Goal: Information Seeking & Learning: Learn about a topic

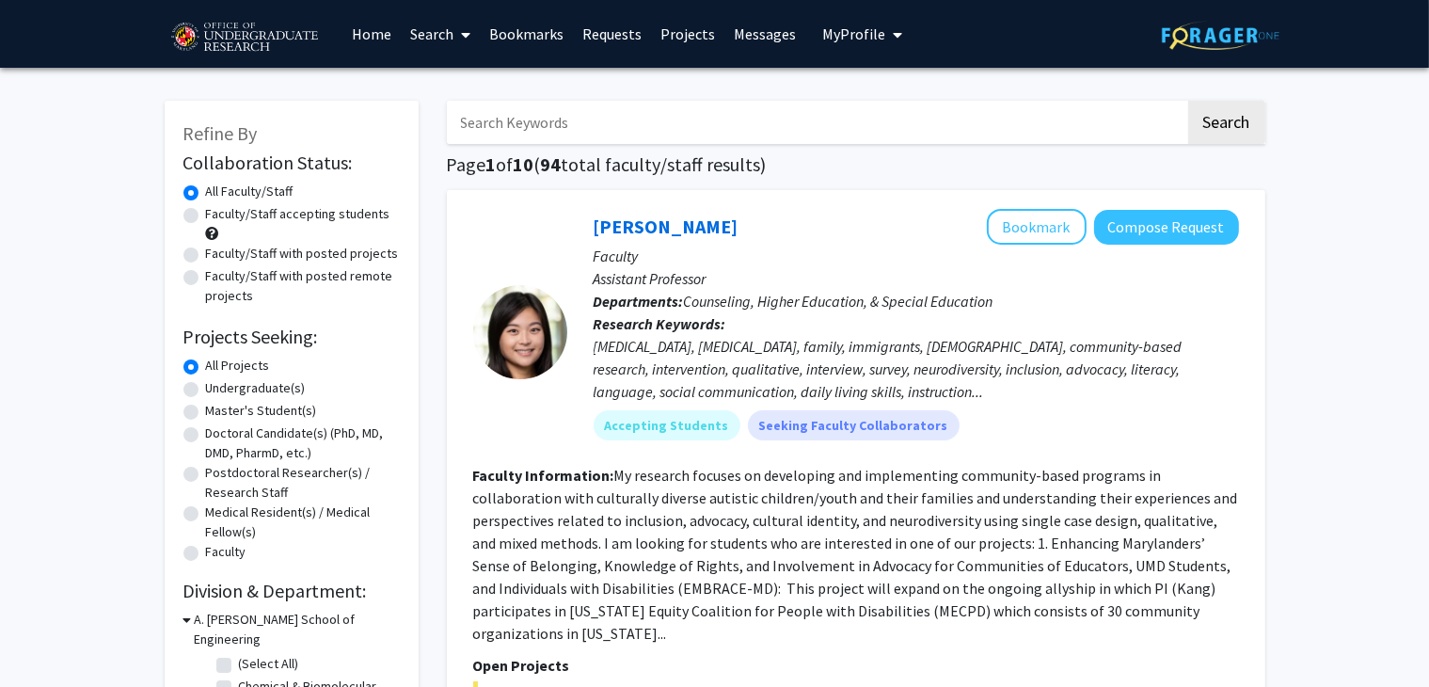
click at [206, 384] on label "Undergraduate(s)" at bounding box center [256, 388] width 100 height 20
click at [206, 384] on input "Undergraduate(s)" at bounding box center [212, 384] width 12 height 12
radio input "true"
click at [206, 392] on label "Undergraduate(s)" at bounding box center [256, 388] width 100 height 20
click at [206, 390] on input "Undergraduate(s)" at bounding box center [212, 384] width 12 height 12
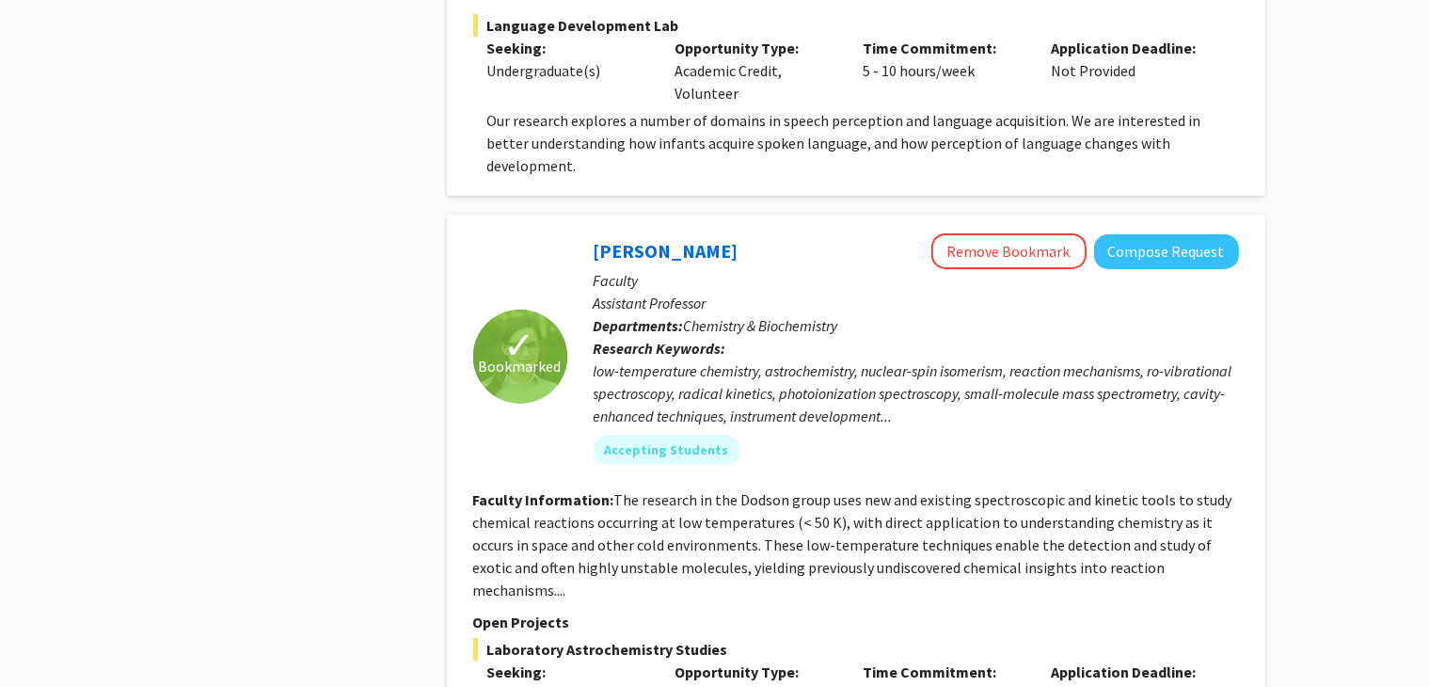
scroll to position [7257, 0]
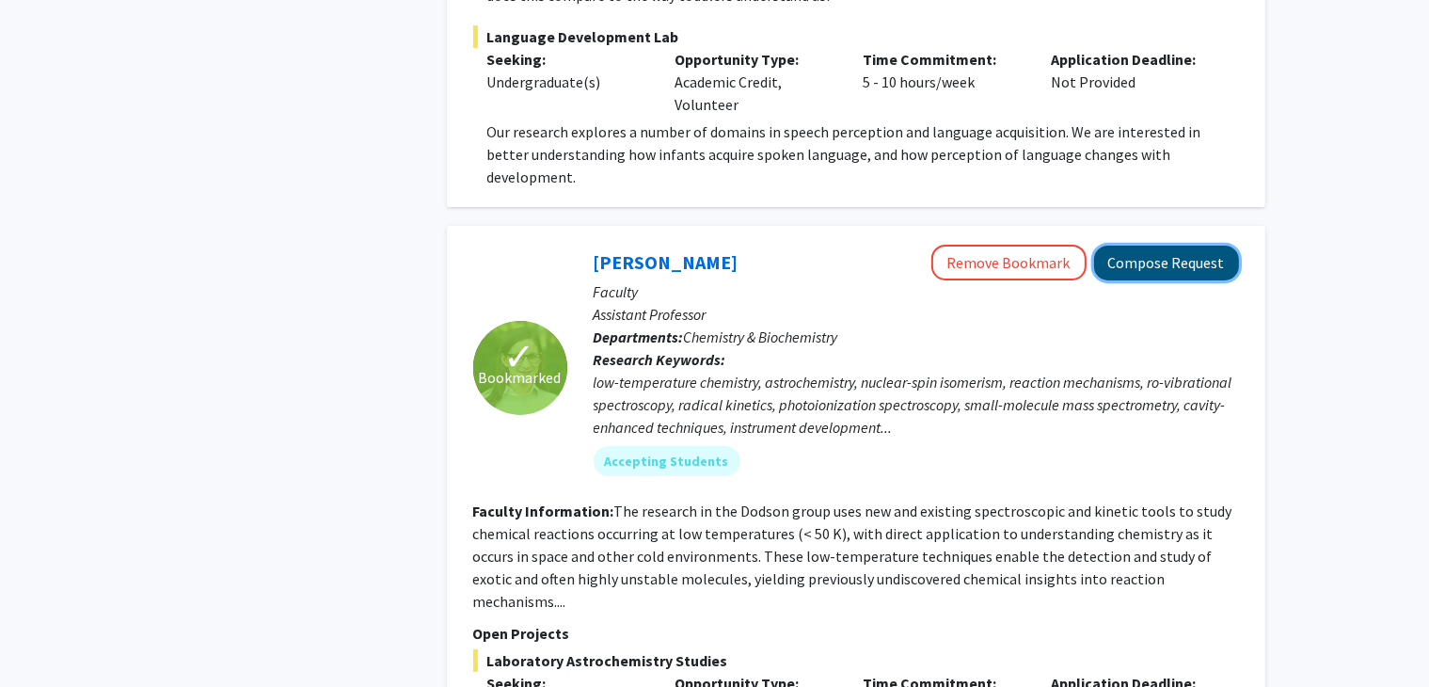
drag, startPoint x: 1202, startPoint y: 169, endPoint x: 1149, endPoint y: 167, distance: 52.7
click at [1149, 245] on button "Compose Request" at bounding box center [1166, 262] width 145 height 35
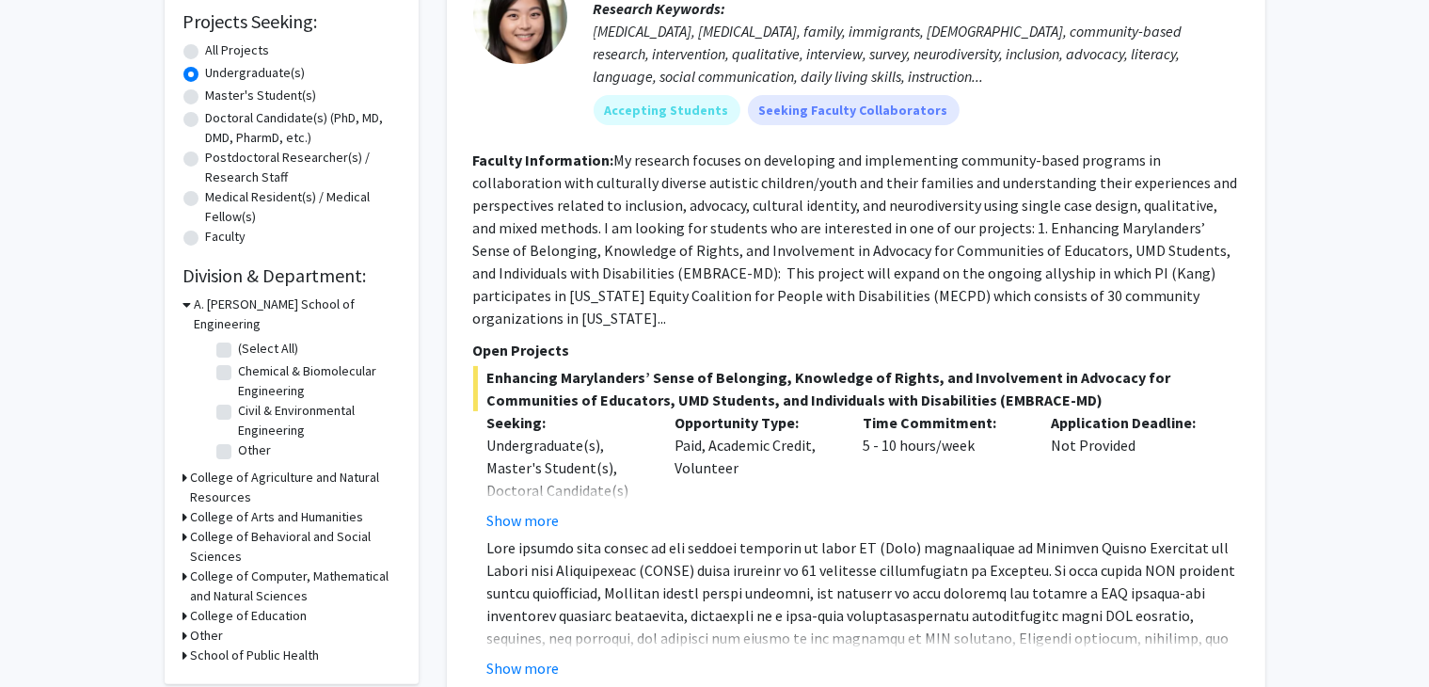
scroll to position [326, 0]
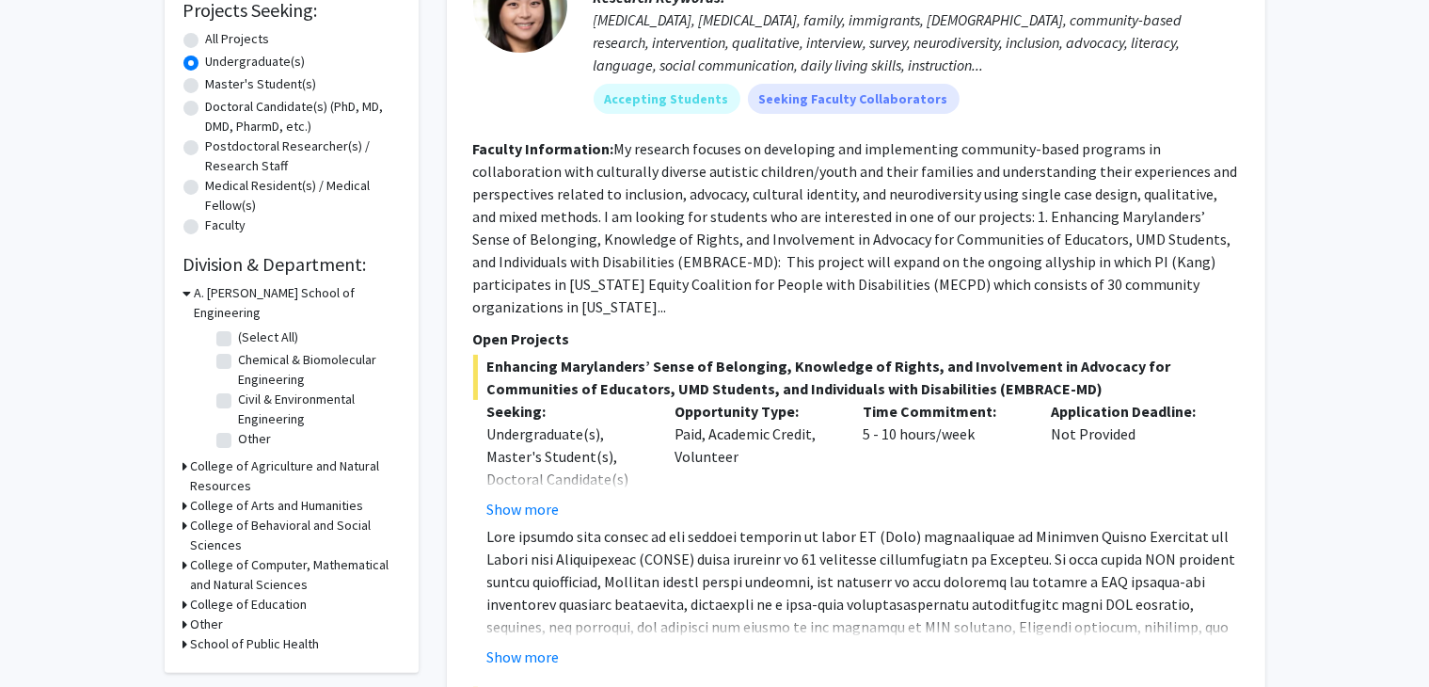
click at [184, 456] on icon at bounding box center [185, 466] width 5 height 20
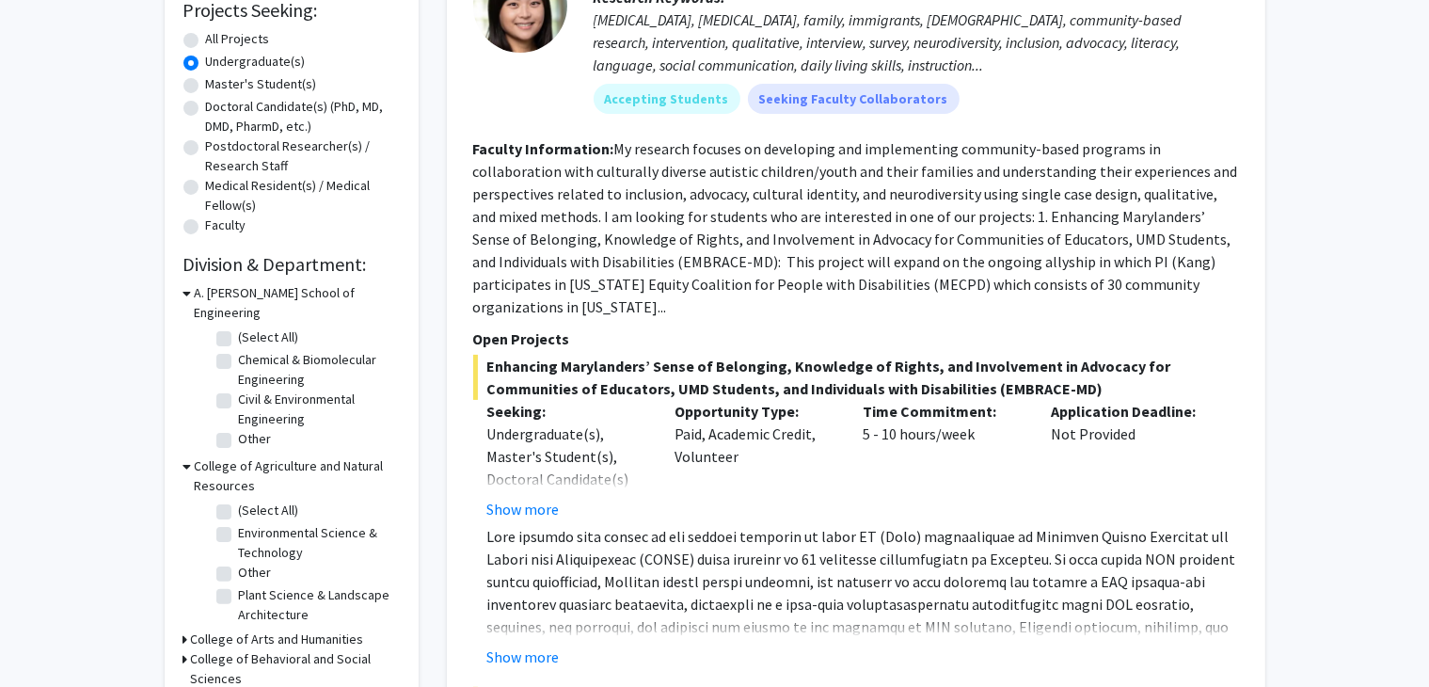
click at [183, 456] on icon at bounding box center [187, 466] width 8 height 20
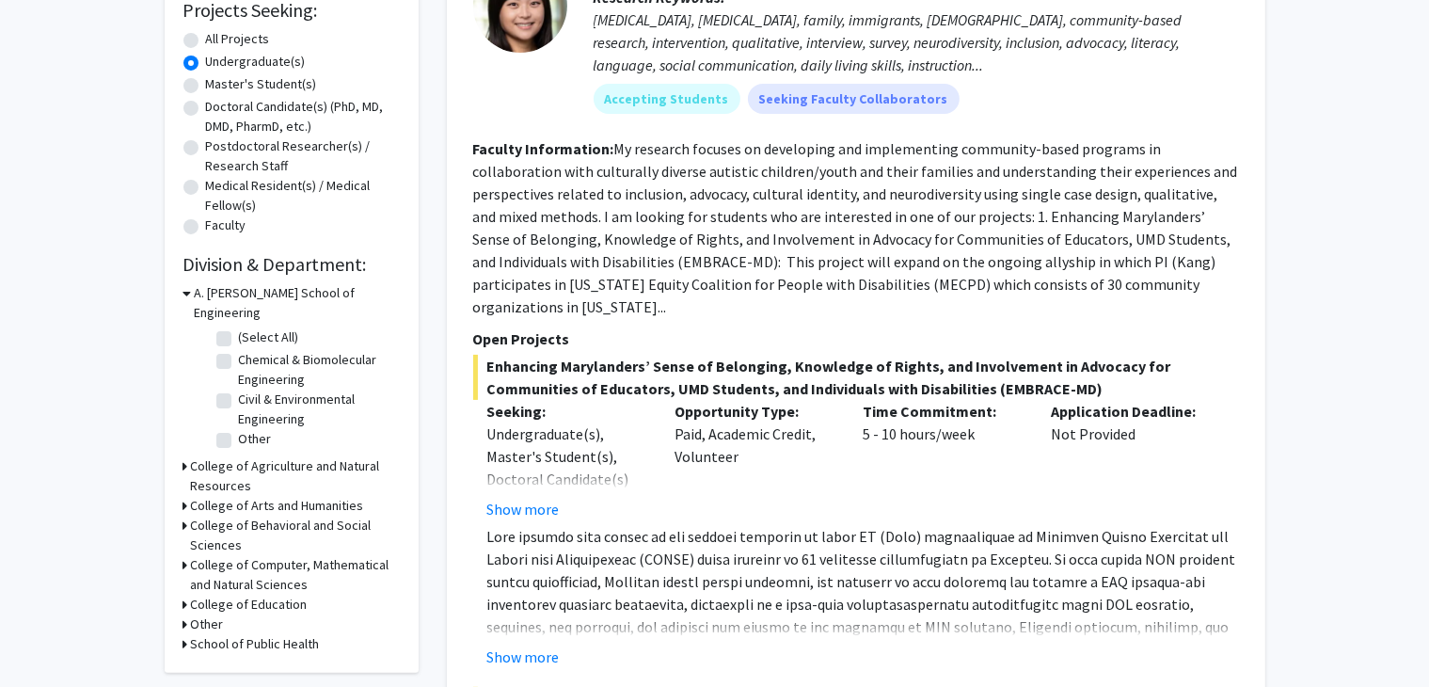
click at [183, 634] on icon at bounding box center [185, 644] width 5 height 20
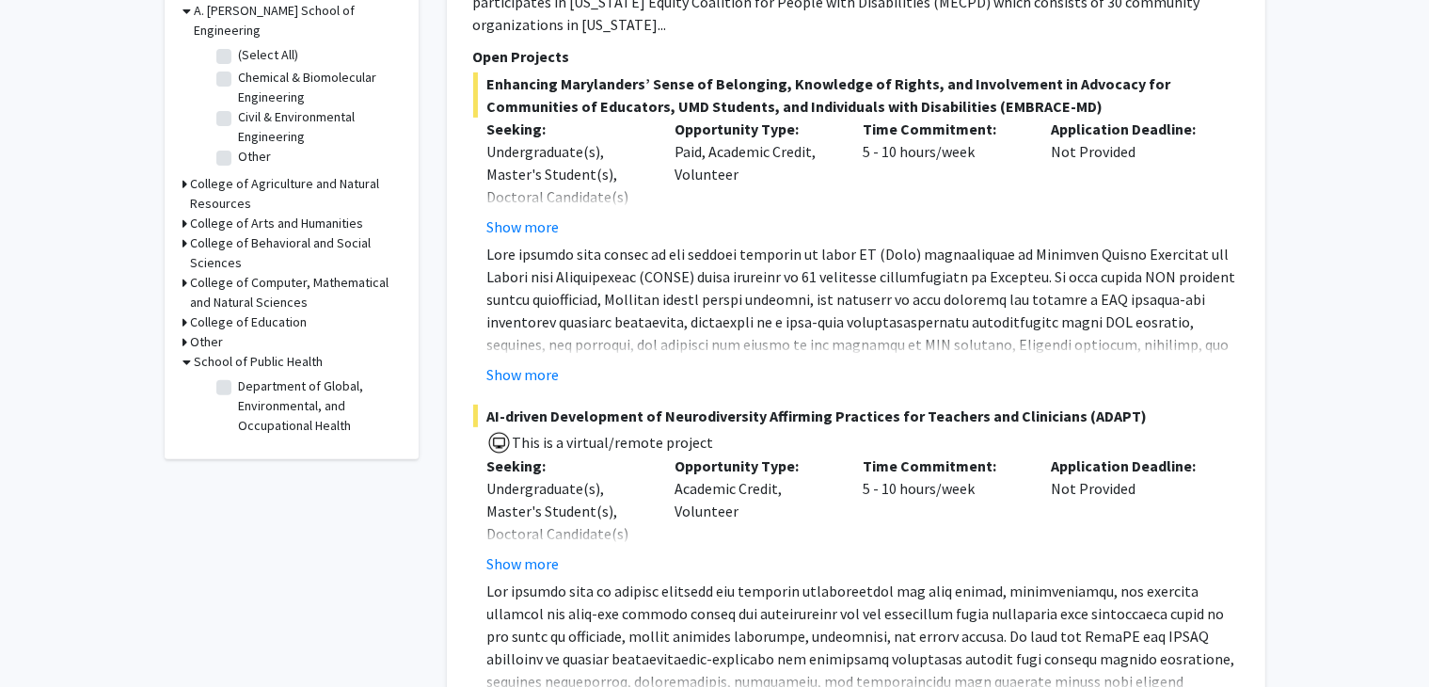
scroll to position [620, 0]
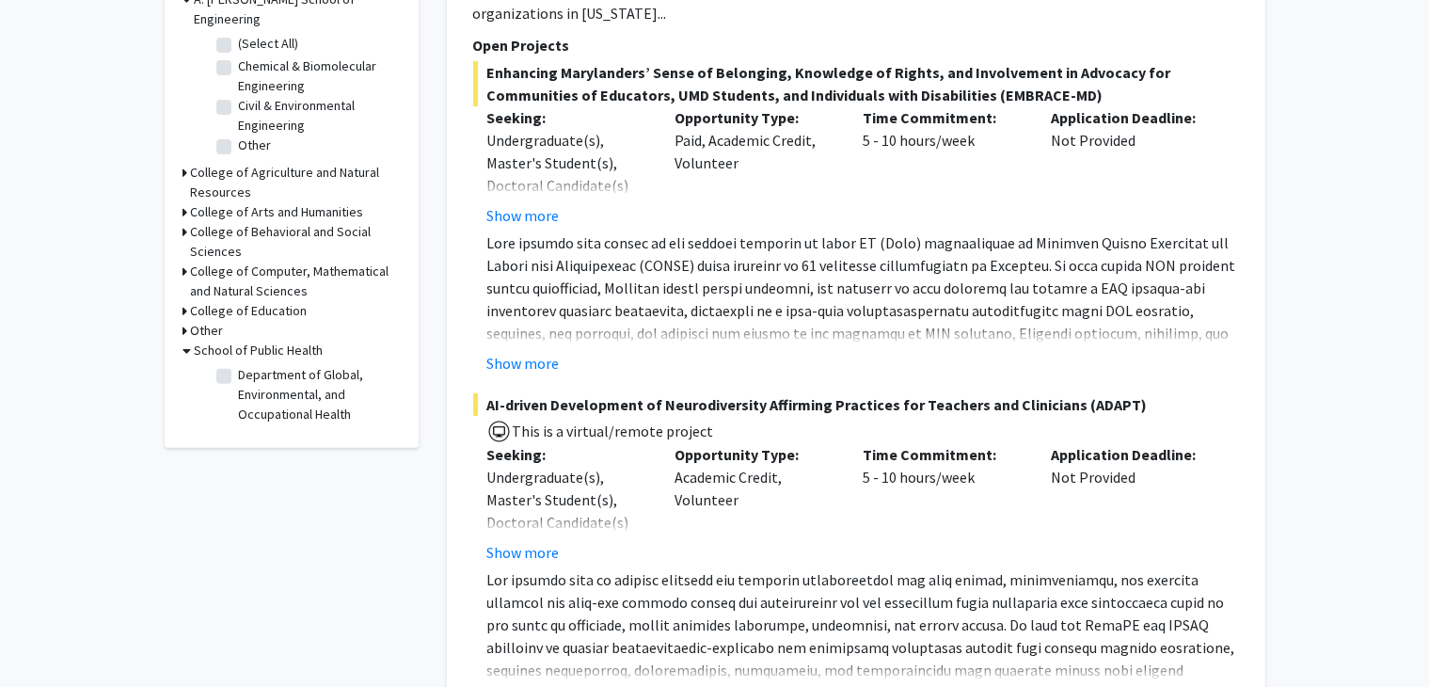
click at [239, 365] on label "Department of Global, Environmental, and Occupational Health" at bounding box center [317, 394] width 156 height 59
click at [239, 365] on input "Department of Global, Environmental, and Occupational Health" at bounding box center [245, 371] width 12 height 12
checkbox input "true"
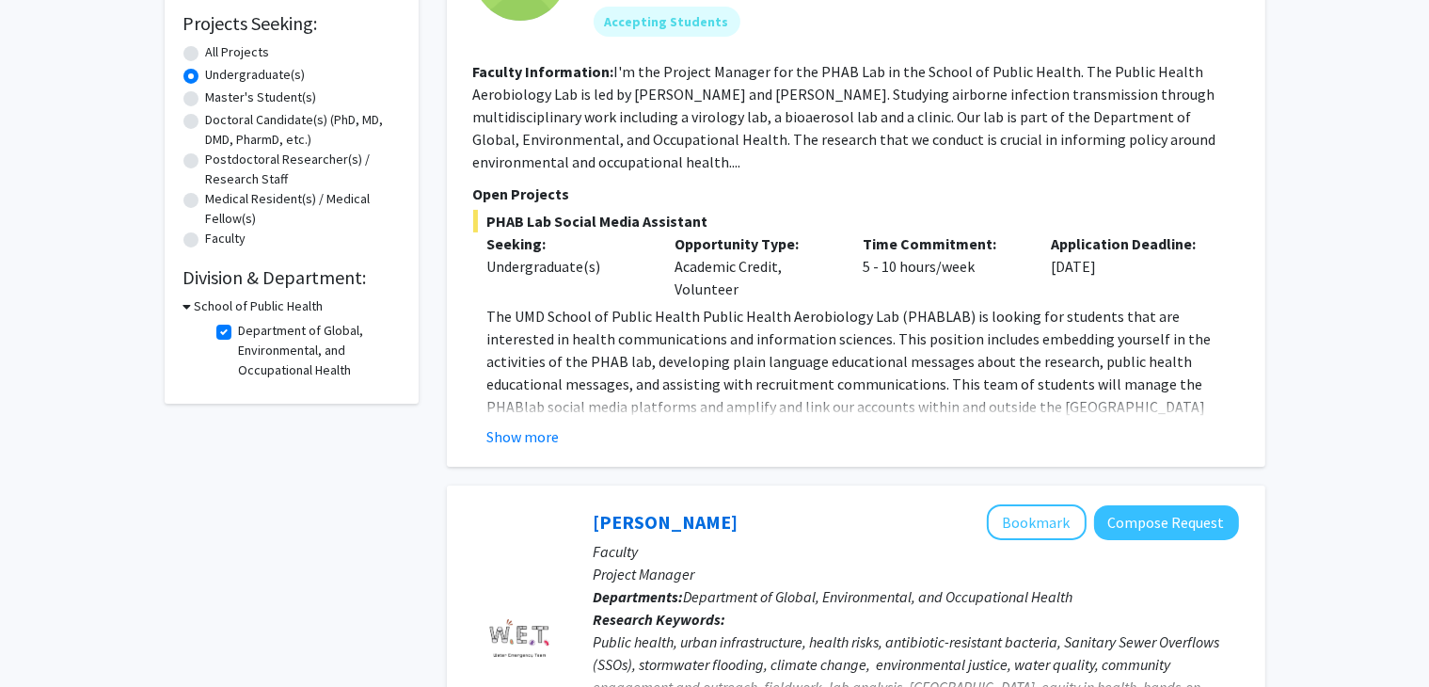
scroll to position [218, 0]
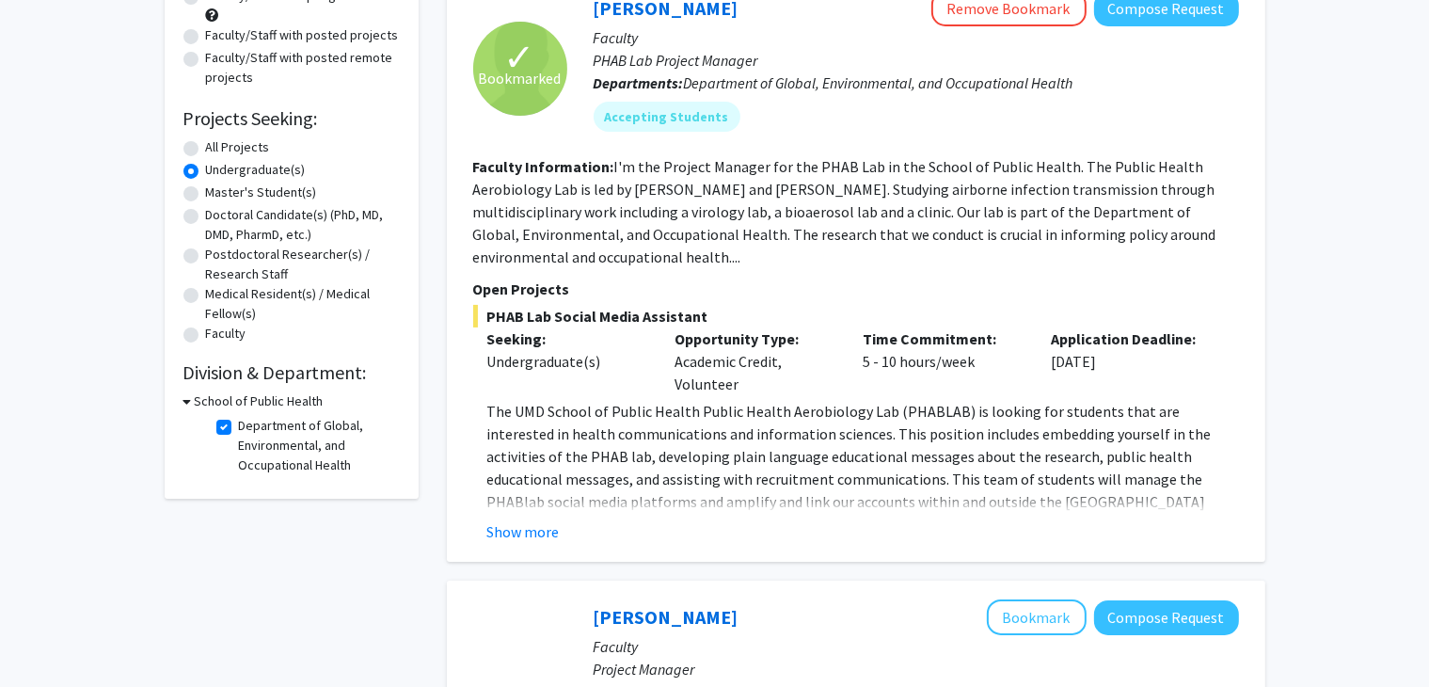
click at [239, 424] on label "Department of Global, Environmental, and Occupational Health" at bounding box center [317, 445] width 156 height 59
click at [239, 424] on input "Department of Global, Environmental, and Occupational Health" at bounding box center [245, 422] width 12 height 12
checkbox input "false"
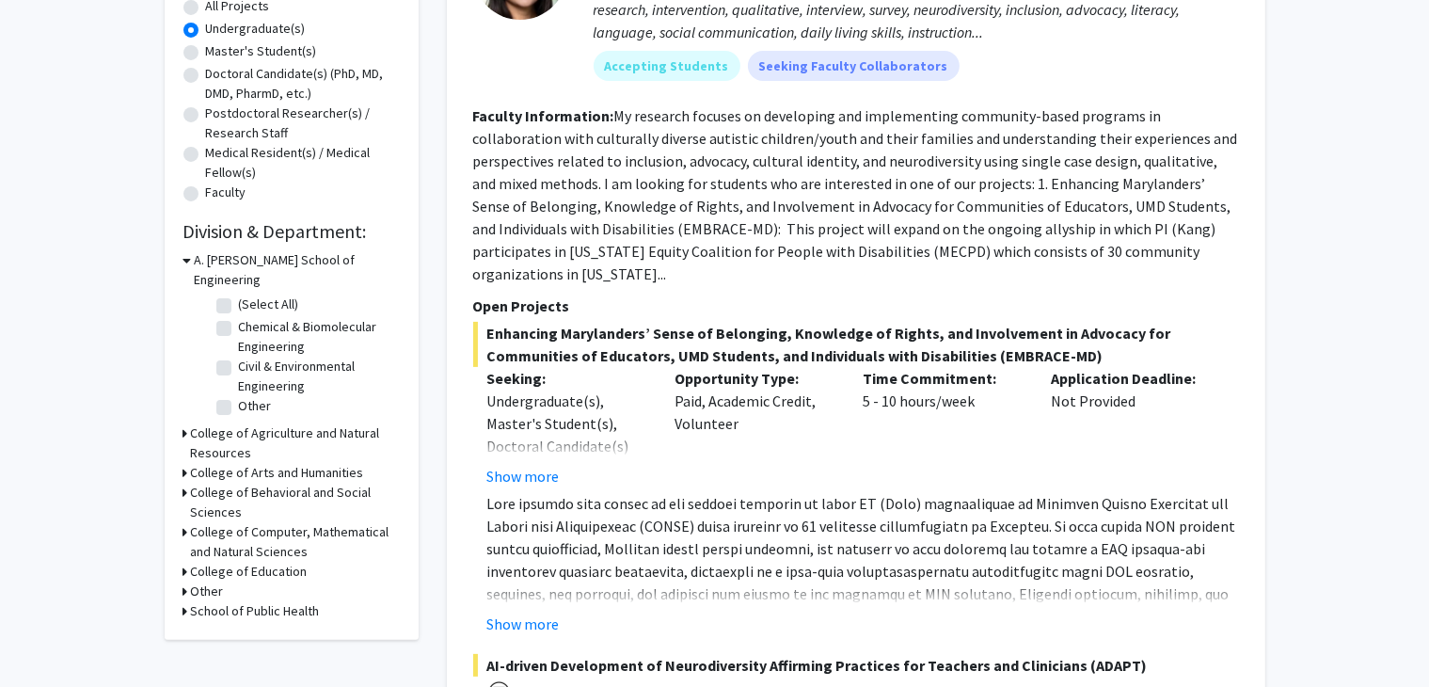
scroll to position [381, 0]
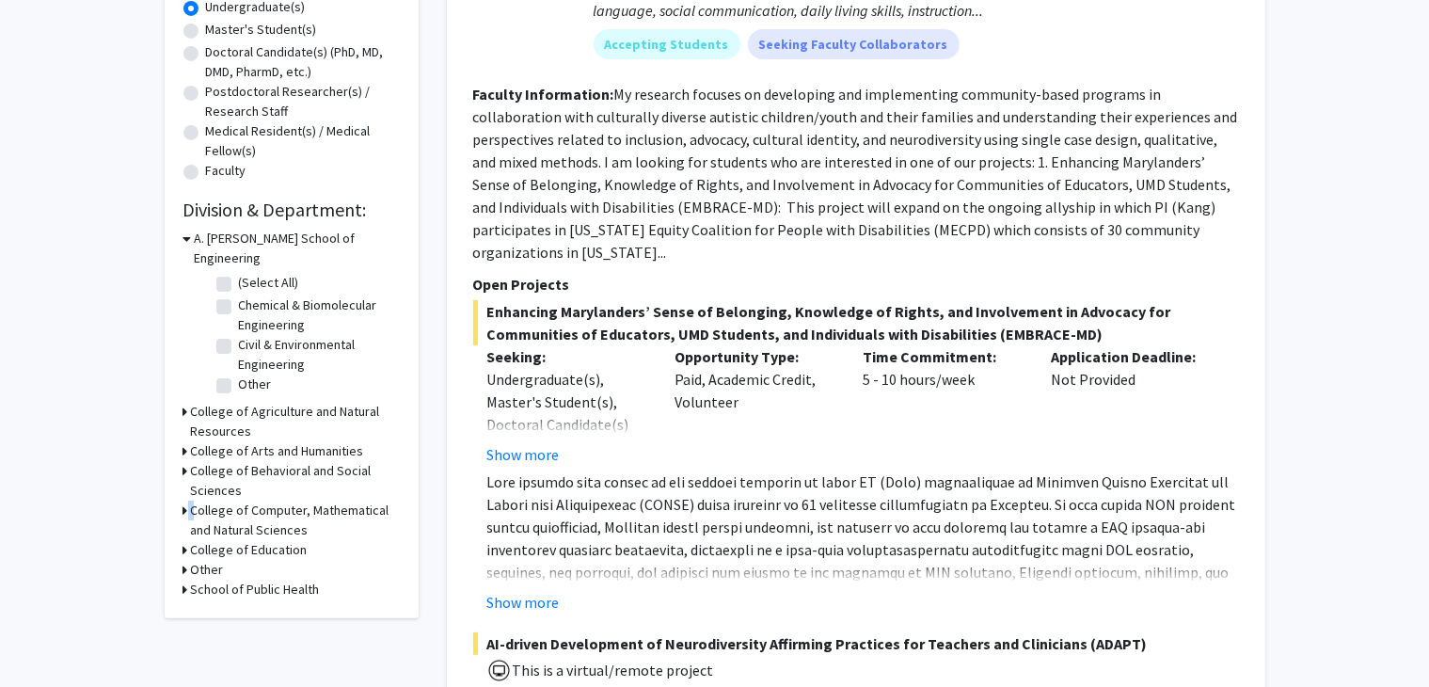
click at [190, 500] on div "College of Computer, Mathematical and Natural Sciences" at bounding box center [291, 520] width 216 height 40
click at [191, 500] on h3 "College of Computer, Mathematical and Natural Sciences" at bounding box center [295, 520] width 209 height 40
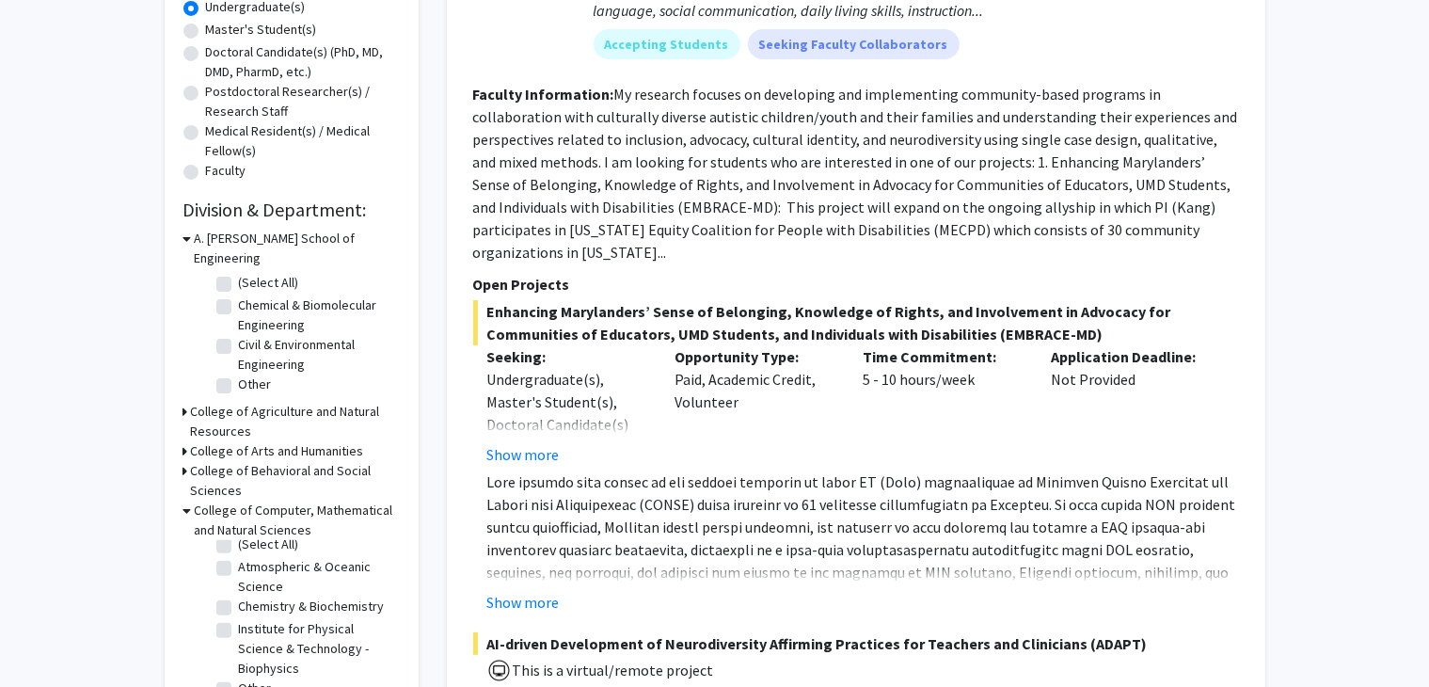
scroll to position [26, 0]
click at [239, 619] on label "Institute for Physical Science & Technology - Biophysics" at bounding box center [317, 648] width 156 height 59
click at [239, 619] on input "Institute for Physical Science & Technology - Biophysics" at bounding box center [245, 625] width 12 height 12
checkbox input "true"
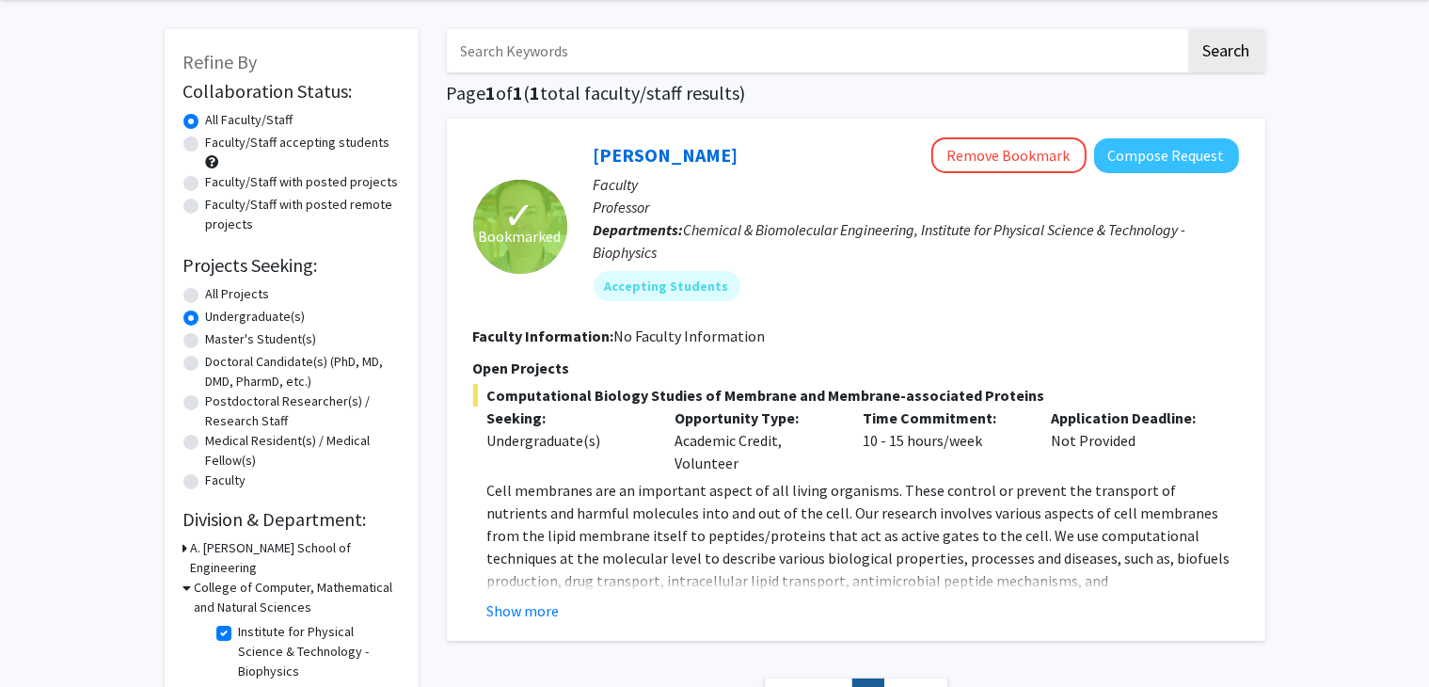
scroll to position [74, 0]
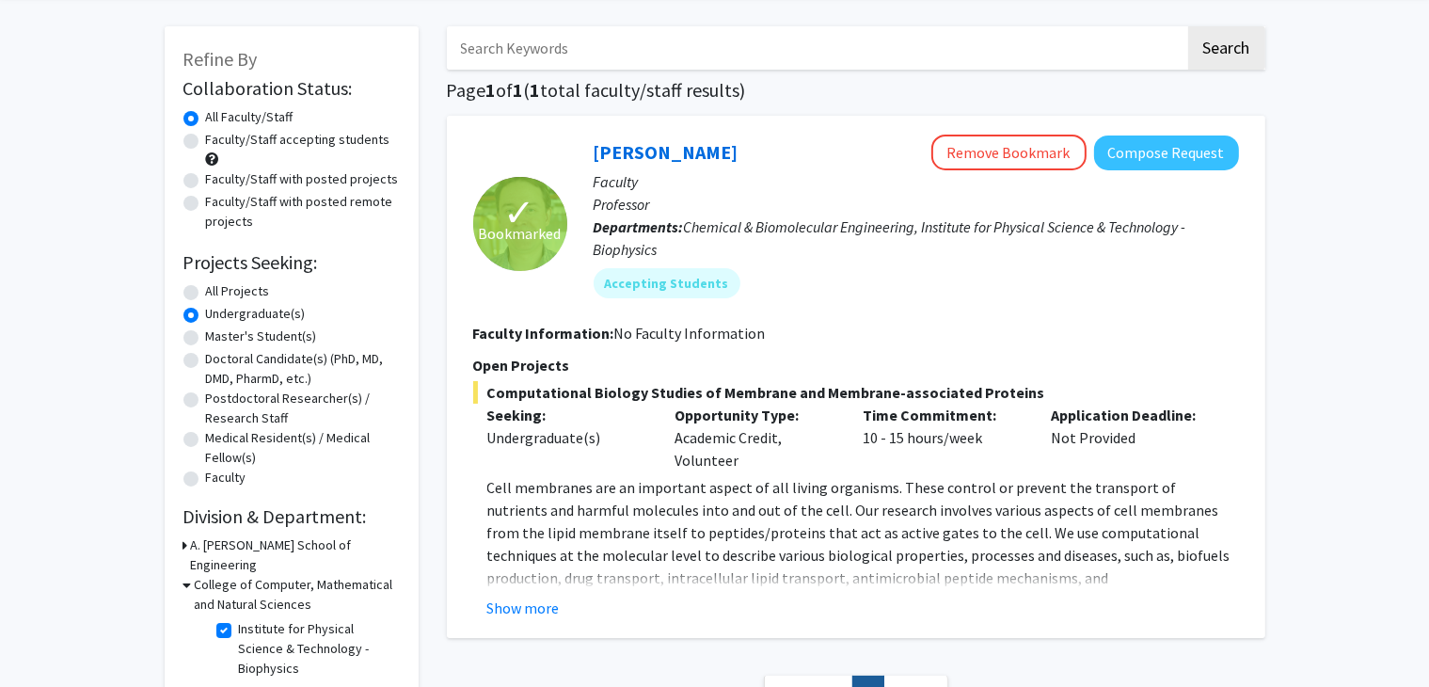
click at [239, 619] on label "Institute for Physical Science & Technology - Biophysics" at bounding box center [317, 648] width 156 height 59
click at [239, 619] on input "Institute for Physical Science & Technology - Biophysics" at bounding box center [245, 625] width 12 height 12
checkbox input "false"
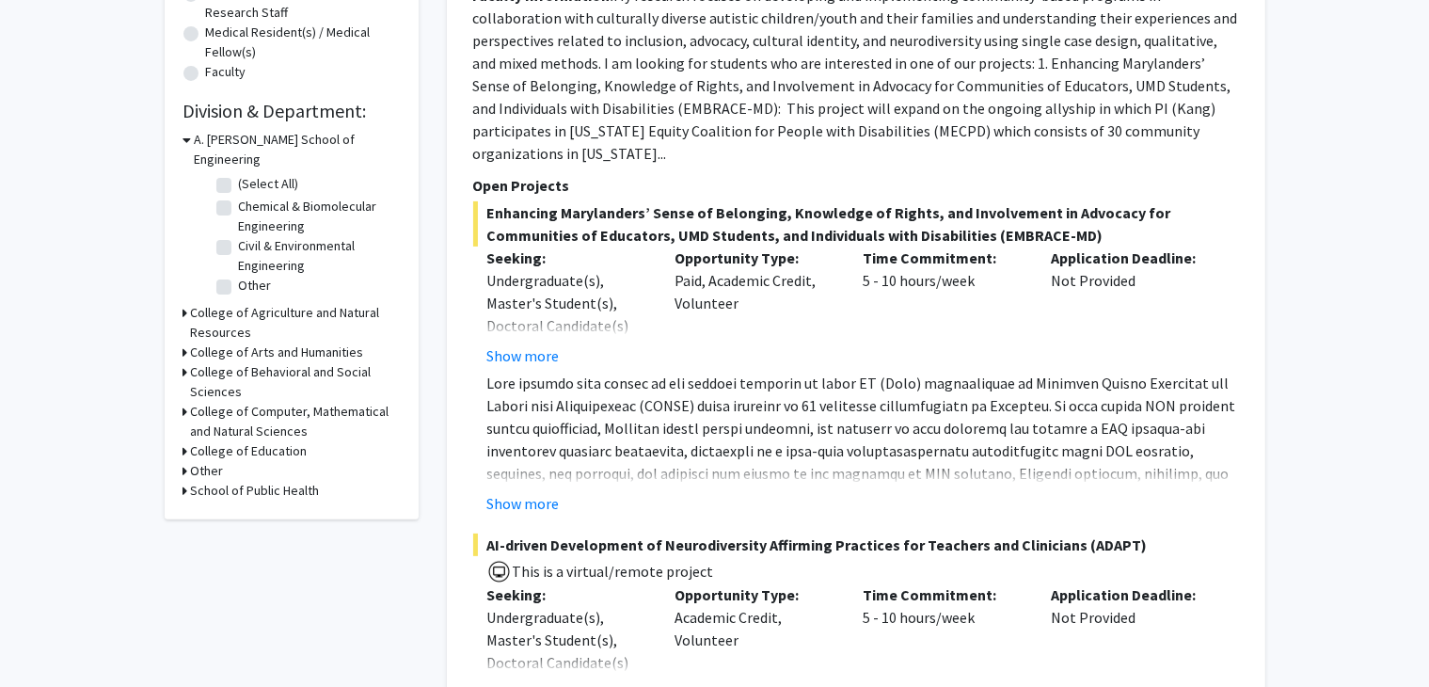
scroll to position [590, 0]
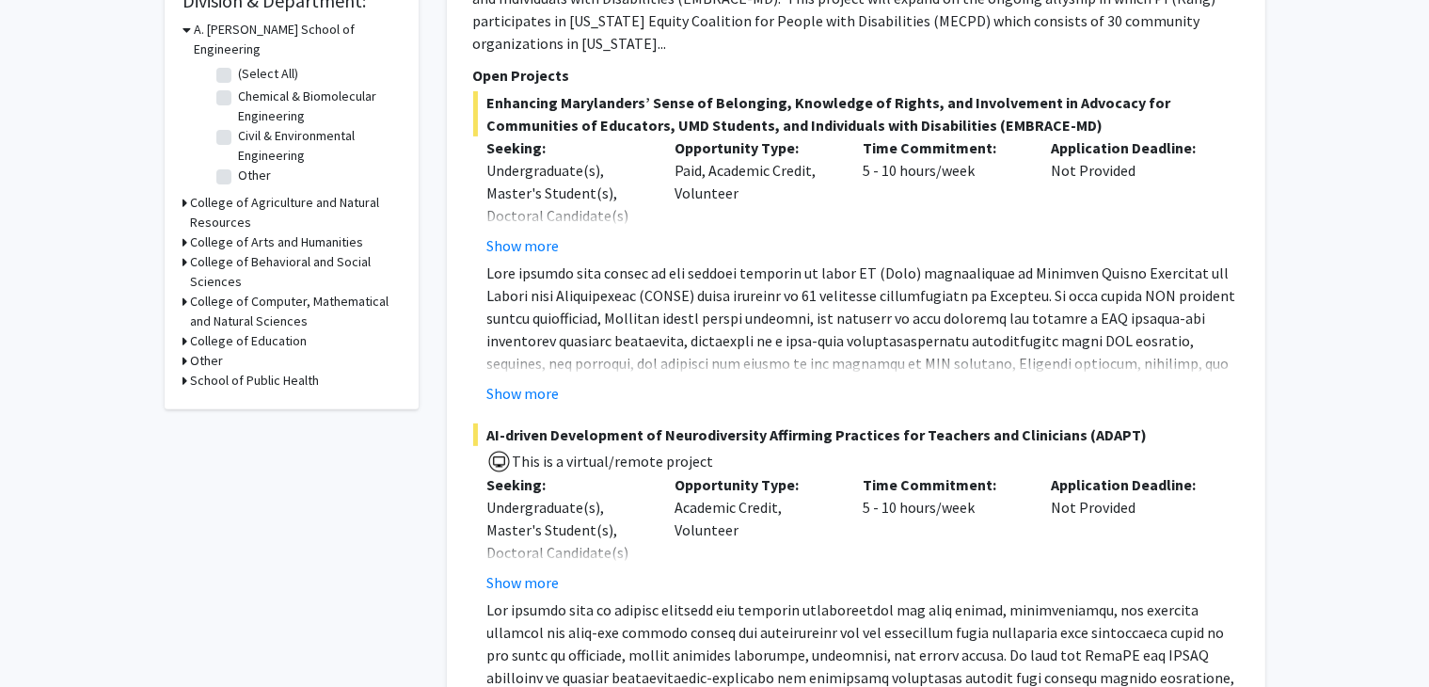
click at [192, 292] on h3 "College of Computer, Mathematical and Natural Sciences" at bounding box center [295, 312] width 209 height 40
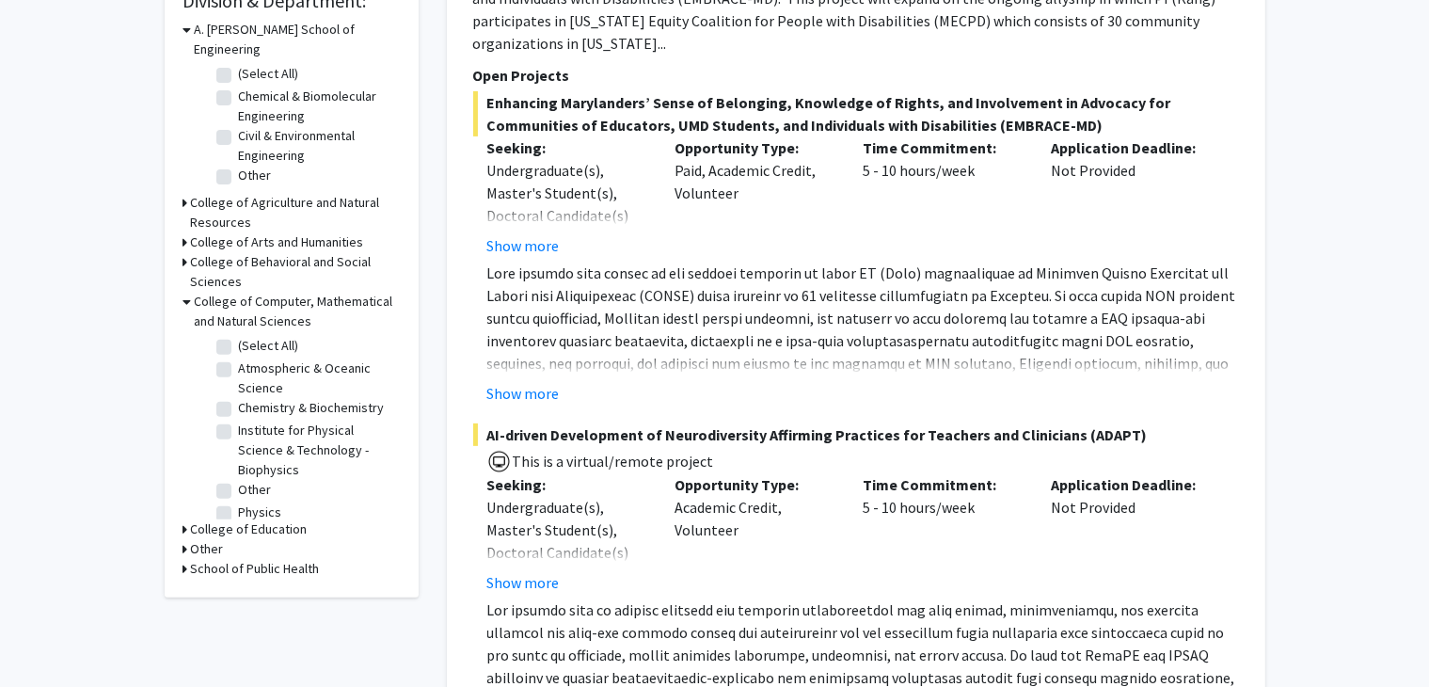
click at [239, 398] on label "Chemistry & Biochemistry" at bounding box center [312, 408] width 146 height 20
click at [239, 398] on input "Chemistry & Biochemistry" at bounding box center [245, 404] width 12 height 12
checkbox input "true"
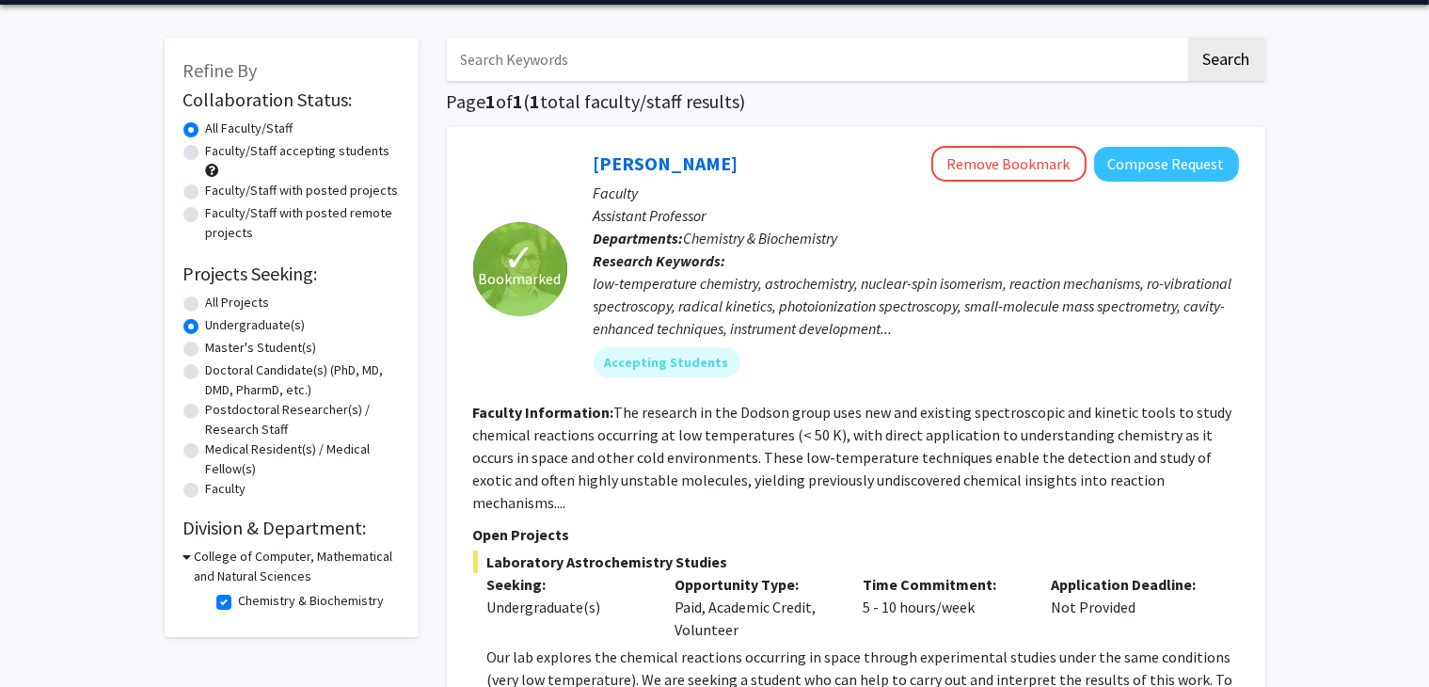
scroll to position [73, 0]
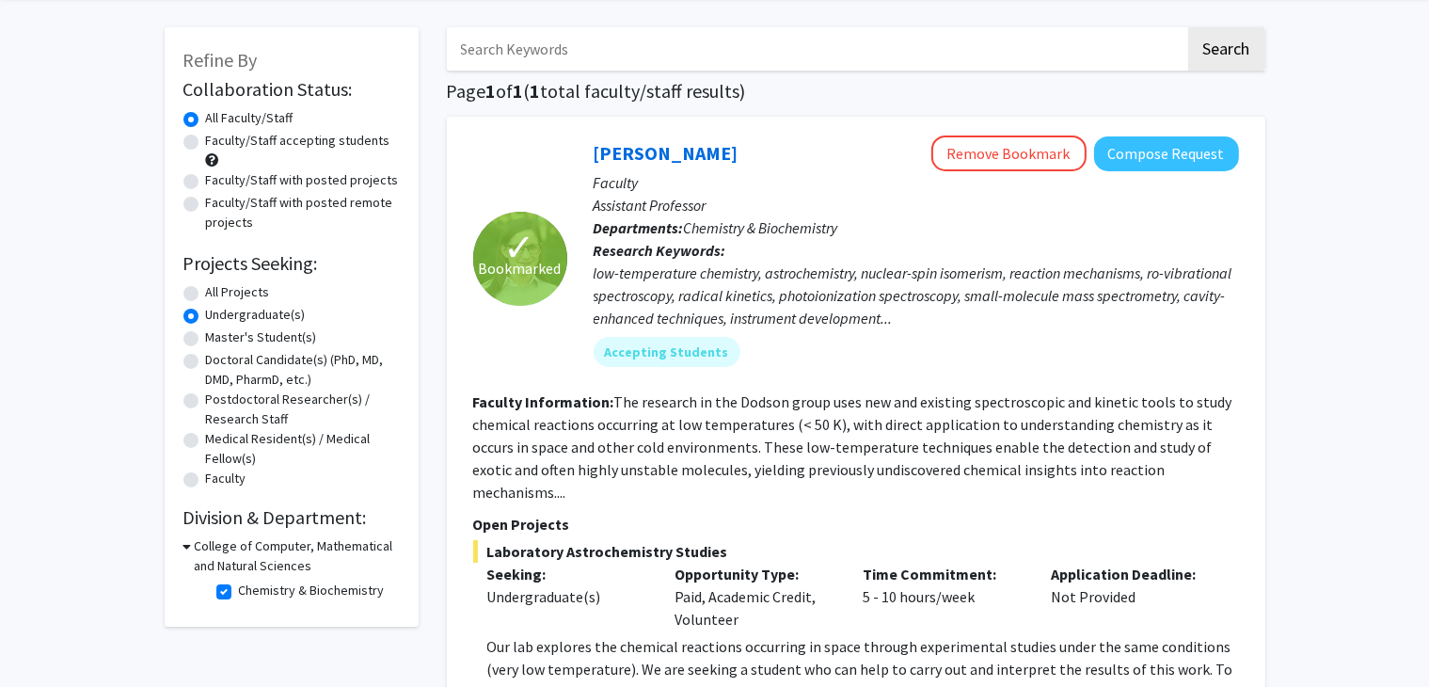
click at [239, 593] on label "Chemistry & Biochemistry" at bounding box center [312, 590] width 146 height 20
click at [239, 593] on input "Chemistry & Biochemistry" at bounding box center [245, 586] width 12 height 12
checkbox input "false"
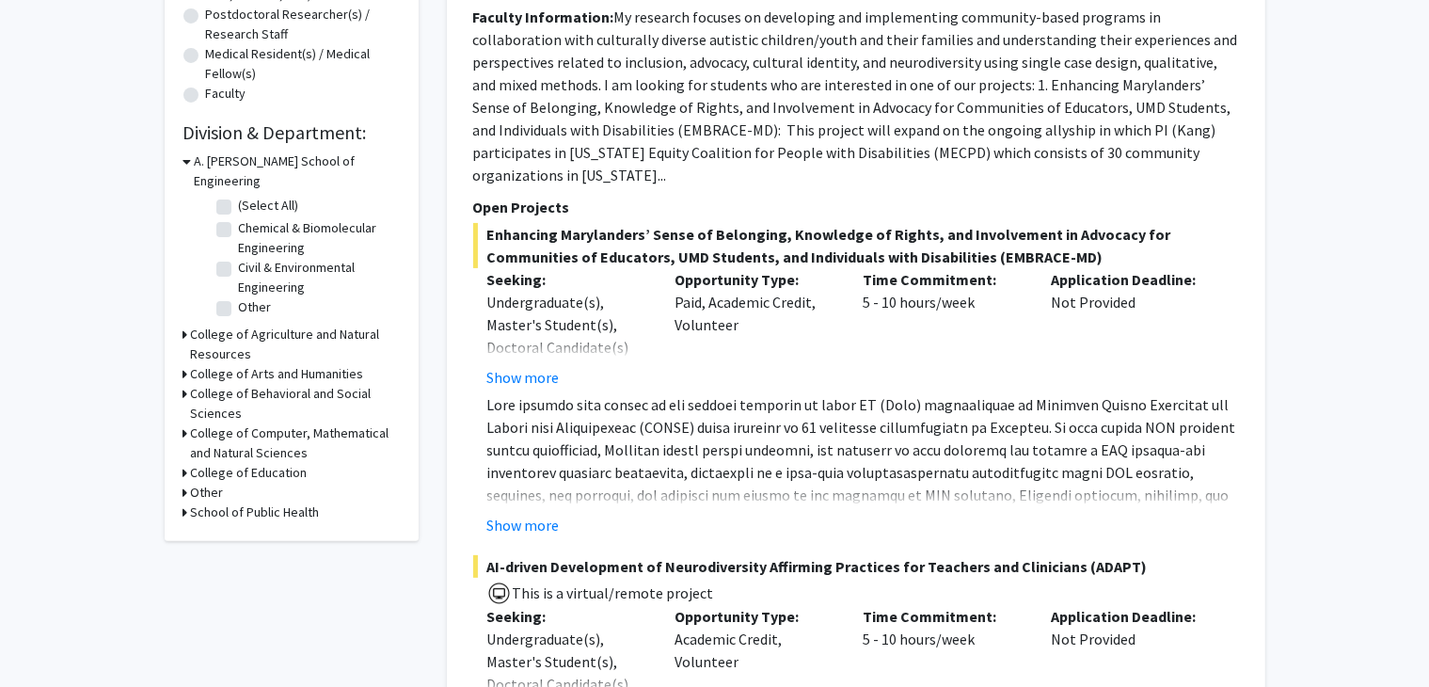
scroll to position [468, 0]
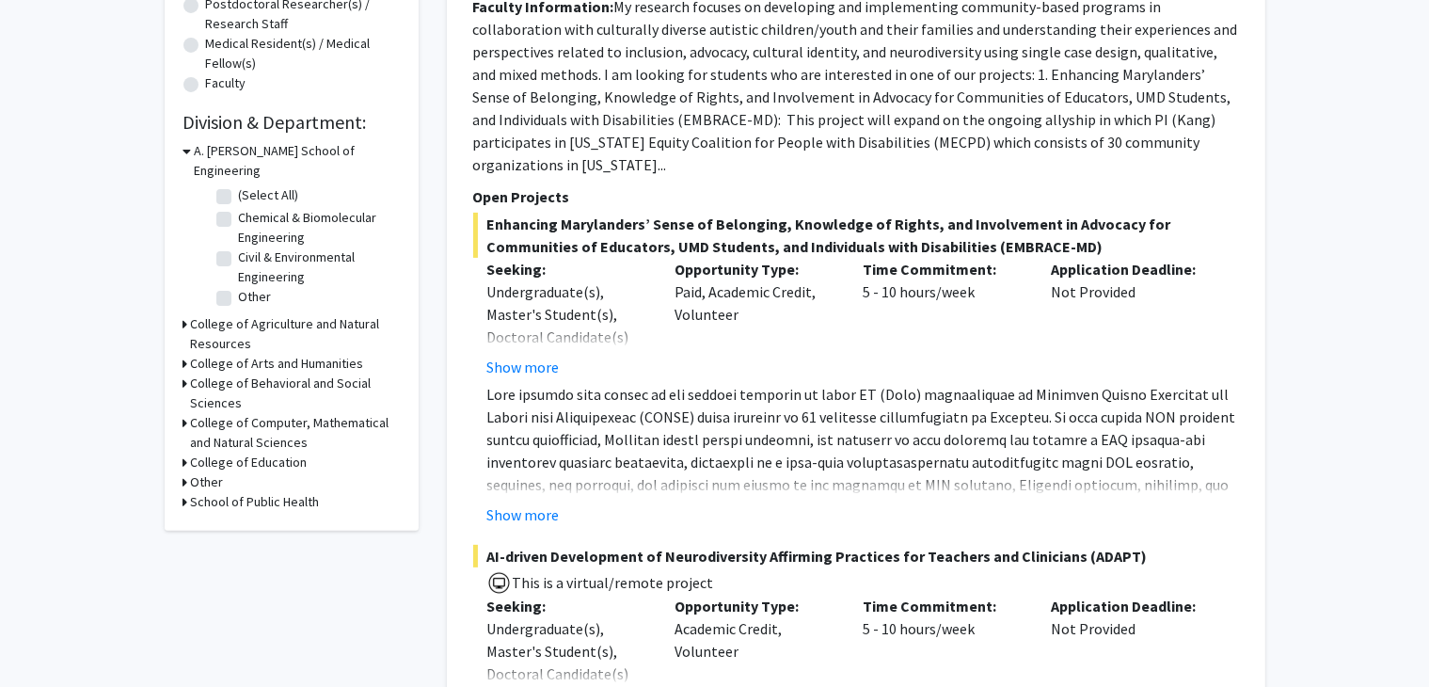
click at [192, 413] on h3 "College of Computer, Mathematical and Natural Sciences" at bounding box center [295, 433] width 209 height 40
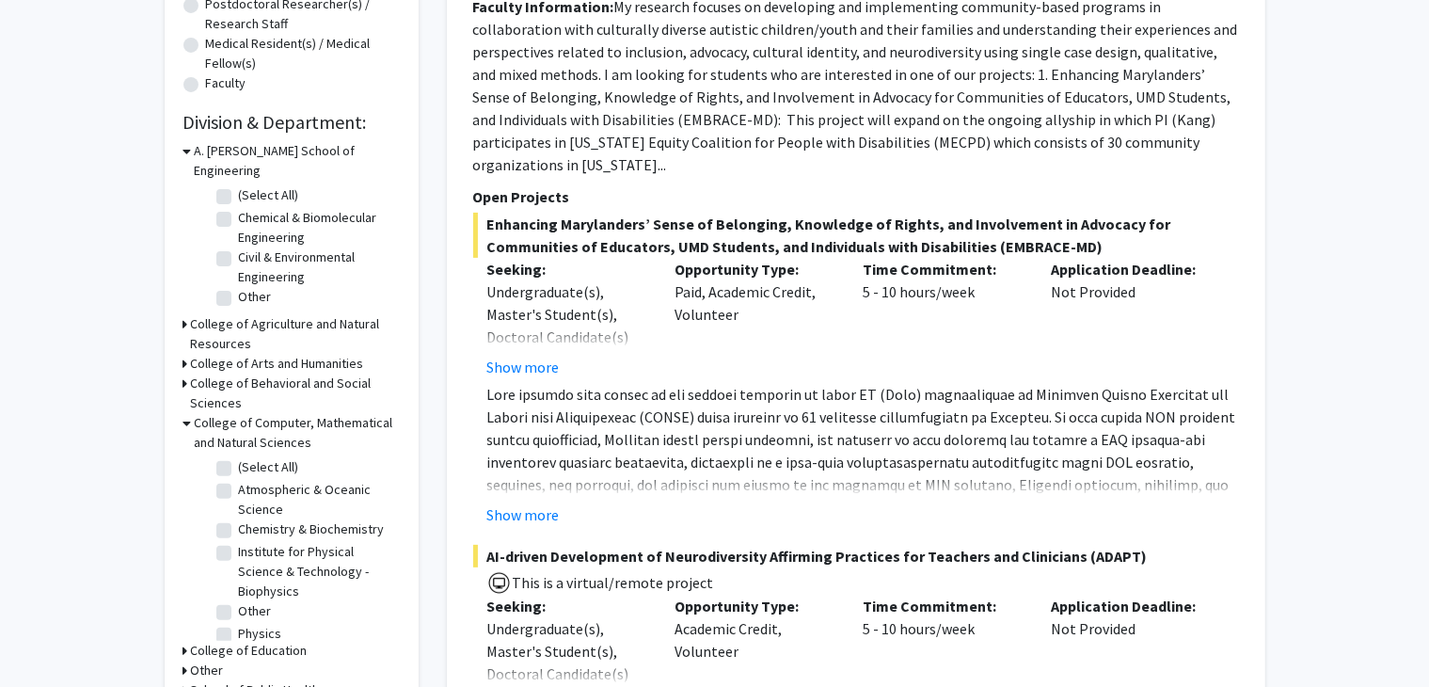
click at [239, 547] on label "Institute for Physical Science & Technology - Biophysics" at bounding box center [317, 571] width 156 height 59
click at [239, 547] on input "Institute for Physical Science & Technology - Biophysics" at bounding box center [245, 548] width 12 height 12
checkbox input "true"
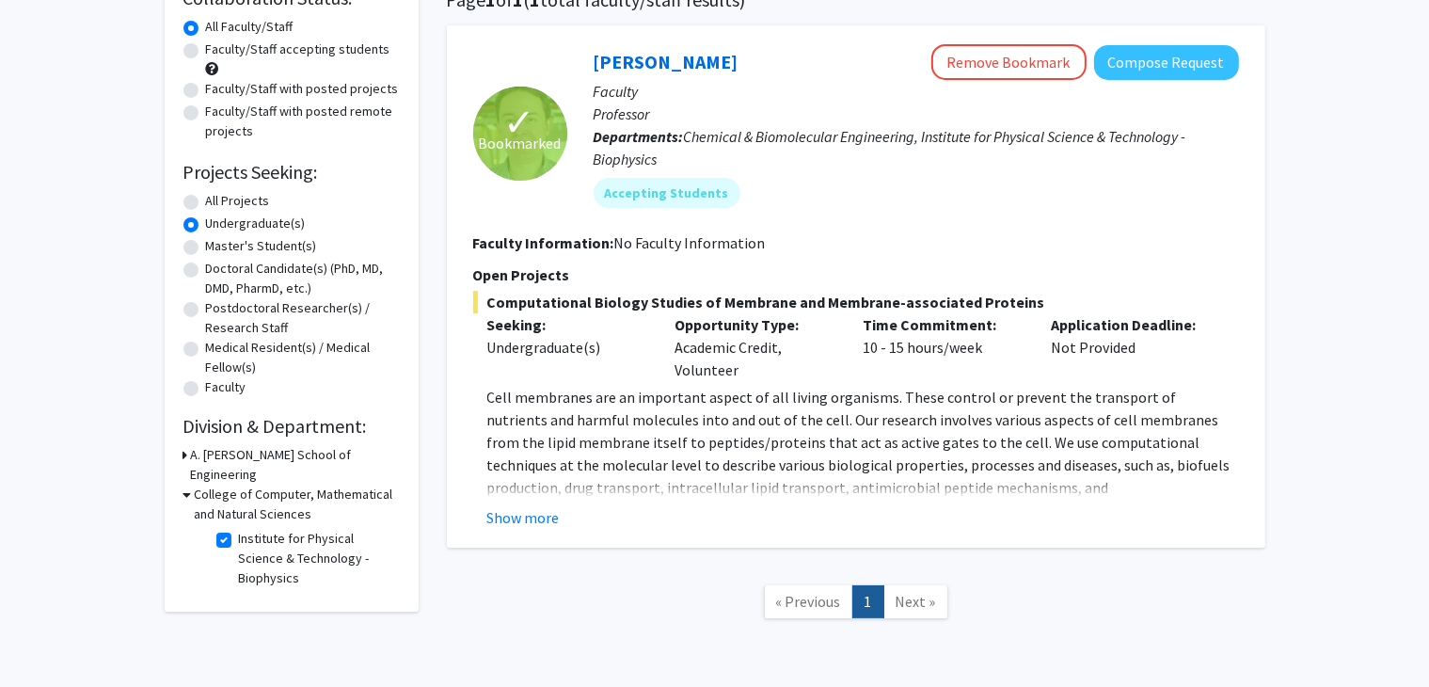
scroll to position [191, 0]
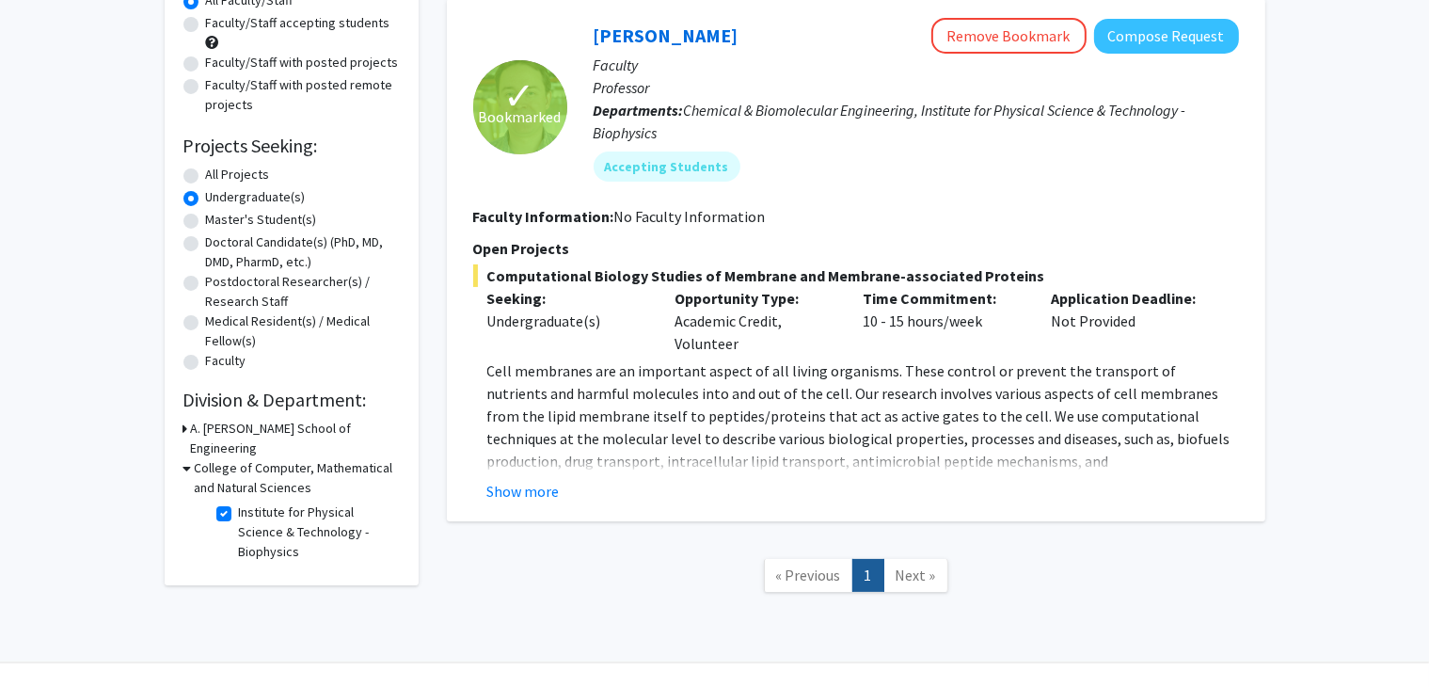
click at [226, 502] on fg-checkbox "Institute for Physical Science & Technology - Biophysics Institute for Physical…" at bounding box center [305, 531] width 179 height 59
click at [239, 502] on label "Institute for Physical Science & Technology - Biophysics" at bounding box center [317, 531] width 156 height 59
click at [239, 502] on input "Institute for Physical Science & Technology - Biophysics" at bounding box center [245, 508] width 12 height 12
checkbox input "false"
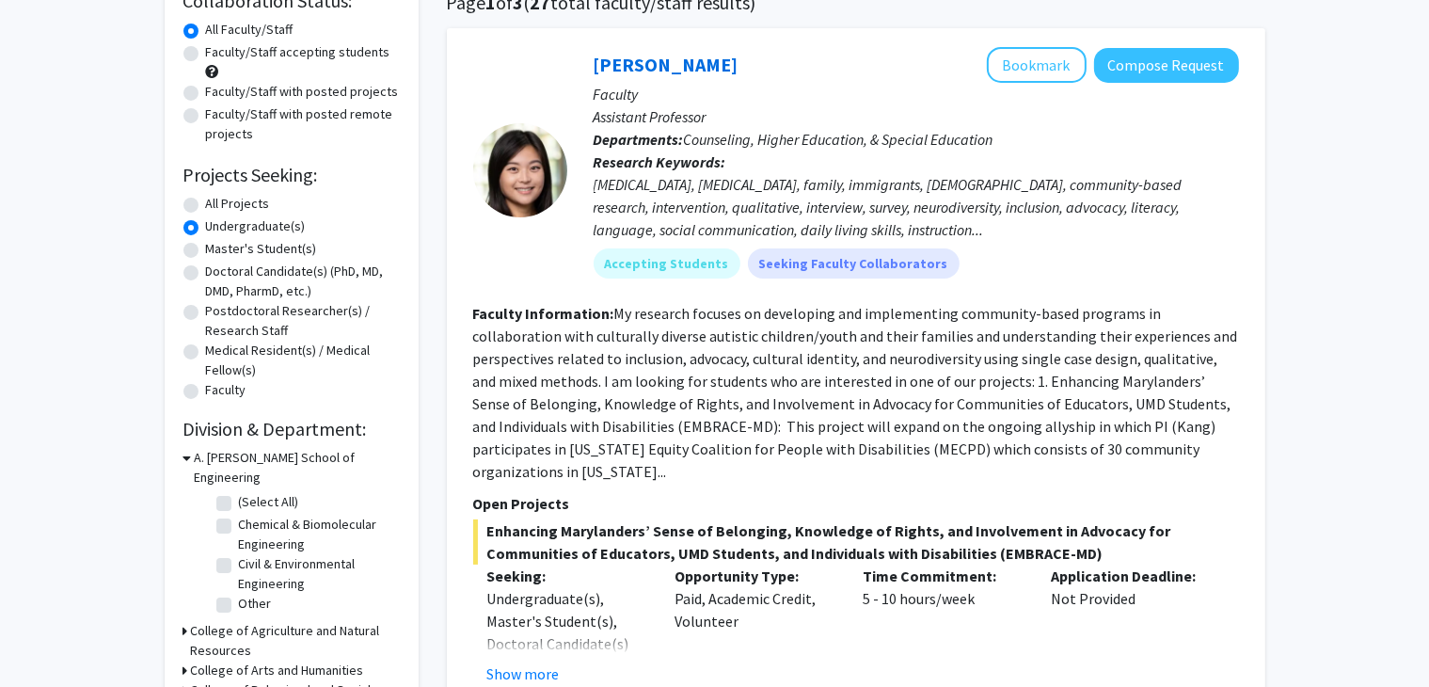
scroll to position [139, 0]
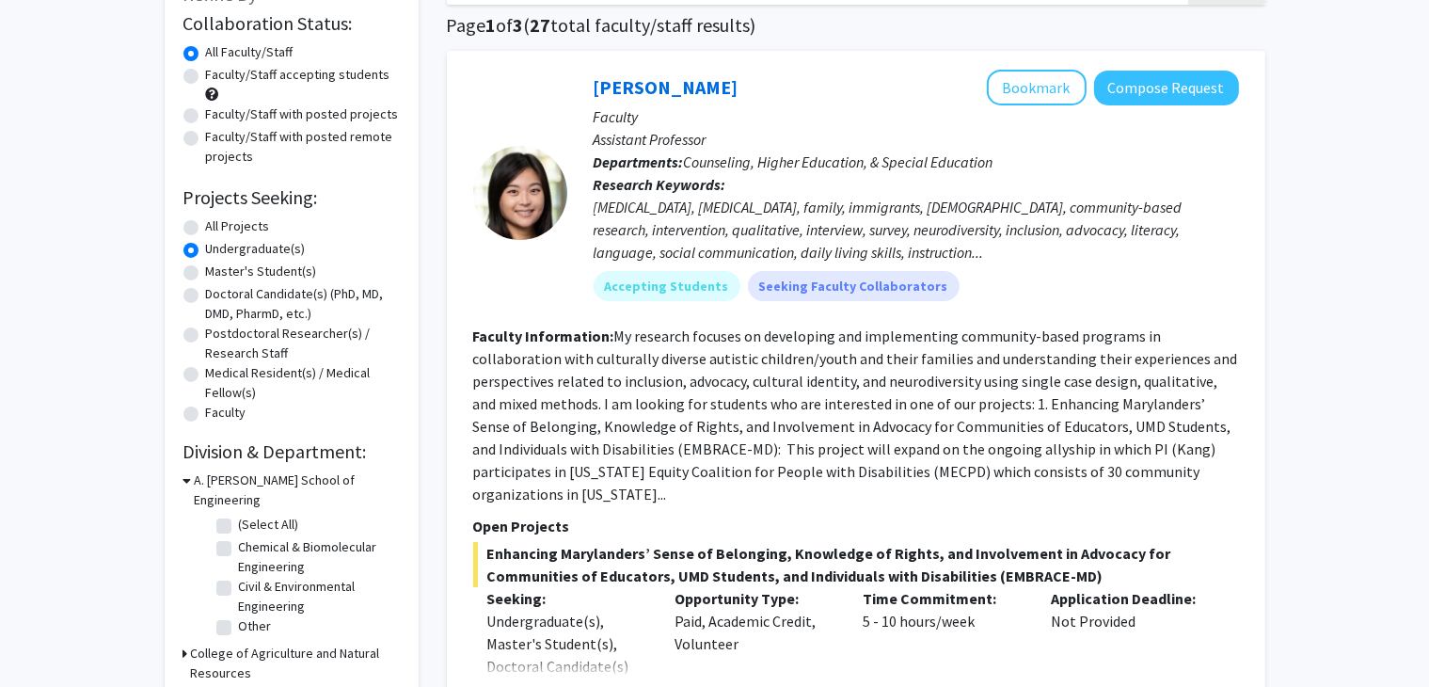
click at [239, 537] on label "Chemical & Biomolecular Engineering" at bounding box center [317, 557] width 156 height 40
click at [239, 537] on input "Chemical & Biomolecular Engineering" at bounding box center [245, 543] width 12 height 12
checkbox input "true"
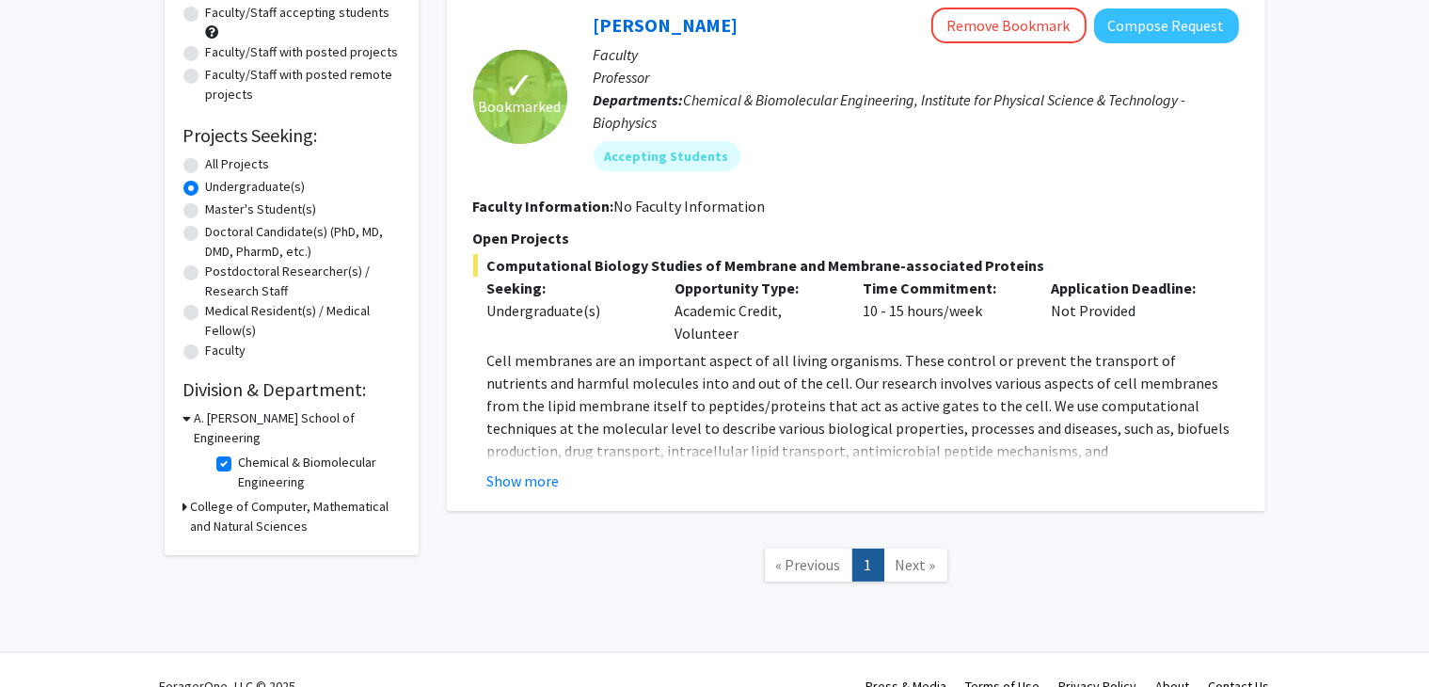
scroll to position [207, 0]
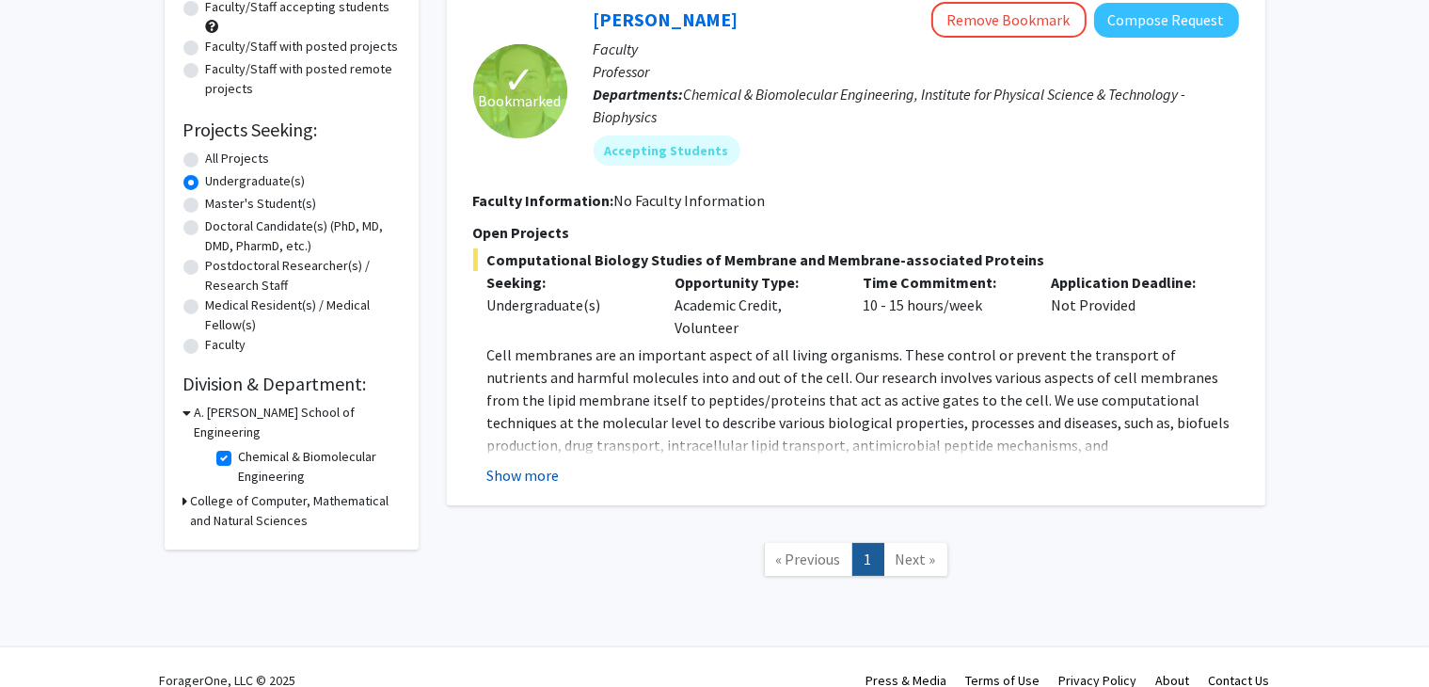
click at [523, 468] on button "Show more" at bounding box center [523, 475] width 72 height 23
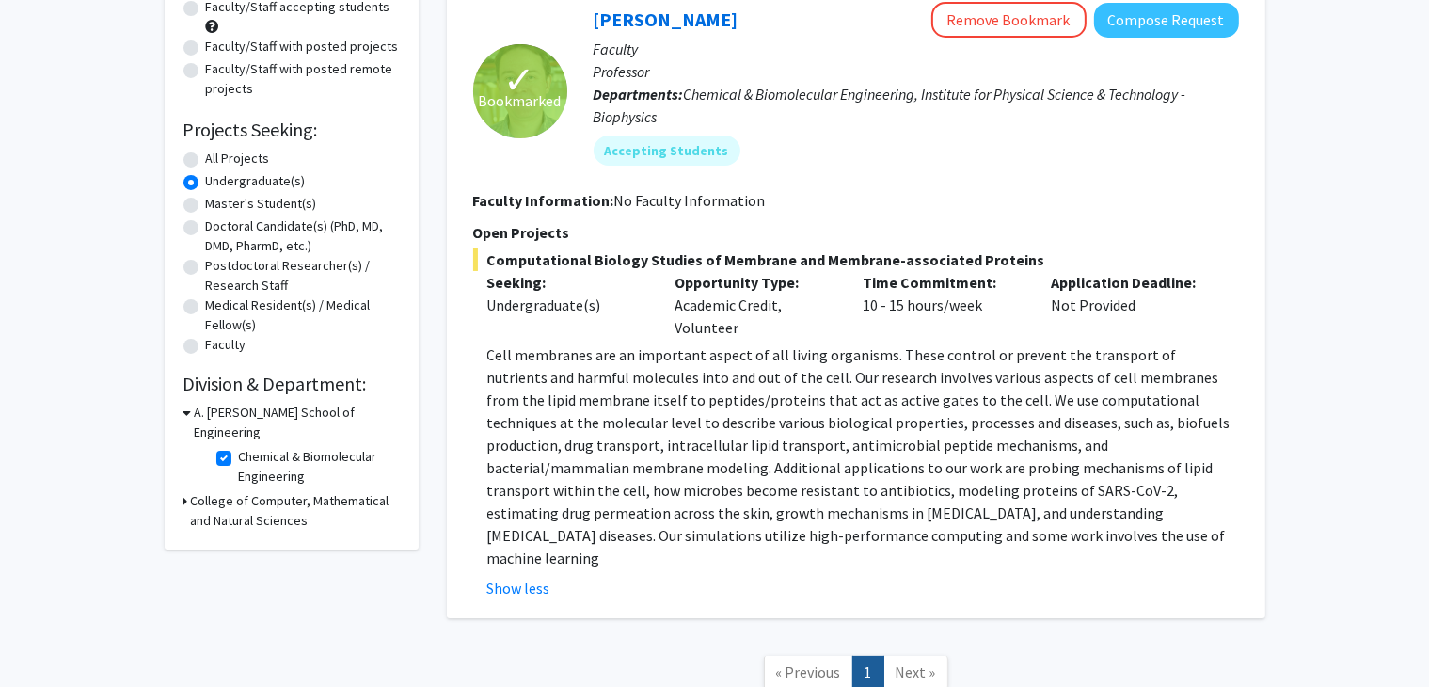
click at [181, 476] on div "Refine By Collaboration Status: Collaboration Status All Faculty/Staff Collabor…" at bounding box center [292, 222] width 254 height 656
click at [239, 447] on label "Chemical & Biomolecular Engineering" at bounding box center [317, 467] width 156 height 40
click at [239, 447] on input "Chemical & Biomolecular Engineering" at bounding box center [245, 453] width 12 height 12
checkbox input "false"
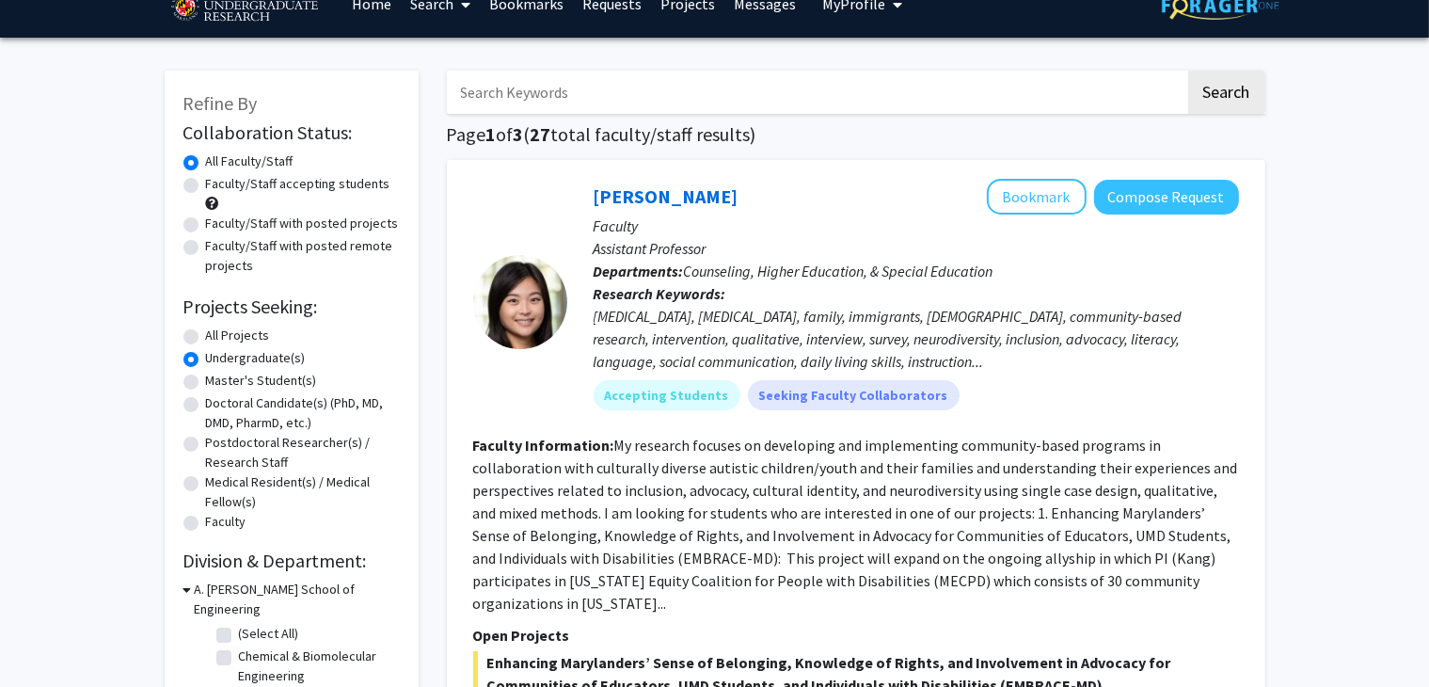
scroll to position [8, 0]
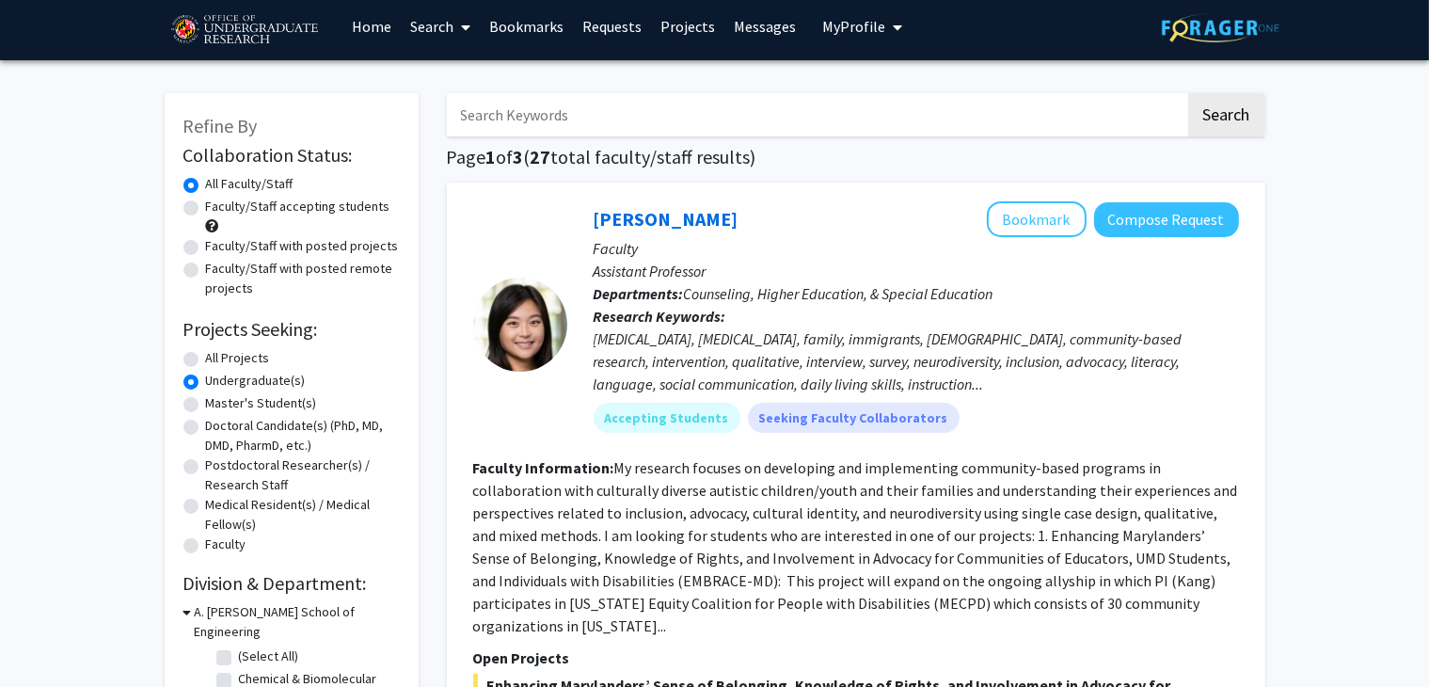
click at [206, 204] on label "Faculty/Staff accepting students" at bounding box center [298, 207] width 184 height 20
click at [206, 204] on input "Faculty/Staff accepting students" at bounding box center [212, 203] width 12 height 12
radio input "true"
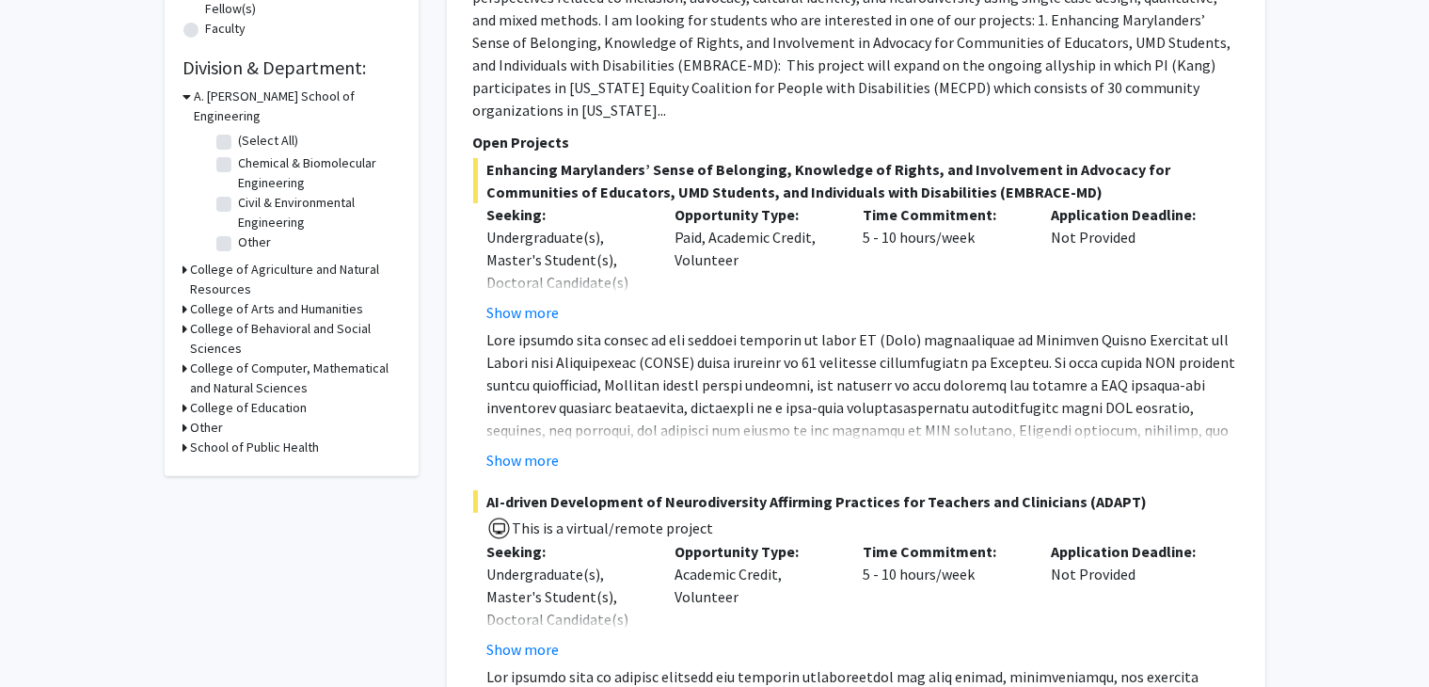
scroll to position [513, 0]
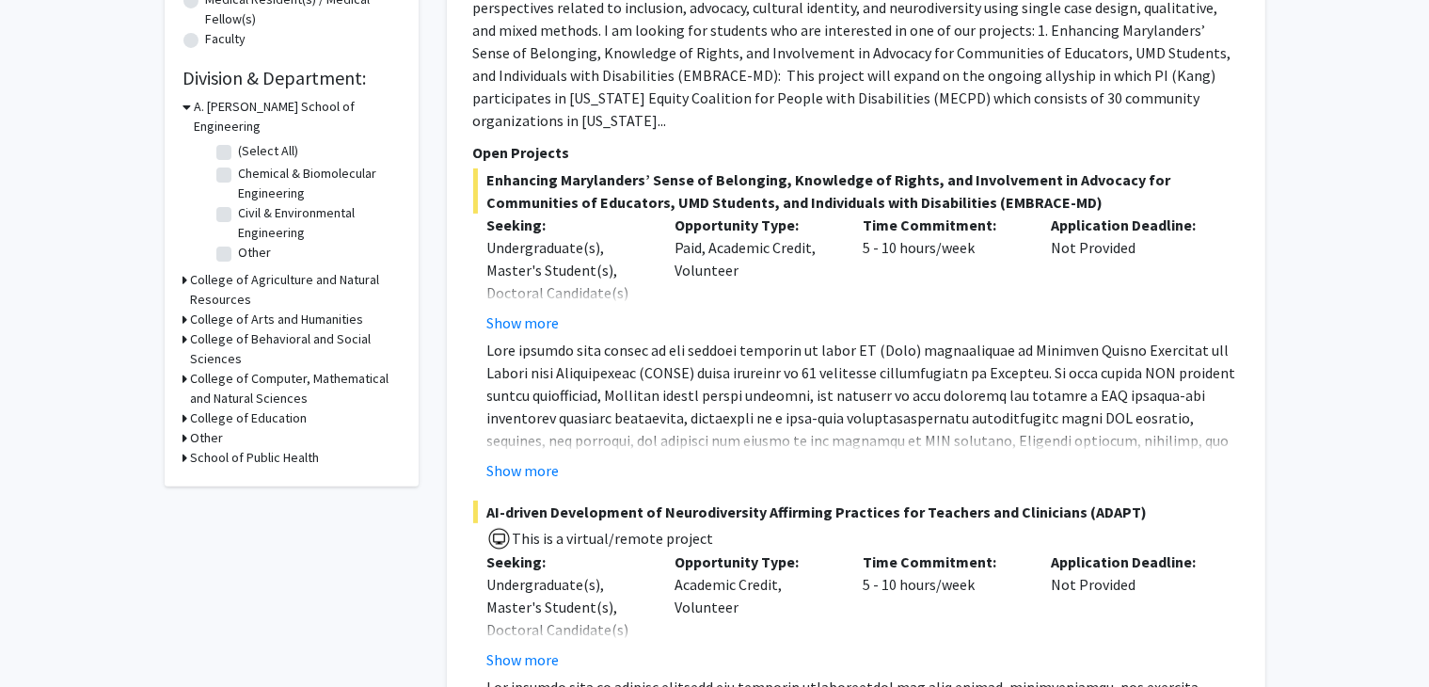
click at [185, 309] on icon at bounding box center [185, 319] width 5 height 20
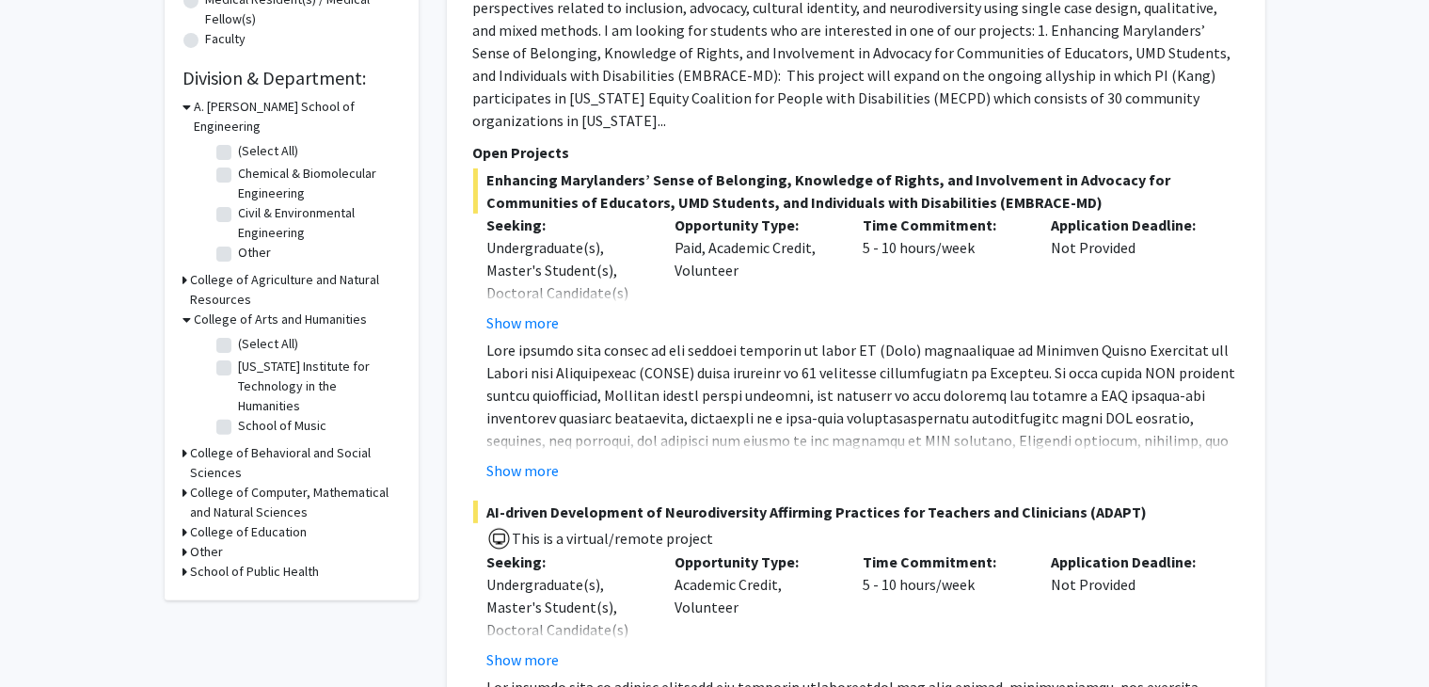
click at [185, 309] on icon at bounding box center [187, 319] width 8 height 20
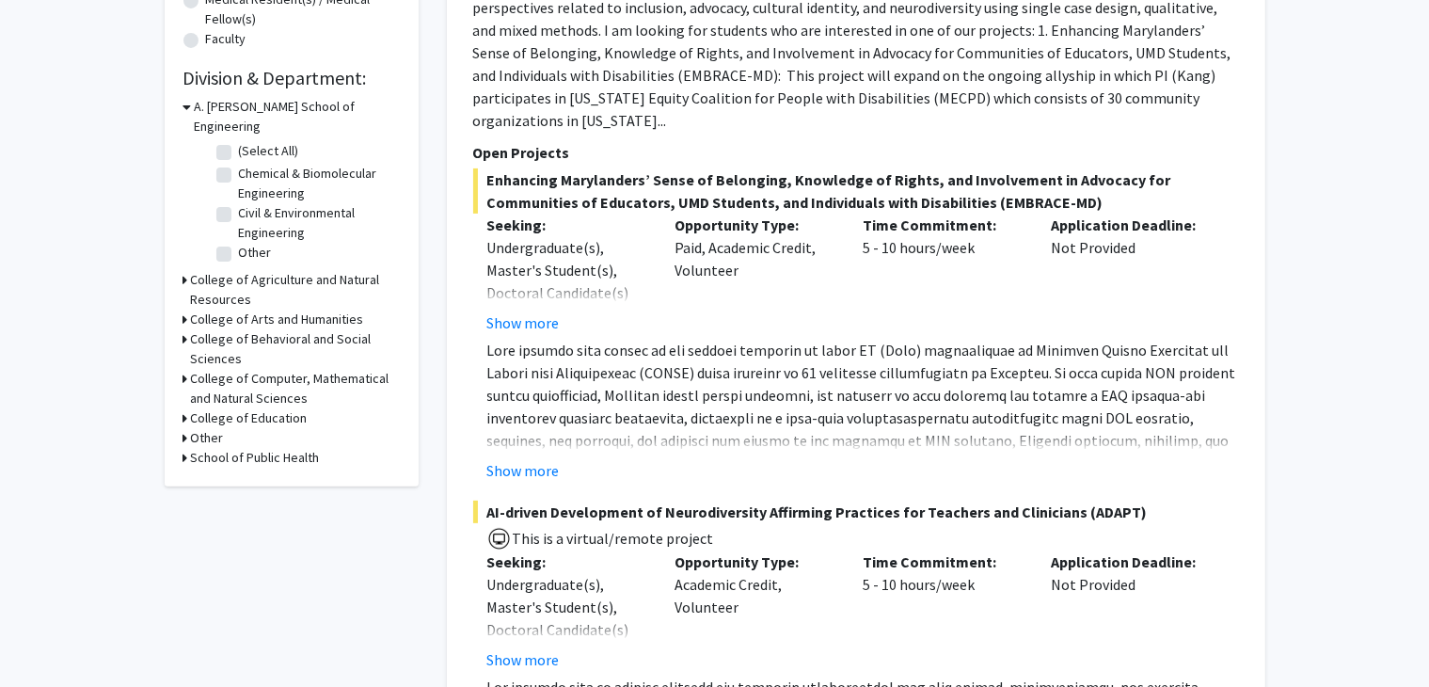
click at [188, 309] on div "College of Arts and Humanities" at bounding box center [291, 319] width 216 height 20
click at [184, 309] on icon at bounding box center [185, 319] width 5 height 20
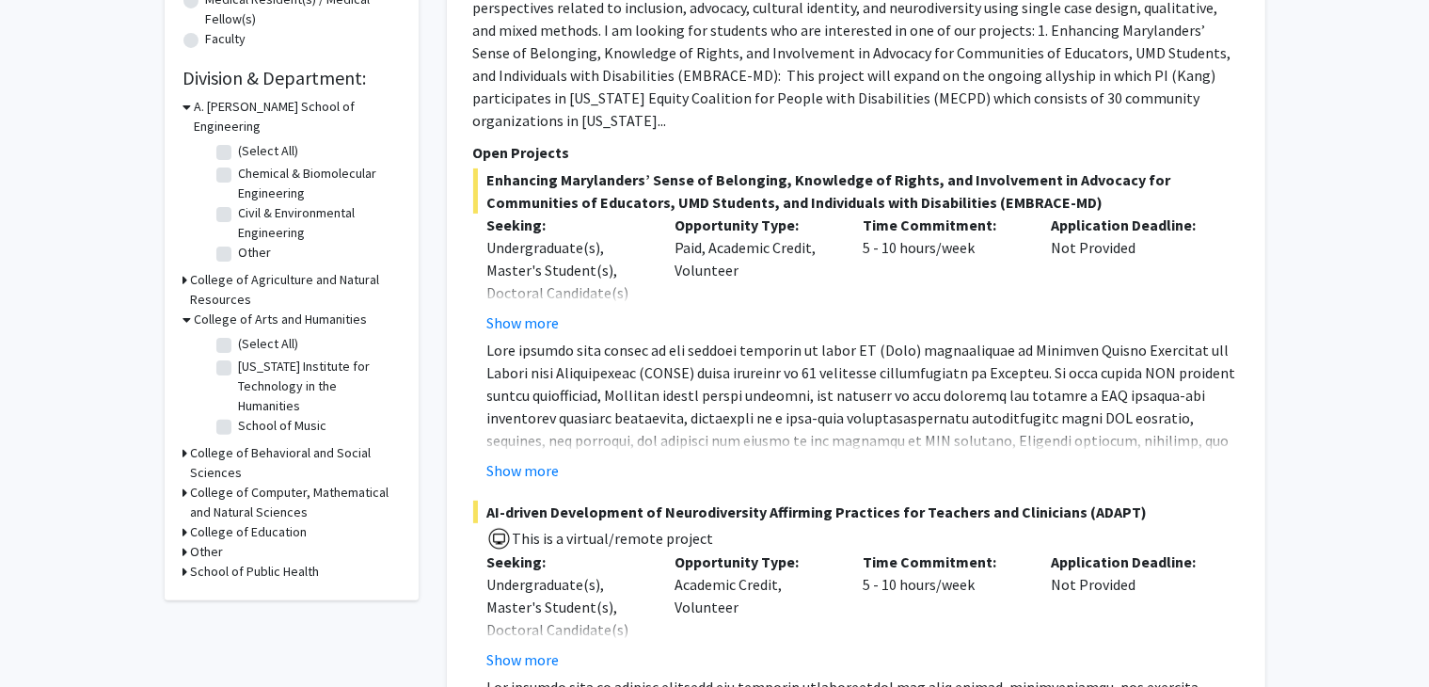
click at [184, 309] on icon at bounding box center [187, 319] width 8 height 20
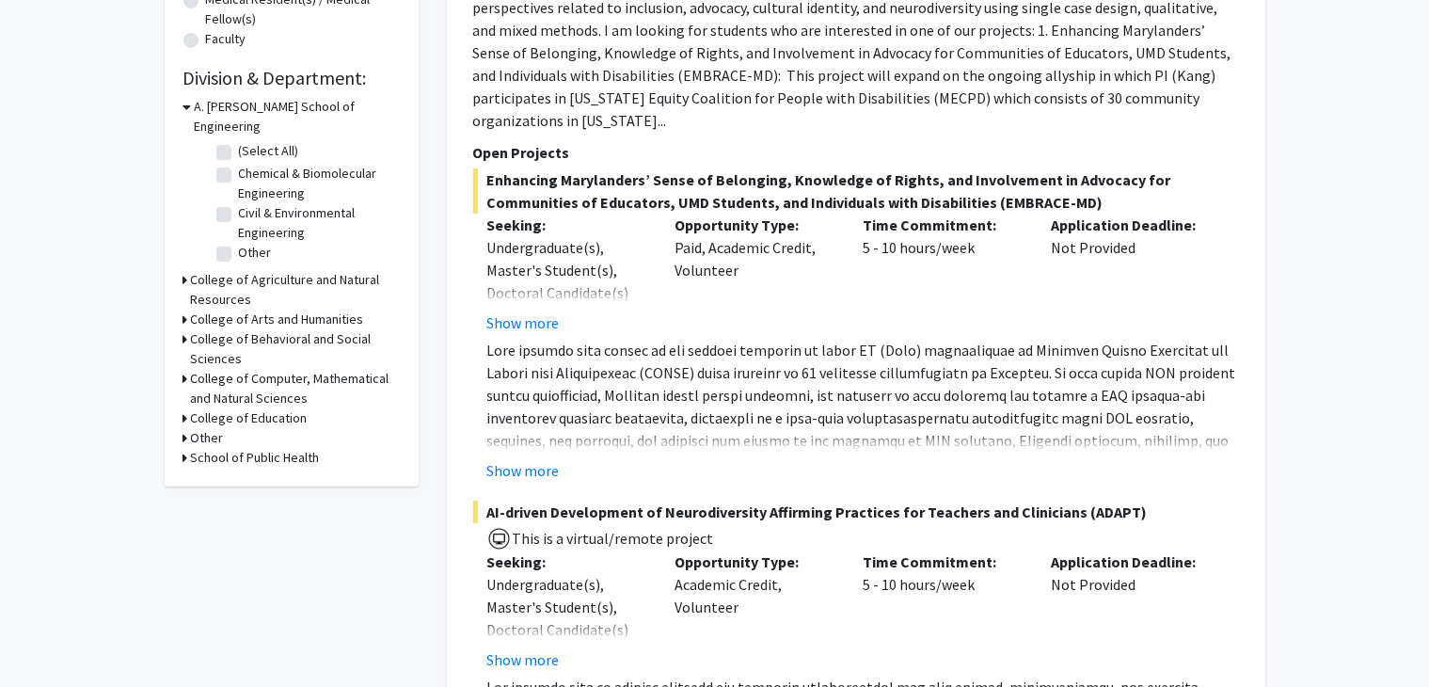
click at [184, 329] on icon at bounding box center [185, 339] width 5 height 20
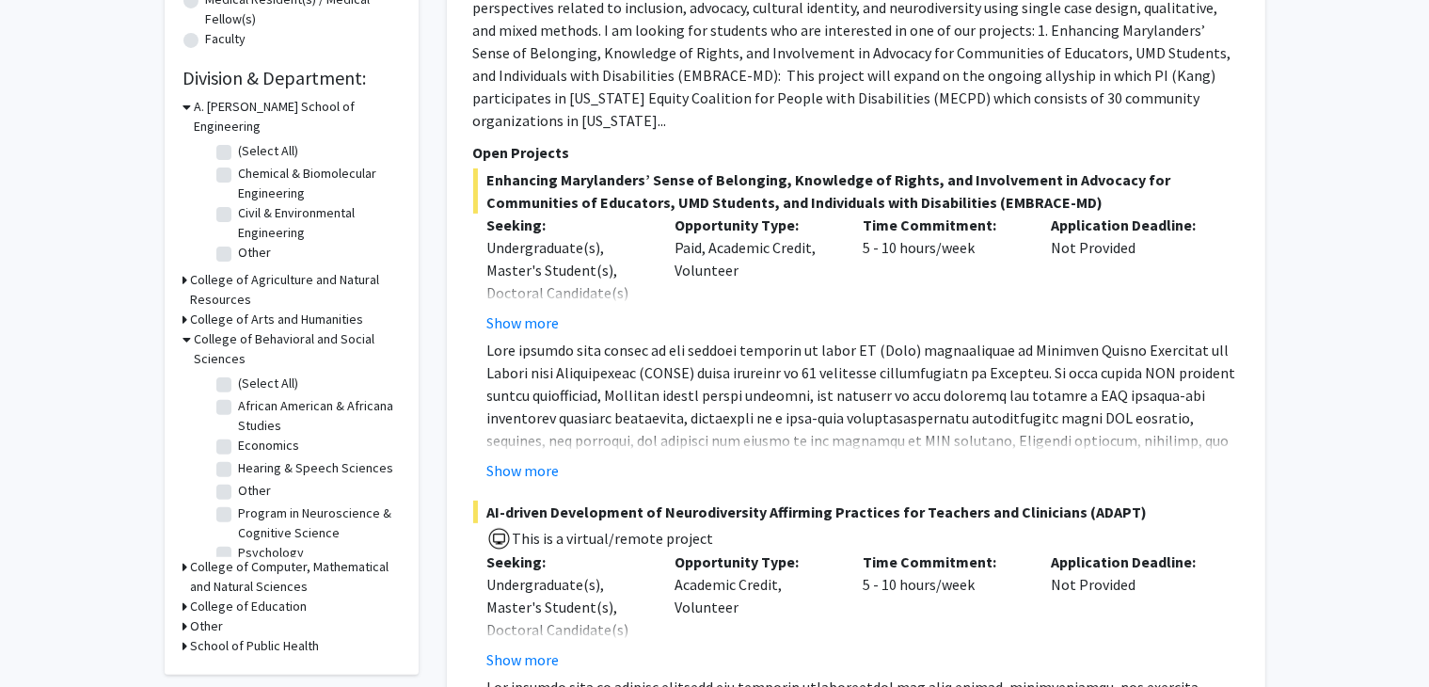
click at [262, 509] on label "Program in Neuroscience & Cognitive Science" at bounding box center [317, 523] width 156 height 40
click at [251, 509] on input "Program in Neuroscience & Cognitive Science" at bounding box center [245, 509] width 12 height 12
checkbox input "true"
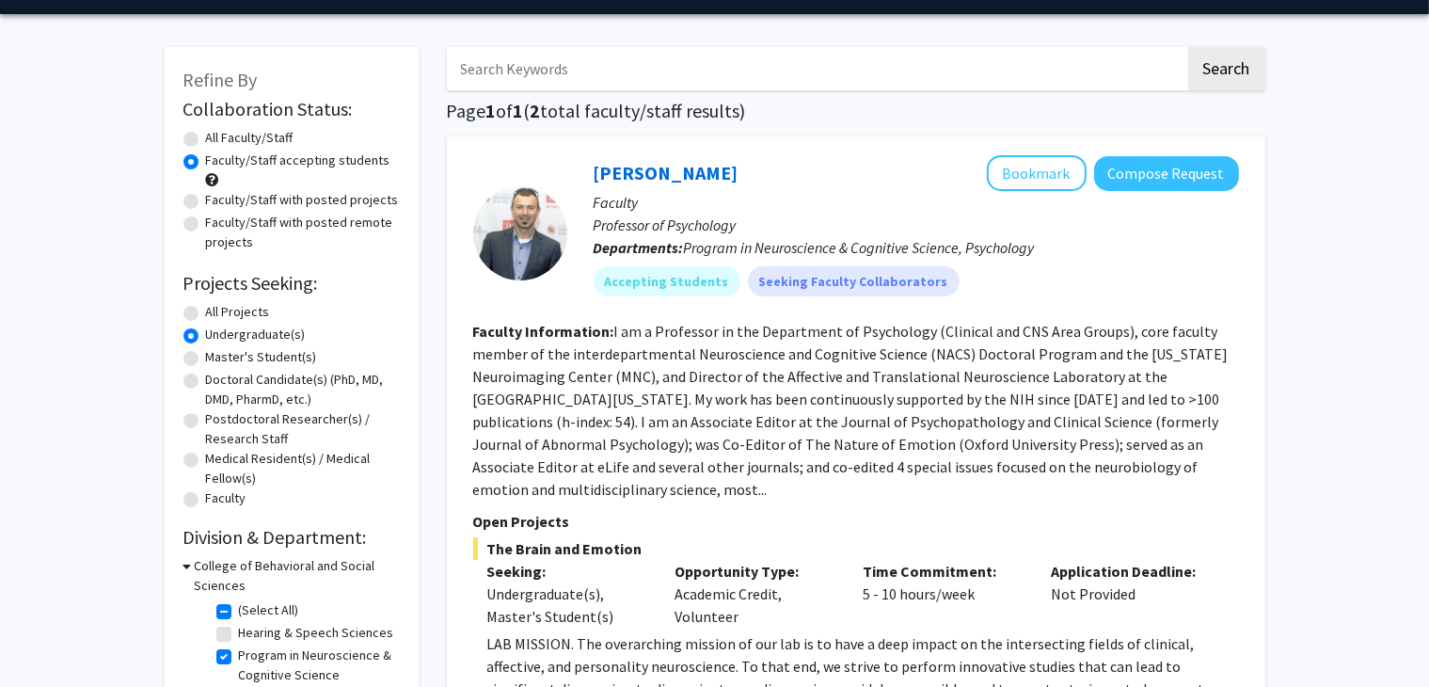
scroll to position [45, 0]
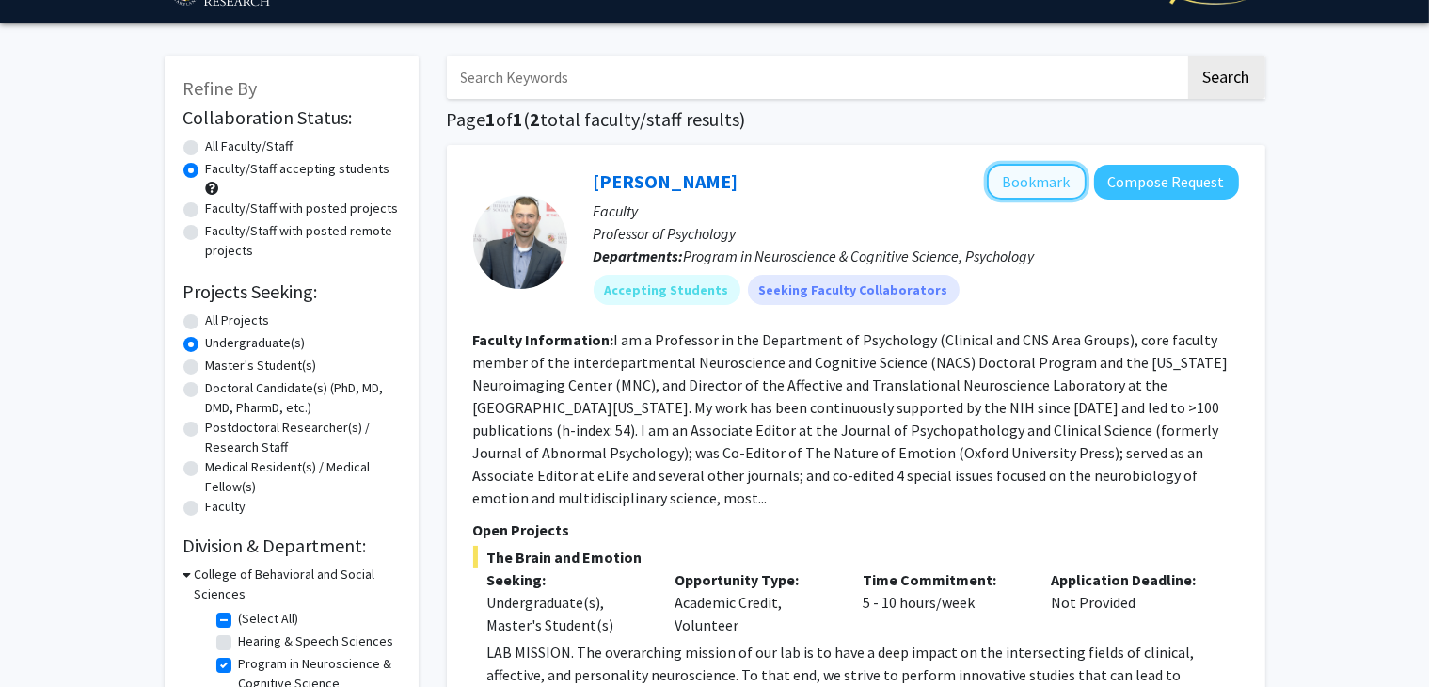
click at [1031, 187] on button "Bookmark" at bounding box center [1037, 182] width 100 height 36
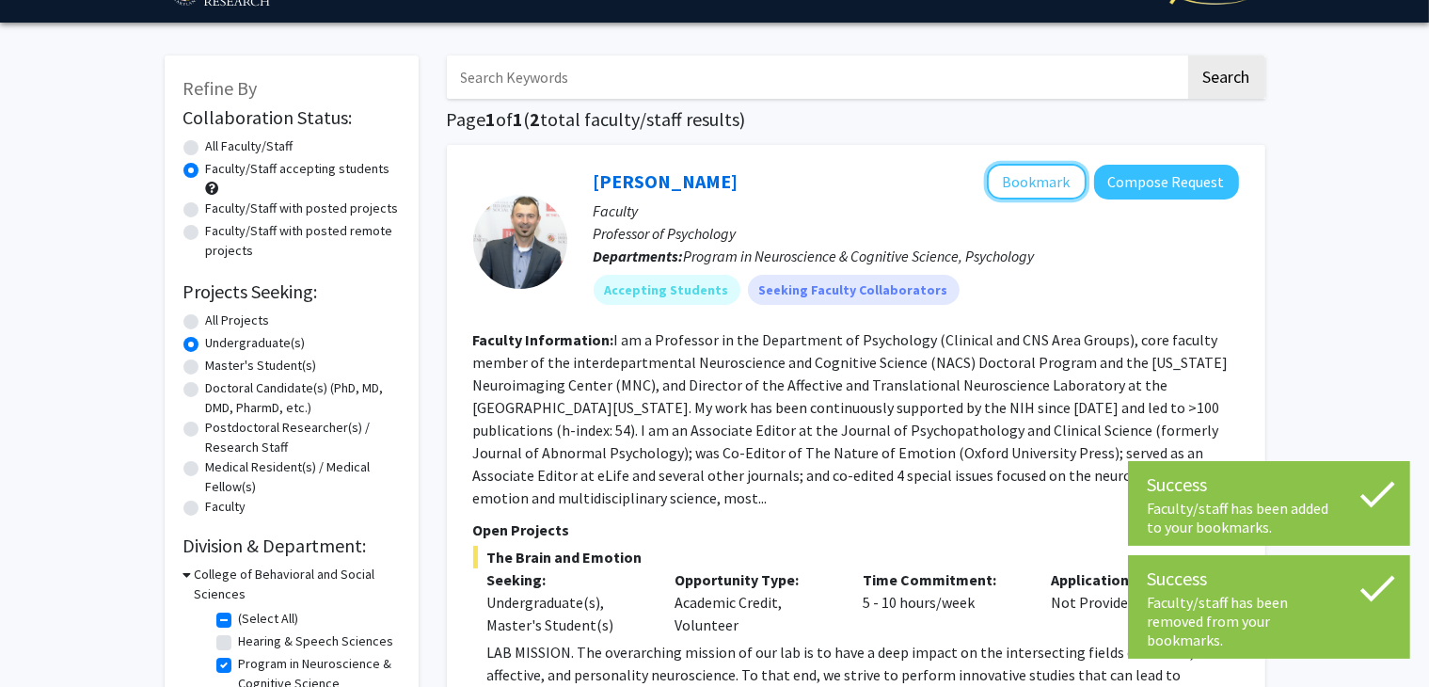
click at [1036, 170] on button "Bookmark" at bounding box center [1037, 182] width 100 height 36
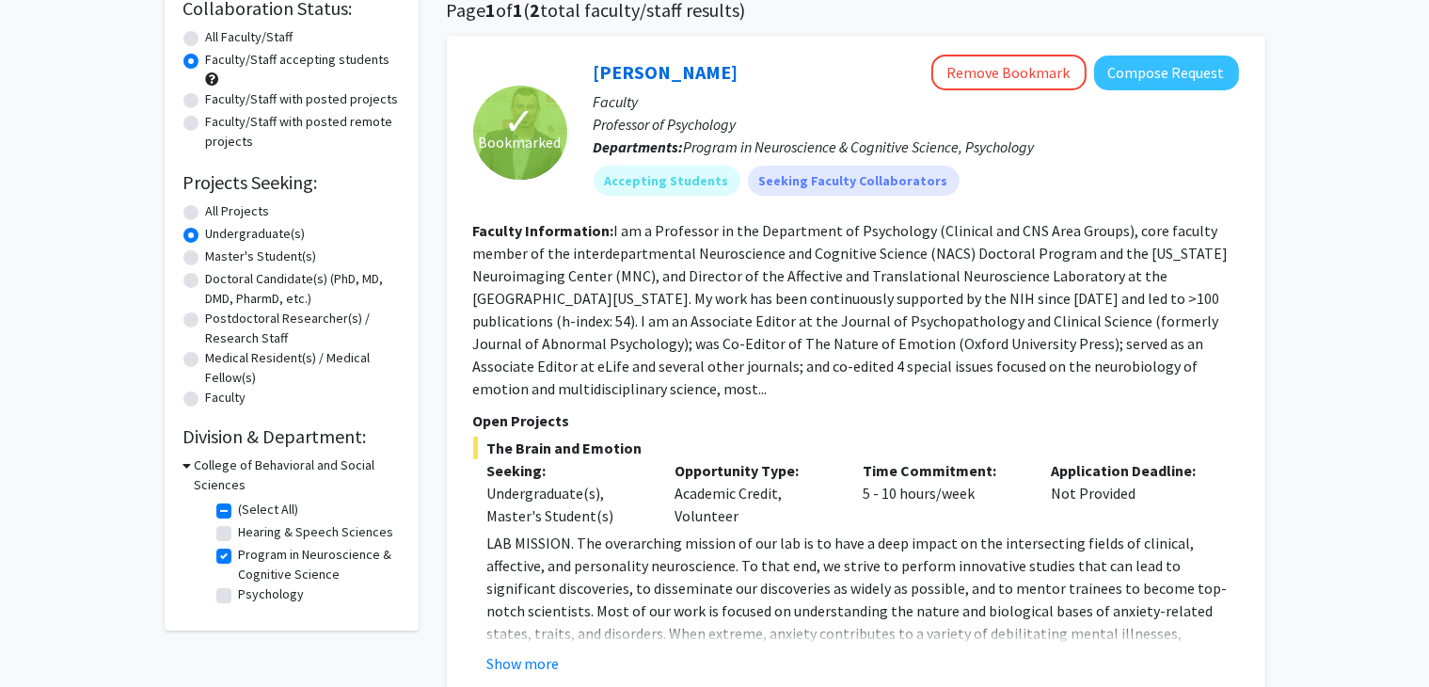
scroll to position [162, 0]
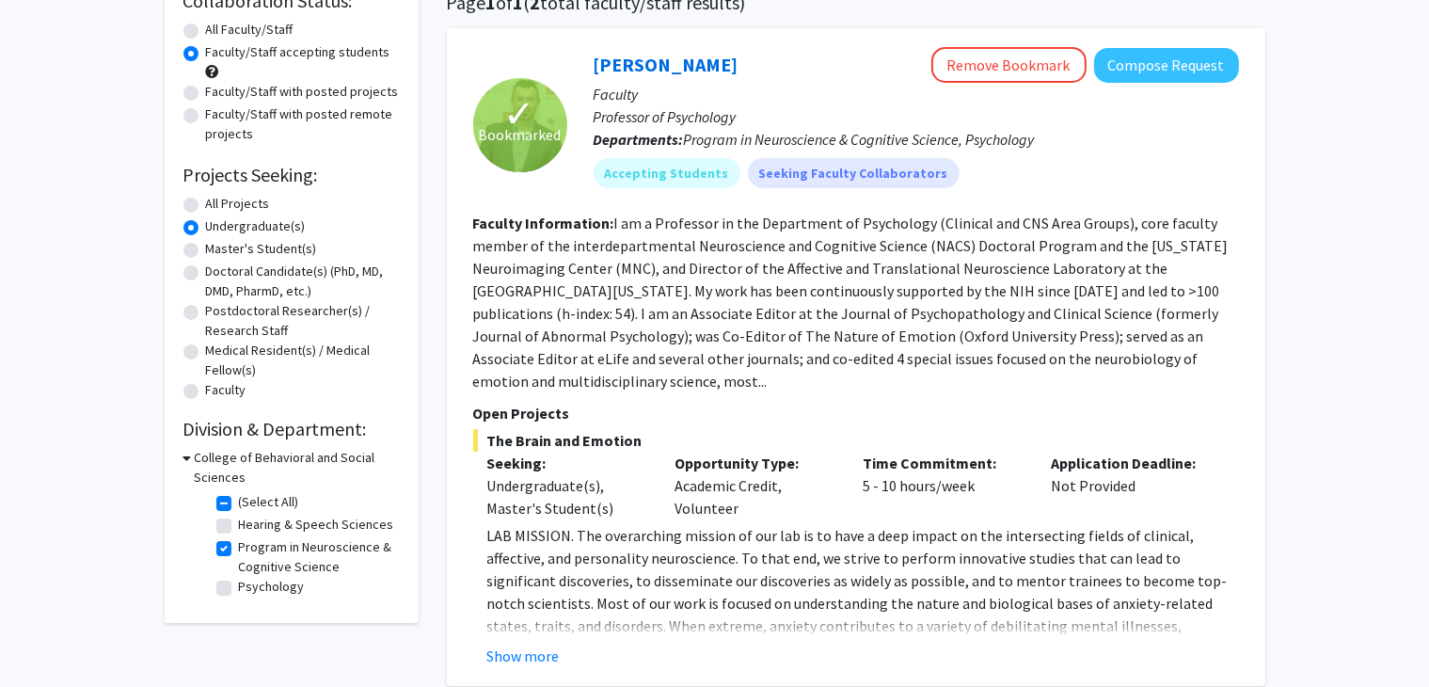
click at [239, 522] on label "Hearing & Speech Sciences" at bounding box center [316, 524] width 155 height 20
click at [239, 522] on input "Hearing & Speech Sciences" at bounding box center [245, 520] width 12 height 12
checkbox input "true"
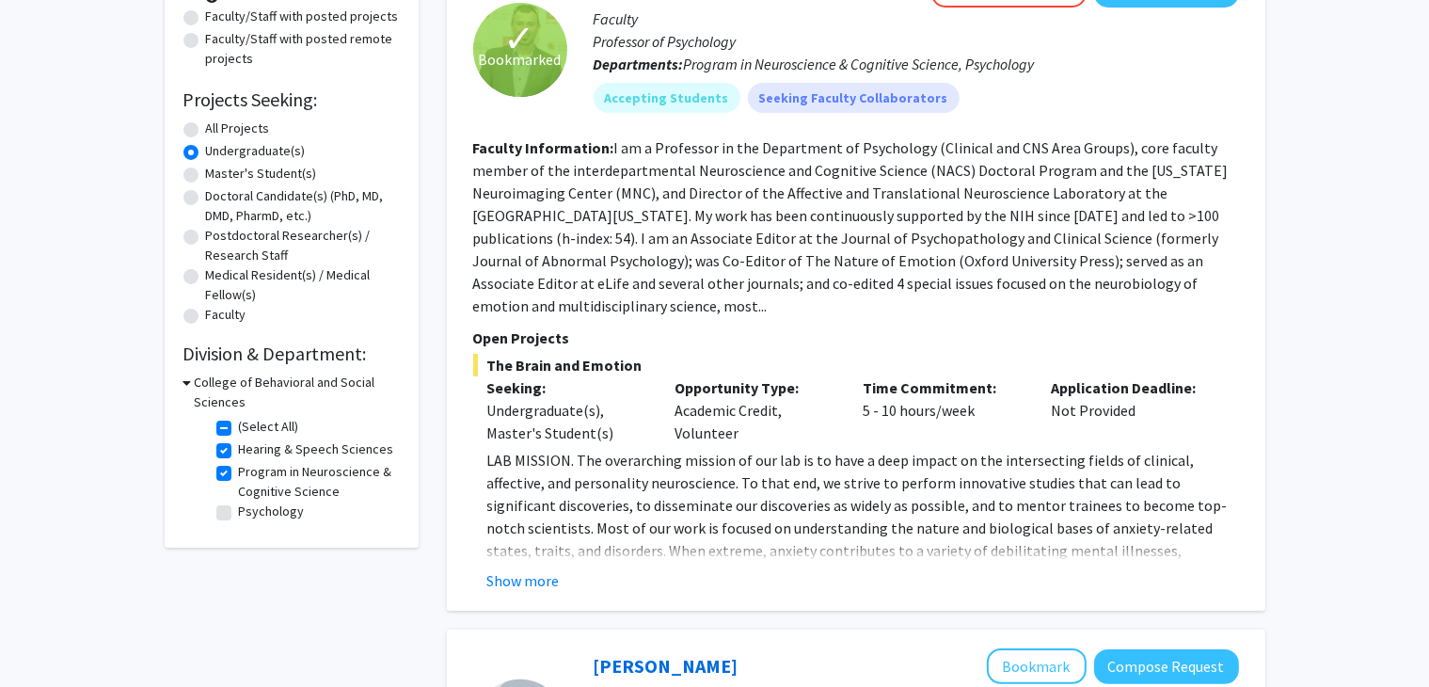
scroll to position [23, 0]
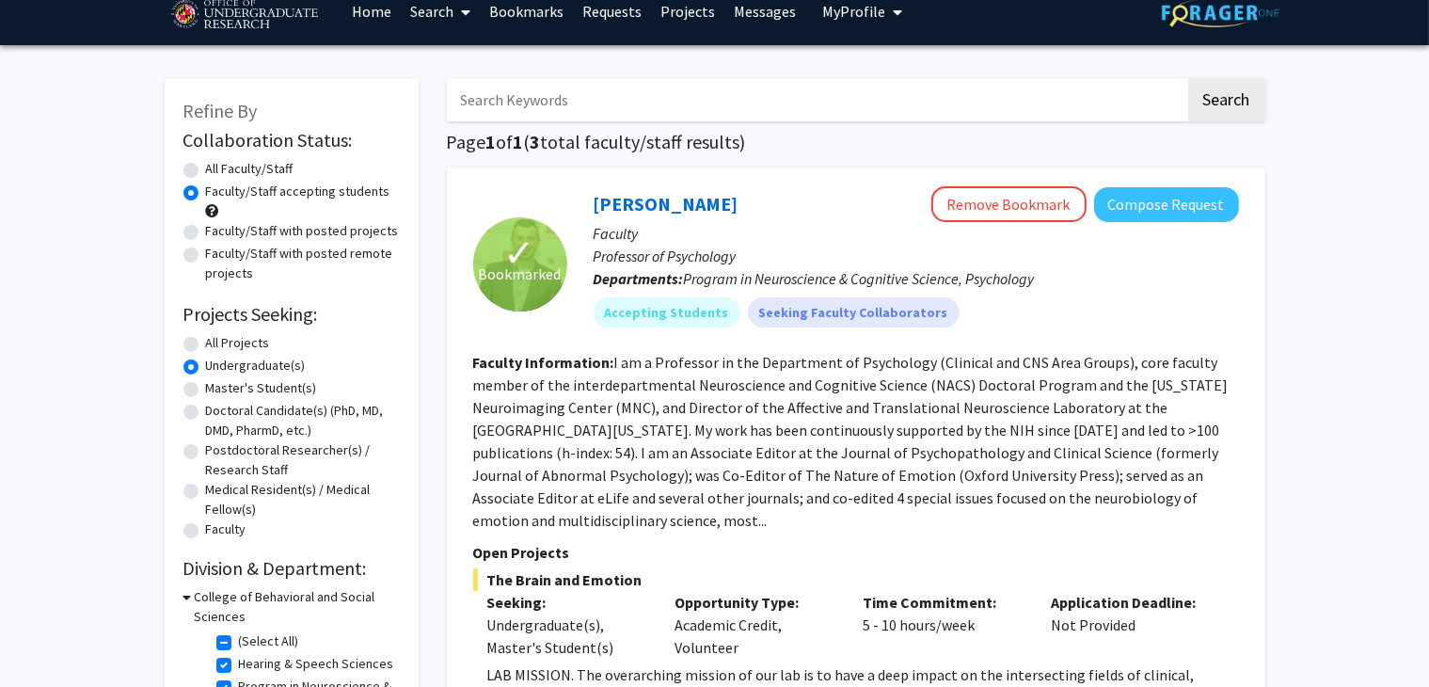
click at [239, 643] on label "(Select All)" at bounding box center [269, 641] width 60 height 20
click at [239, 643] on input "(Select All)" at bounding box center [245, 637] width 12 height 12
checkbox input "false"
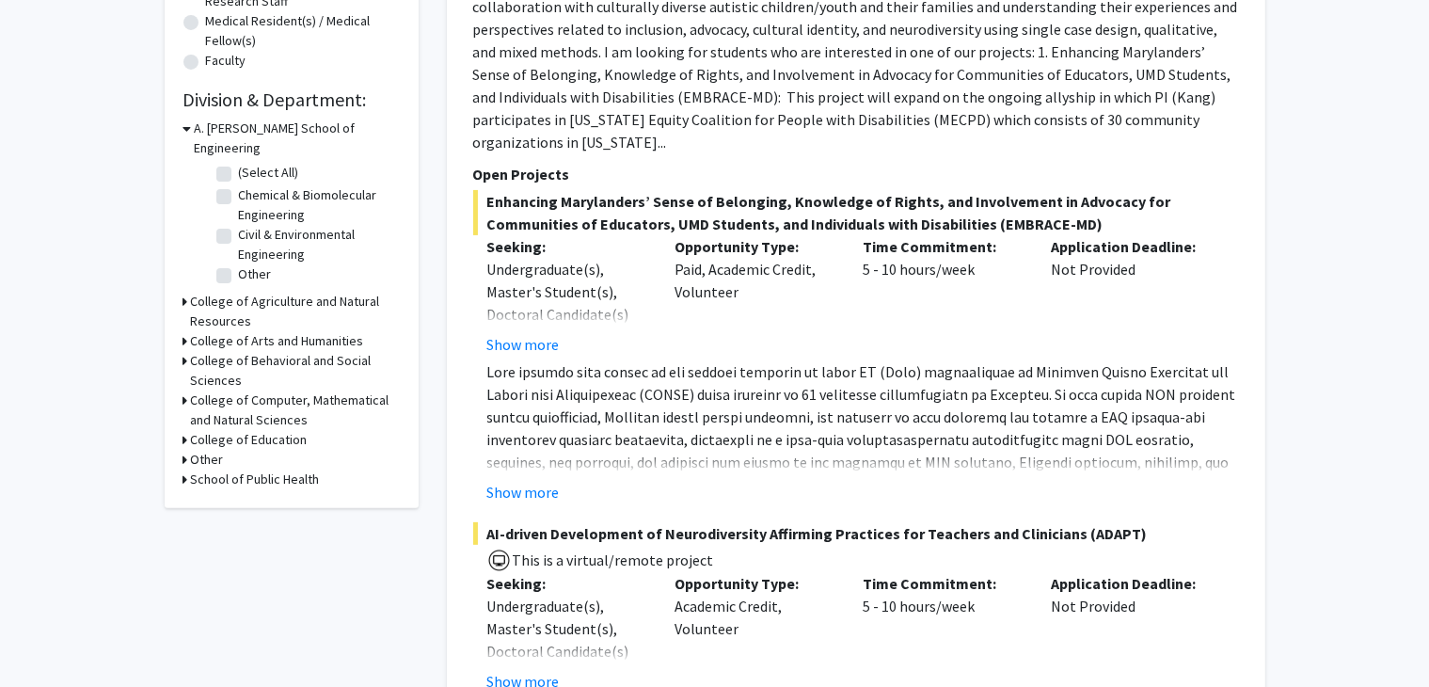
scroll to position [480, 0]
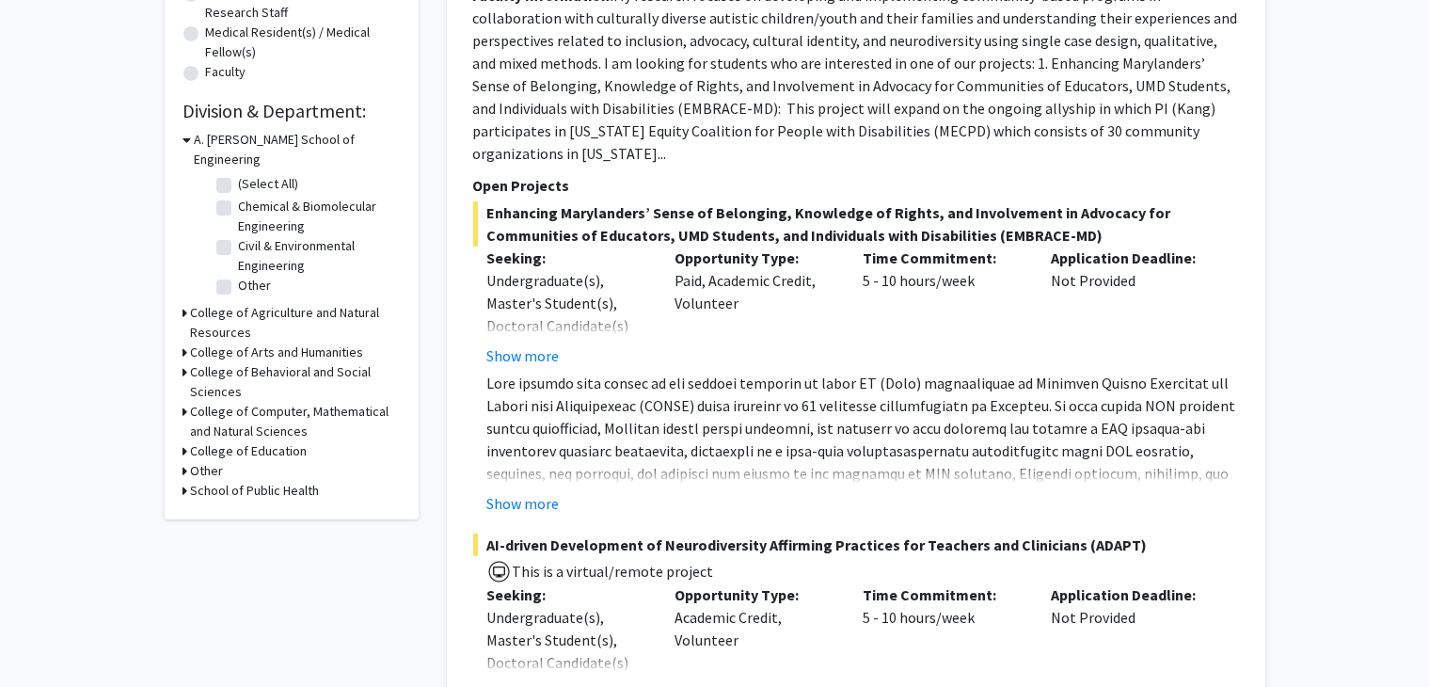
click at [185, 362] on icon at bounding box center [185, 372] width 5 height 20
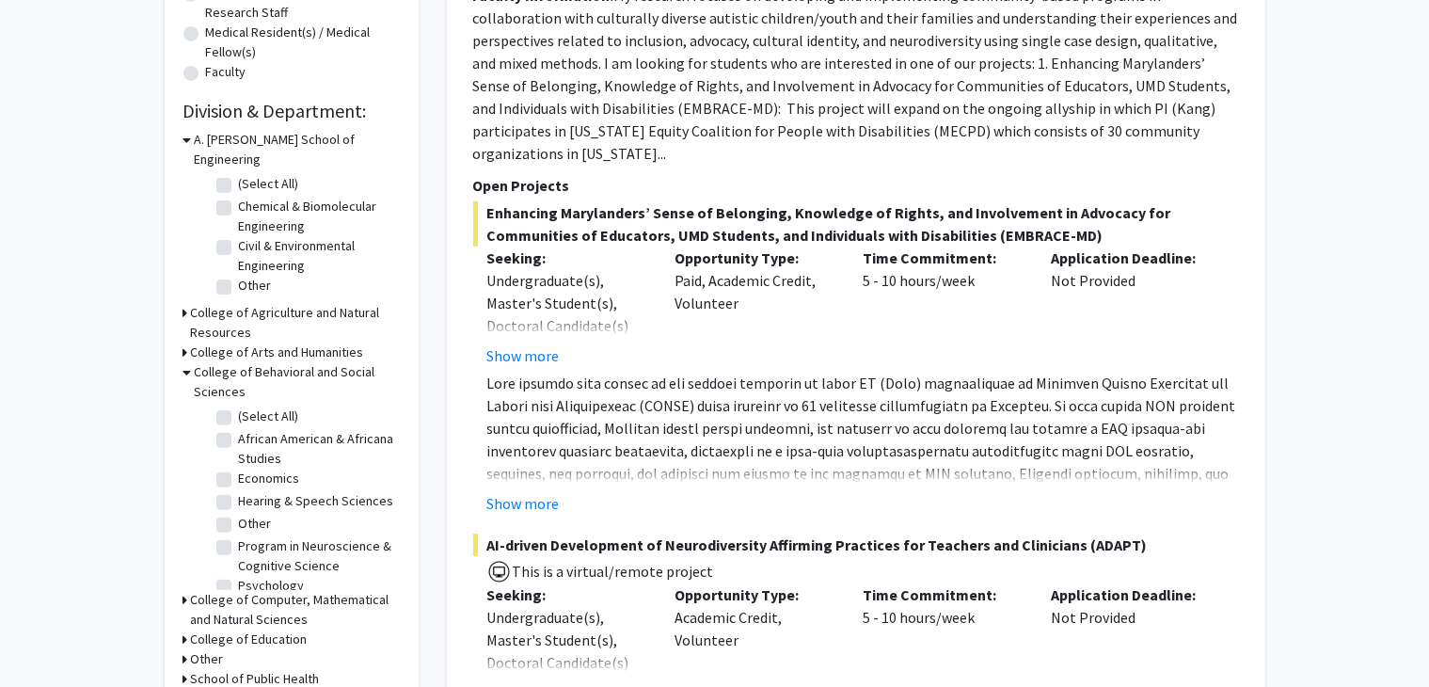
scroll to position [30, 0]
click at [232, 562] on fg-checkbox "Psychology Psychology" at bounding box center [305, 573] width 179 height 23
click at [239, 562] on label "Psychology" at bounding box center [272, 572] width 66 height 20
click at [239, 562] on input "Psychology" at bounding box center [245, 568] width 12 height 12
checkbox input "true"
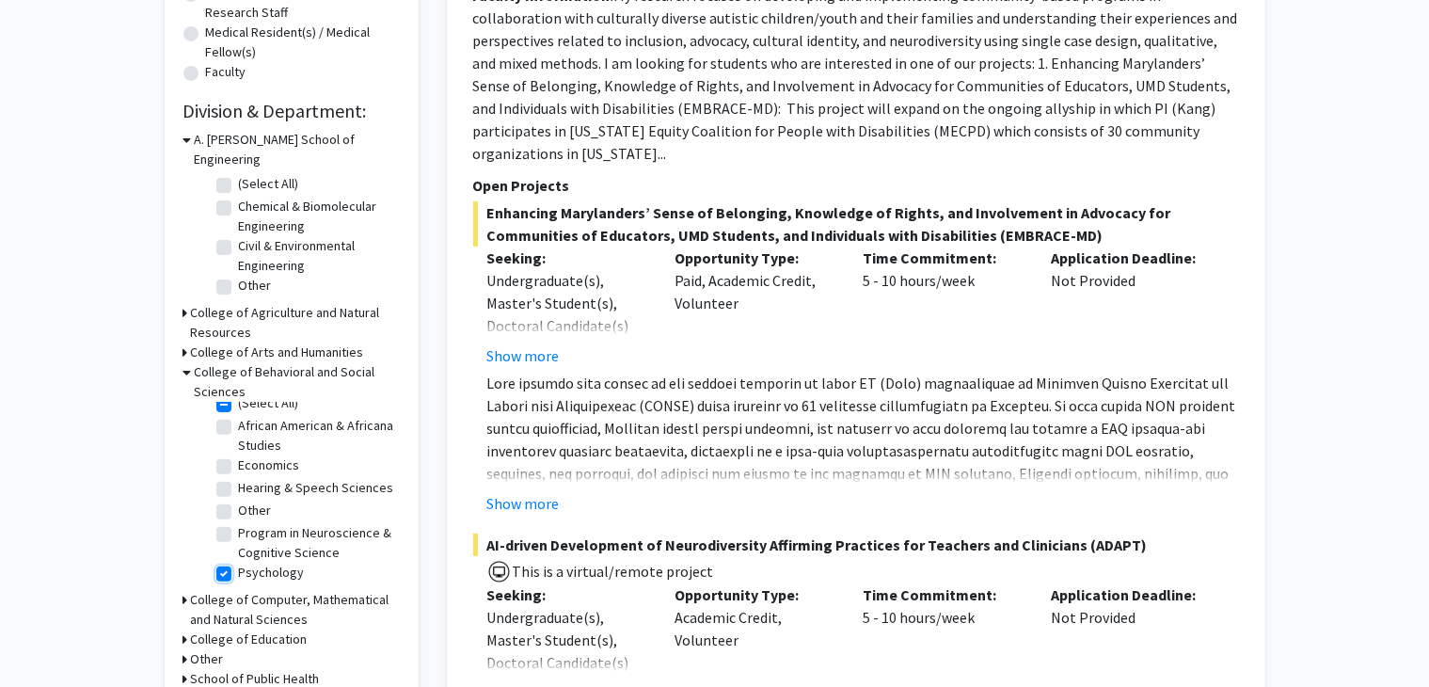
checkbox input "true"
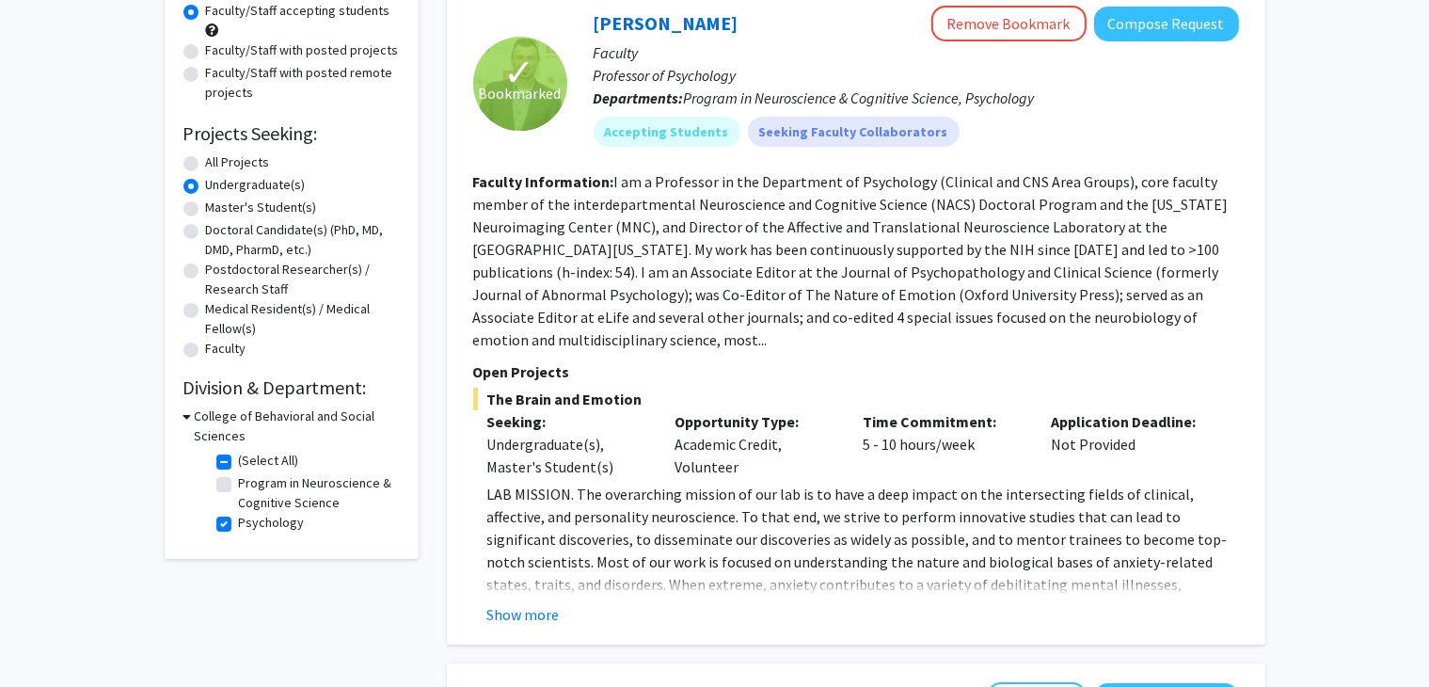
scroll to position [215, 0]
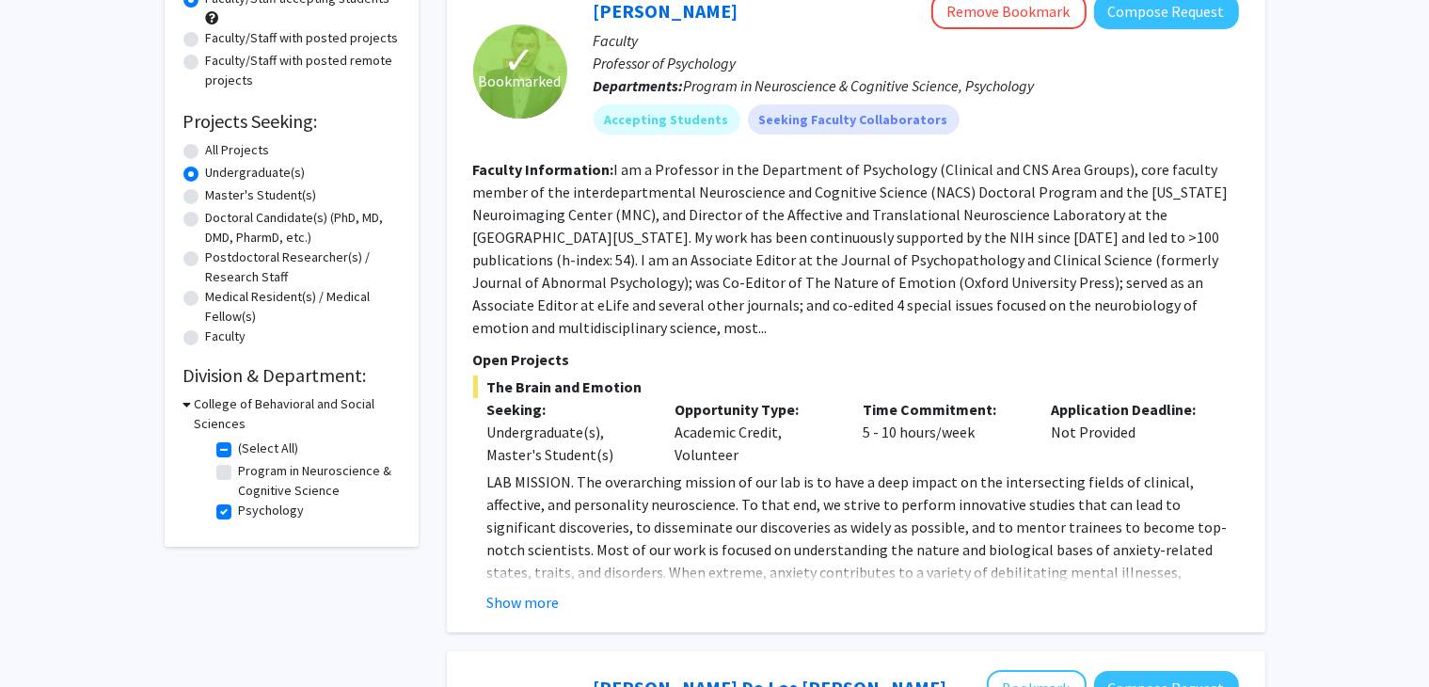
click at [239, 514] on label "Psychology" at bounding box center [272, 510] width 66 height 20
click at [239, 513] on input "Psychology" at bounding box center [245, 506] width 12 height 12
checkbox input "false"
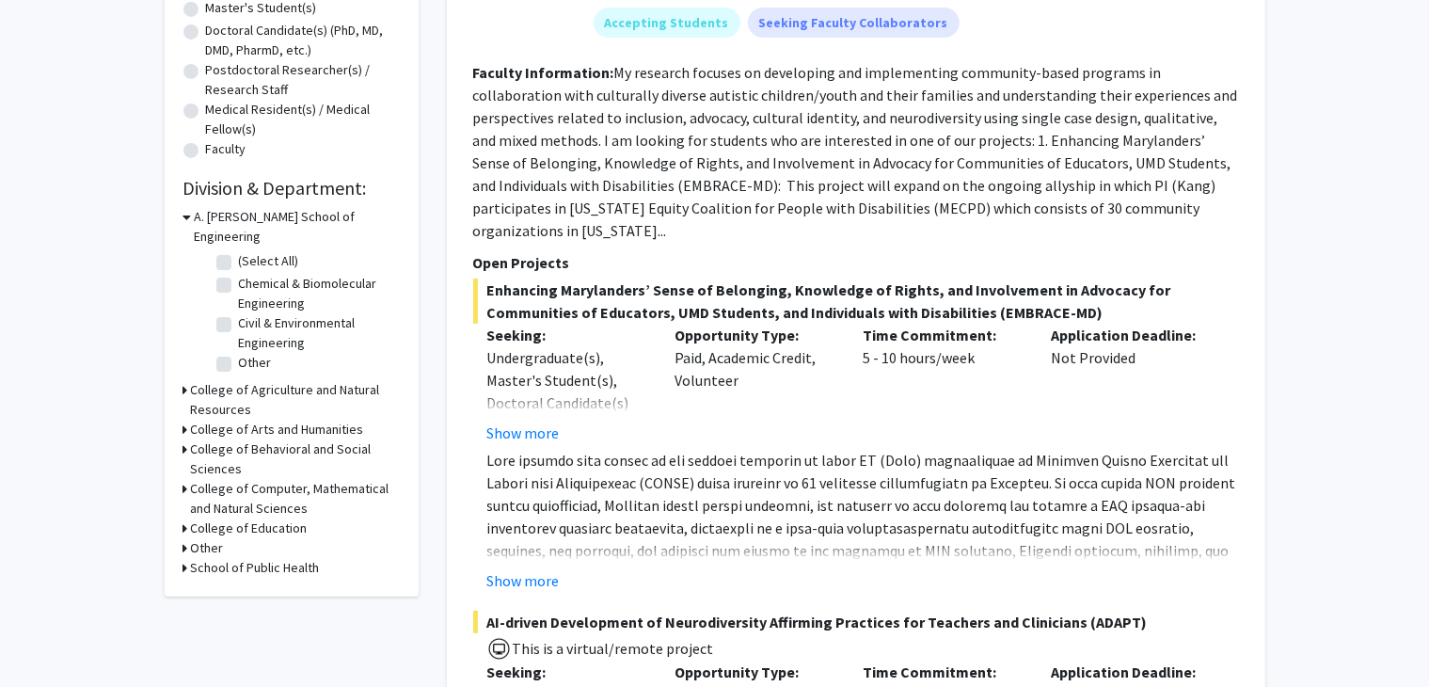
scroll to position [425, 0]
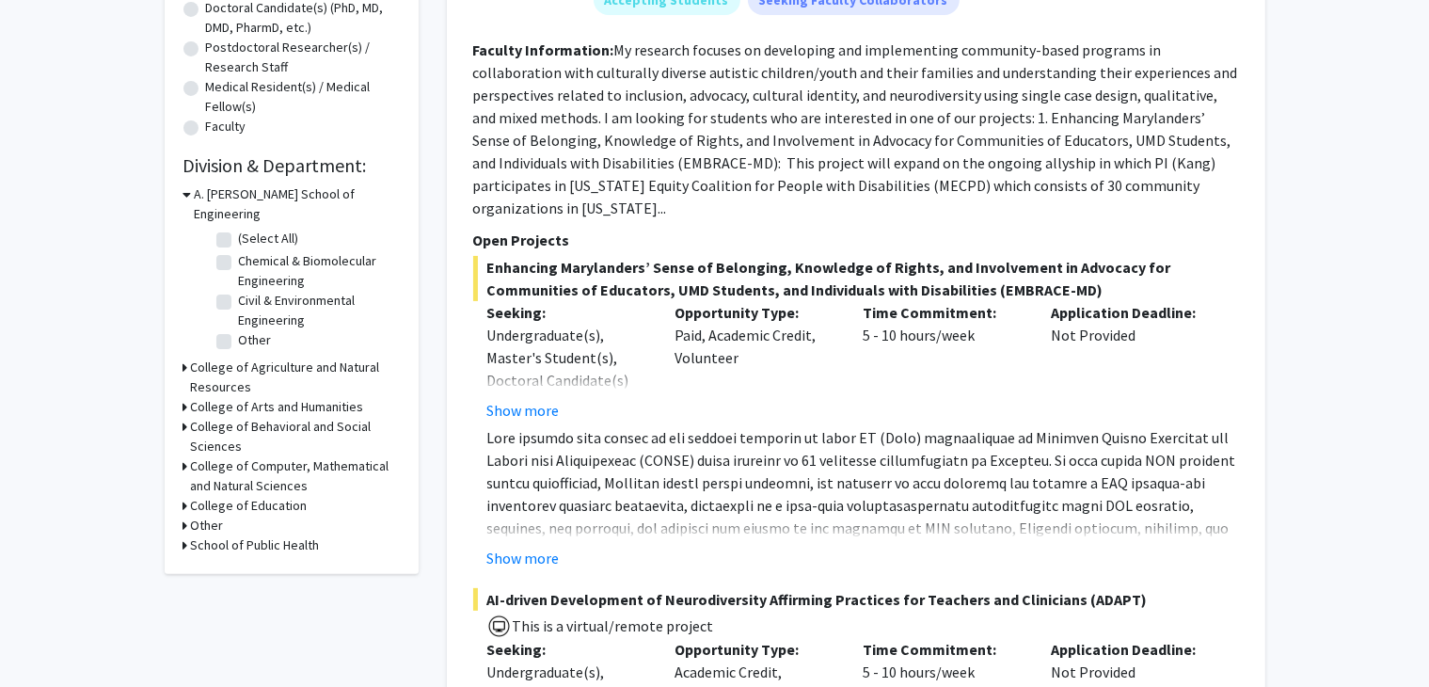
click at [239, 251] on label "Chemical & Biomolecular Engineering" at bounding box center [317, 271] width 156 height 40
click at [239, 251] on input "Chemical & Biomolecular Engineering" at bounding box center [245, 257] width 12 height 12
checkbox input "true"
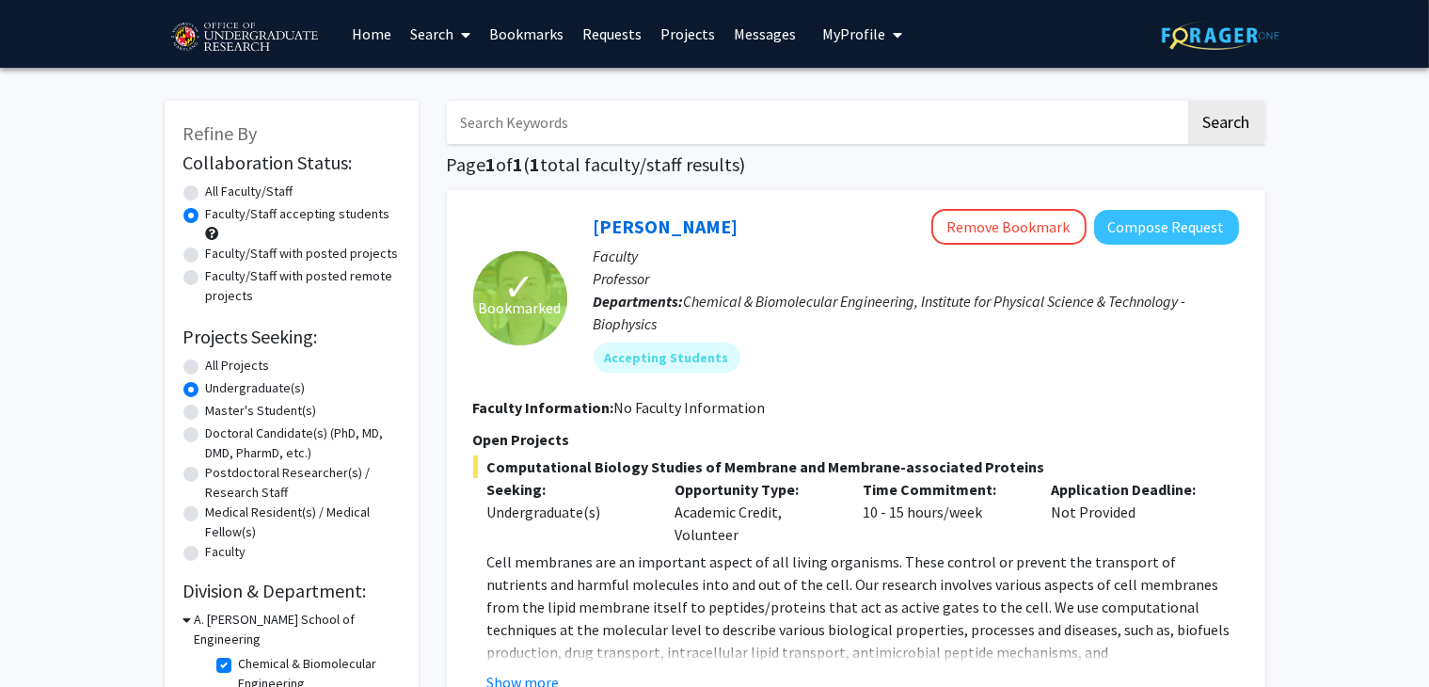
click at [239, 654] on label "Chemical & Biomolecular Engineering" at bounding box center [317, 674] width 156 height 40
click at [239, 654] on input "Chemical & Biomolecular Engineering" at bounding box center [245, 660] width 12 height 12
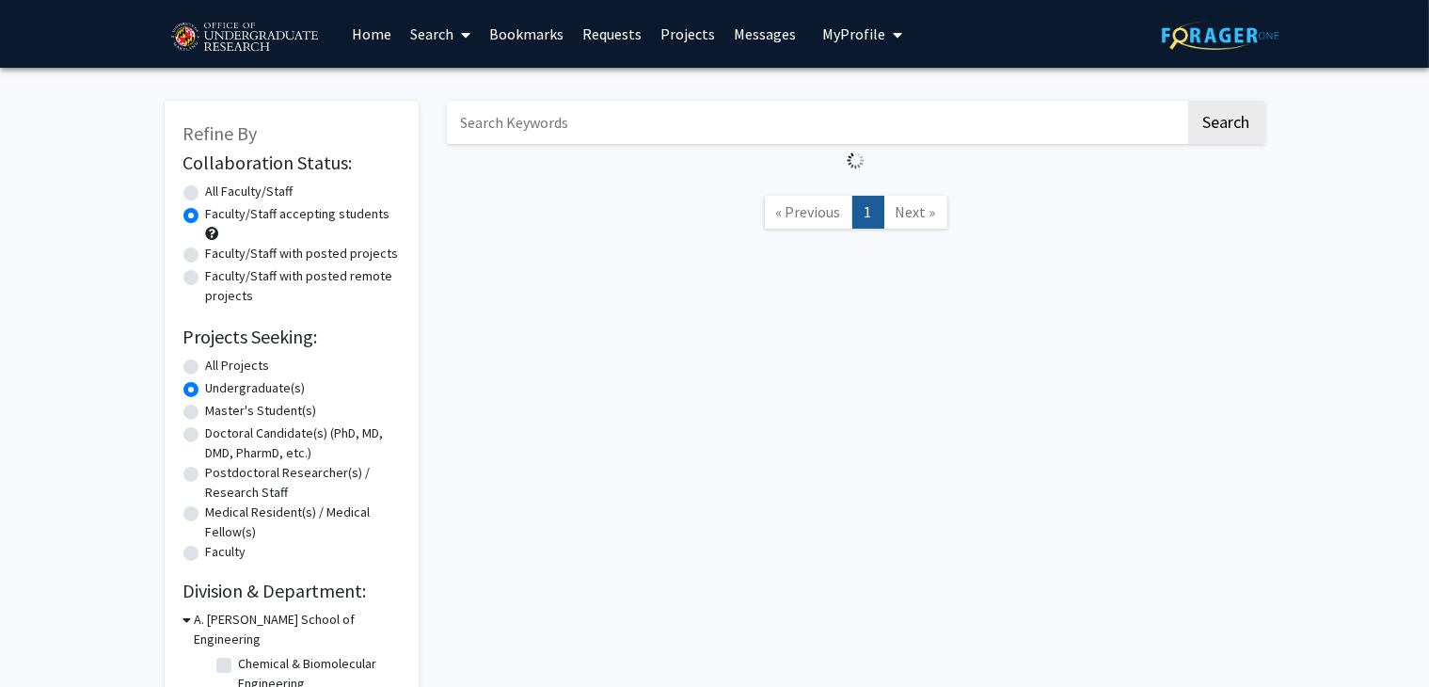
click at [239, 654] on label "Chemical & Biomolecular Engineering" at bounding box center [317, 674] width 156 height 40
click at [239, 654] on input "Chemical & Biomolecular Engineering" at bounding box center [245, 660] width 12 height 12
checkbox input "true"
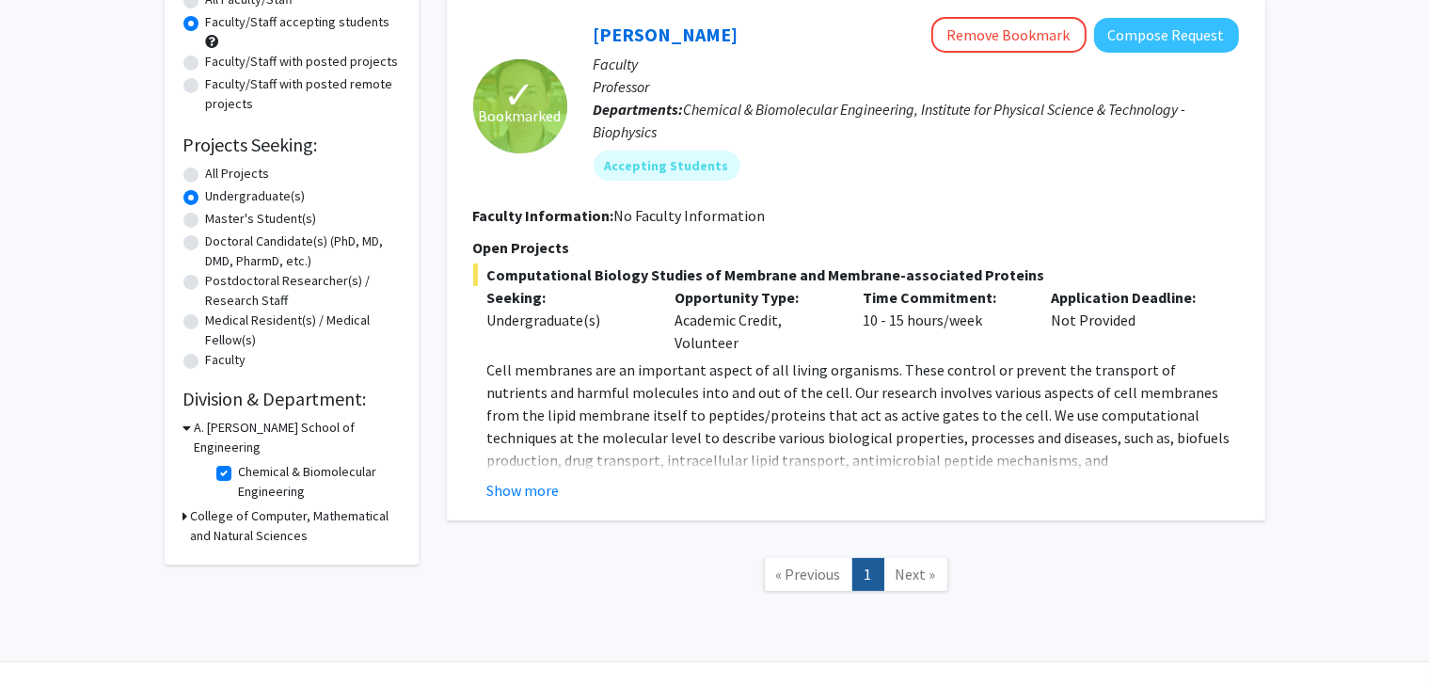
scroll to position [194, 0]
click at [239, 460] on label "Chemical & Biomolecular Engineering" at bounding box center [317, 480] width 156 height 40
click at [239, 460] on input "Chemical & Biomolecular Engineering" at bounding box center [245, 466] width 12 height 12
checkbox input "false"
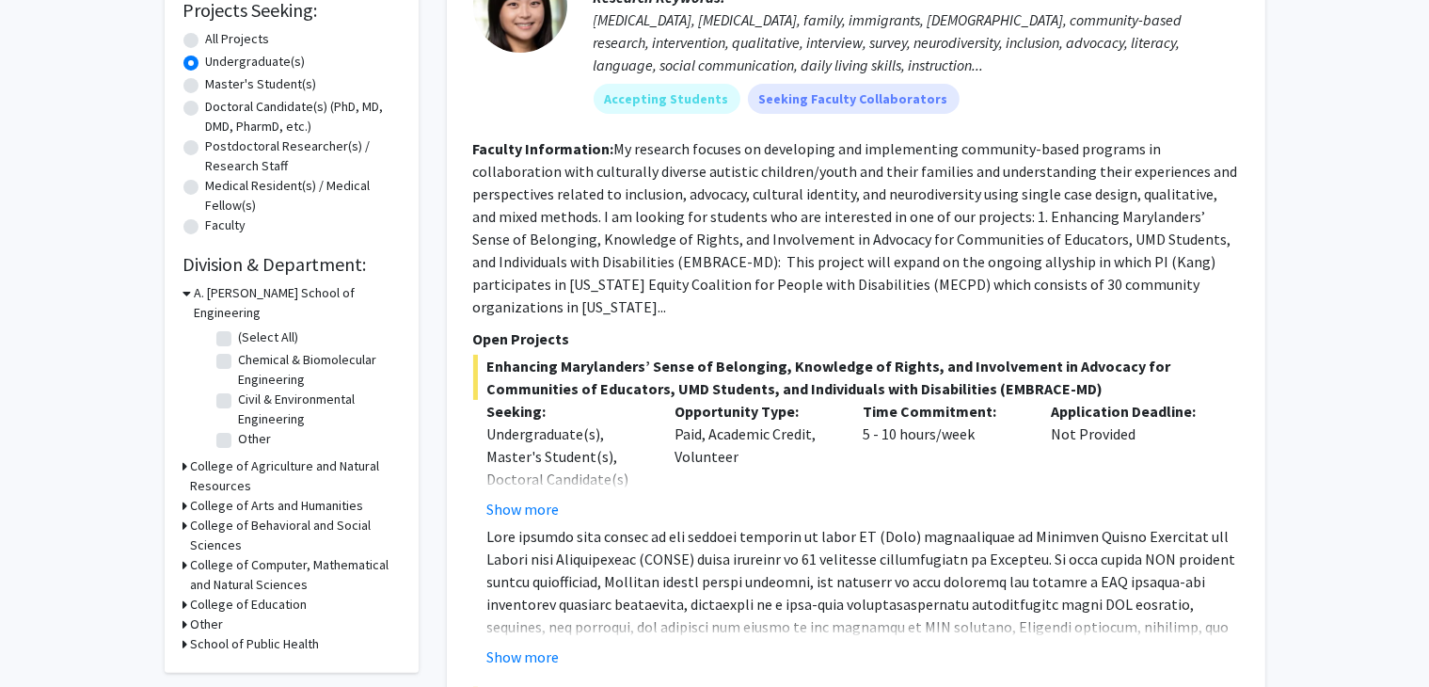
scroll to position [381, 0]
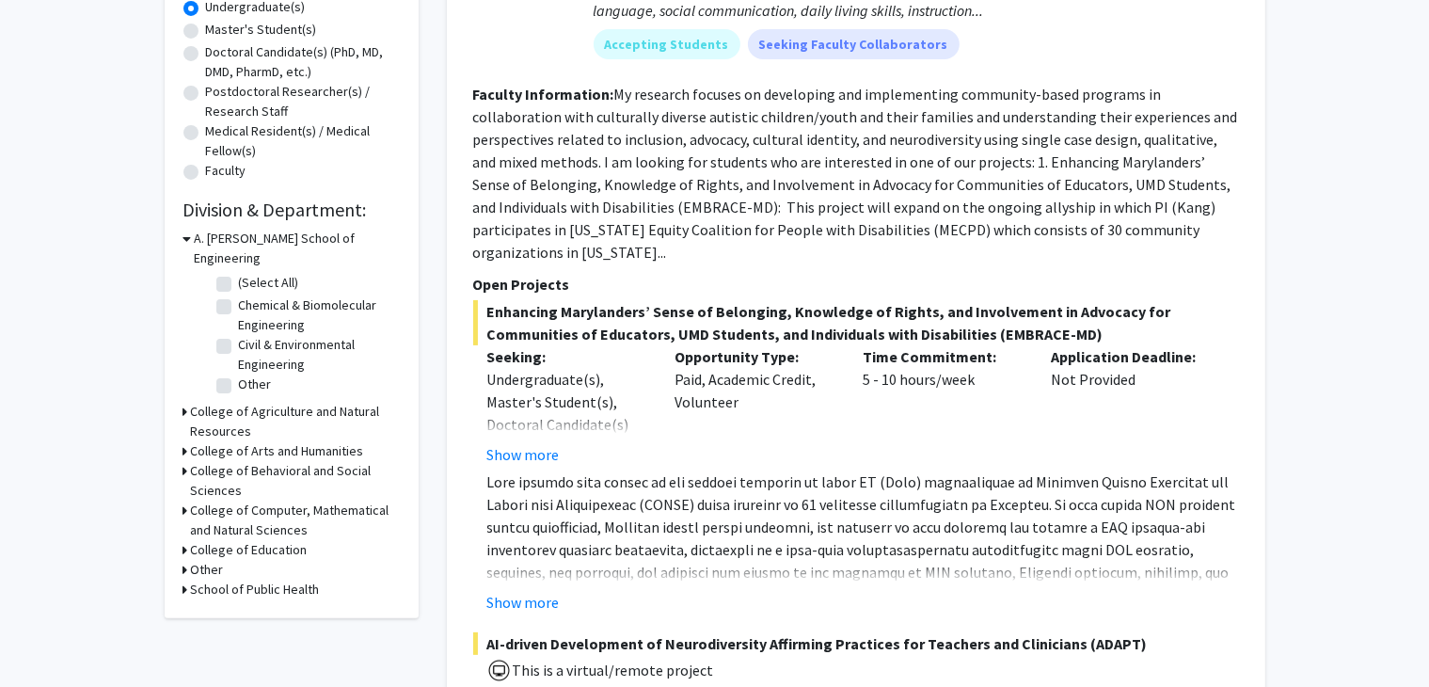
click at [183, 540] on icon at bounding box center [185, 550] width 5 height 20
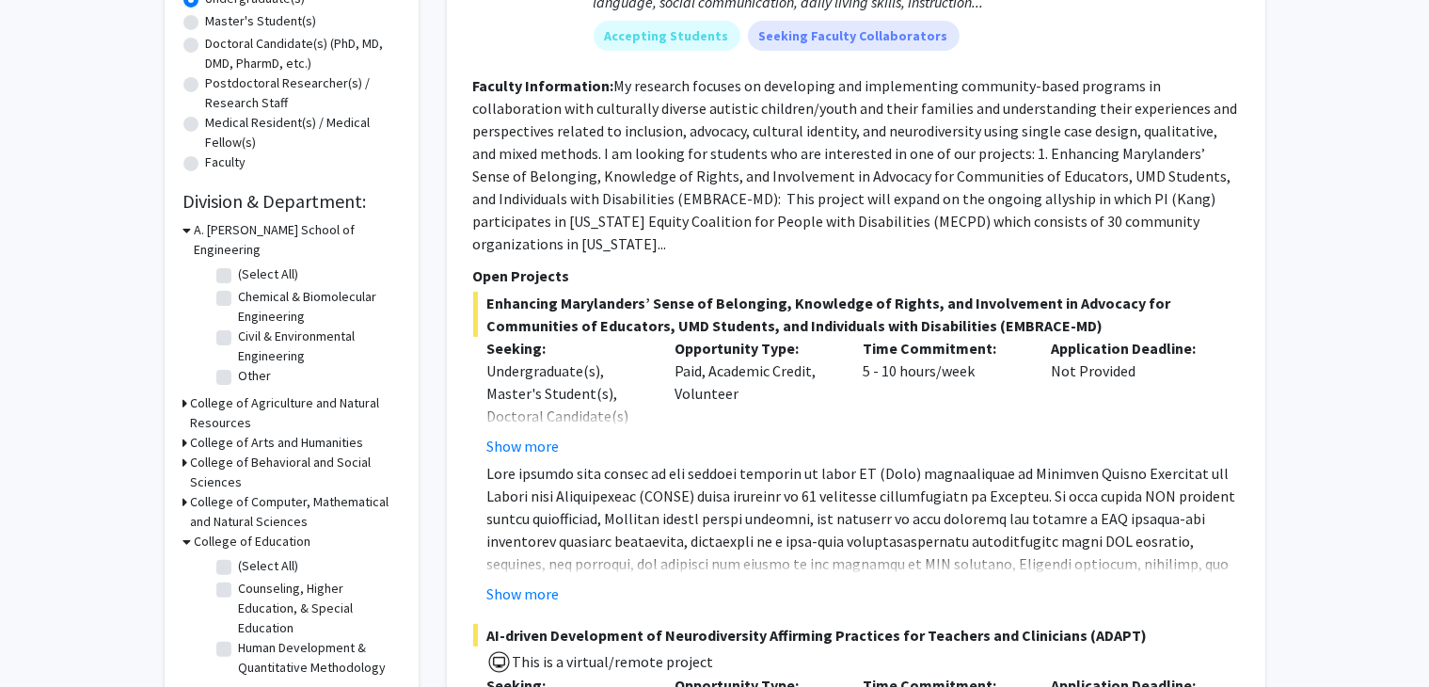
scroll to position [400, 0]
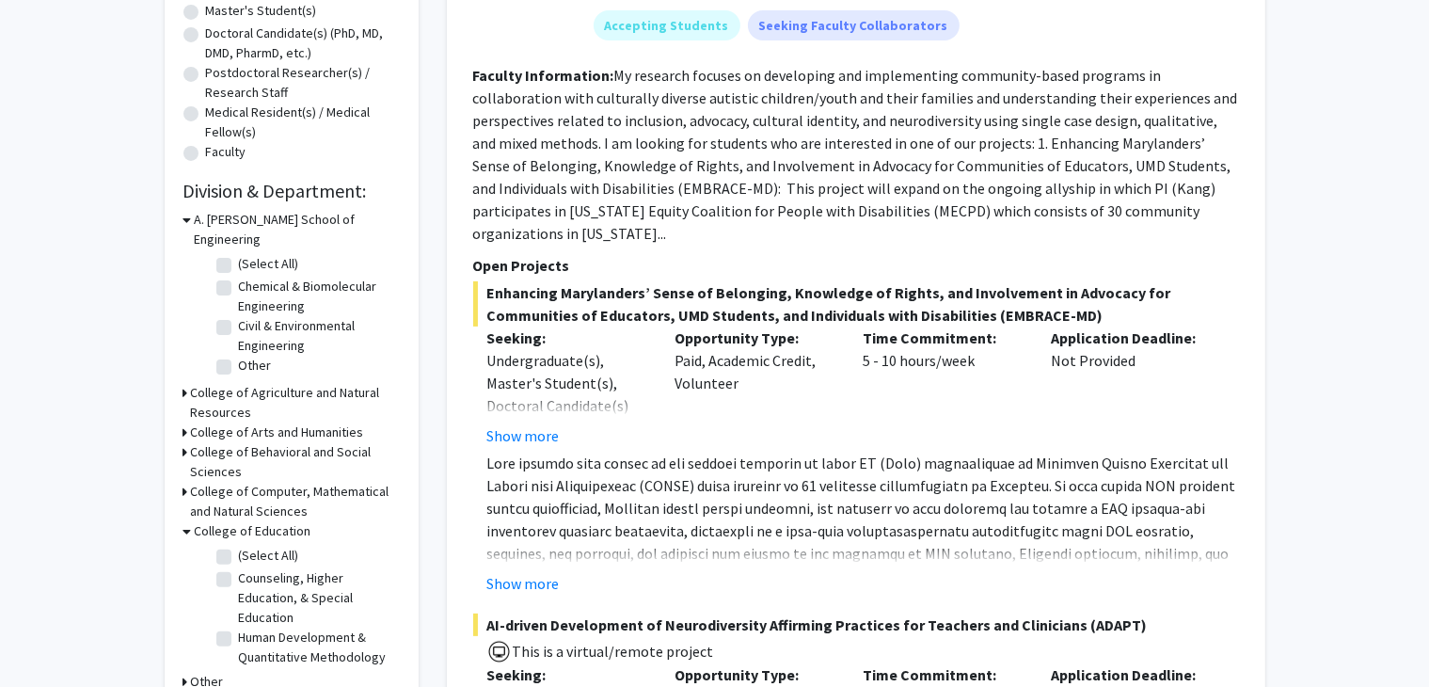
click at [184, 383] on icon at bounding box center [185, 393] width 5 height 20
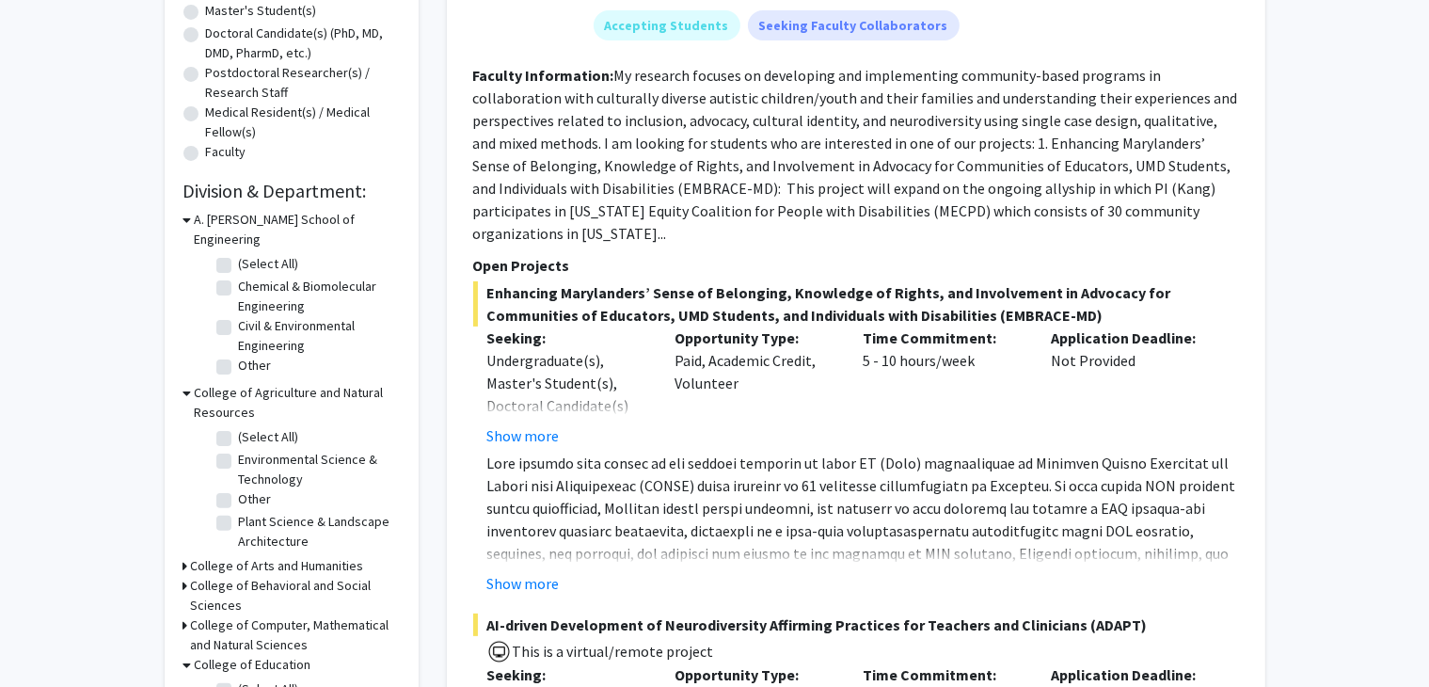
click at [184, 383] on icon at bounding box center [187, 393] width 8 height 20
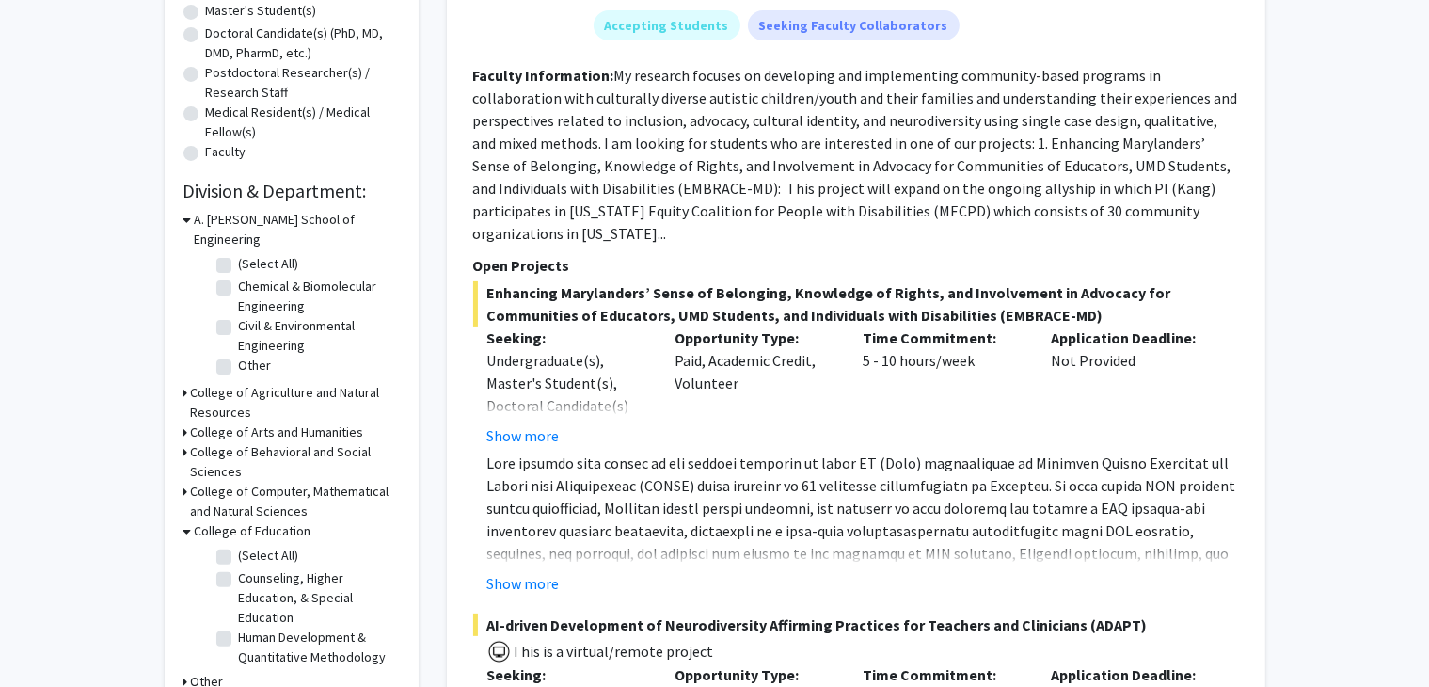
click at [188, 383] on div "College of Agriculture and Natural Resources" at bounding box center [291, 403] width 216 height 40
click at [183, 422] on icon at bounding box center [185, 432] width 5 height 20
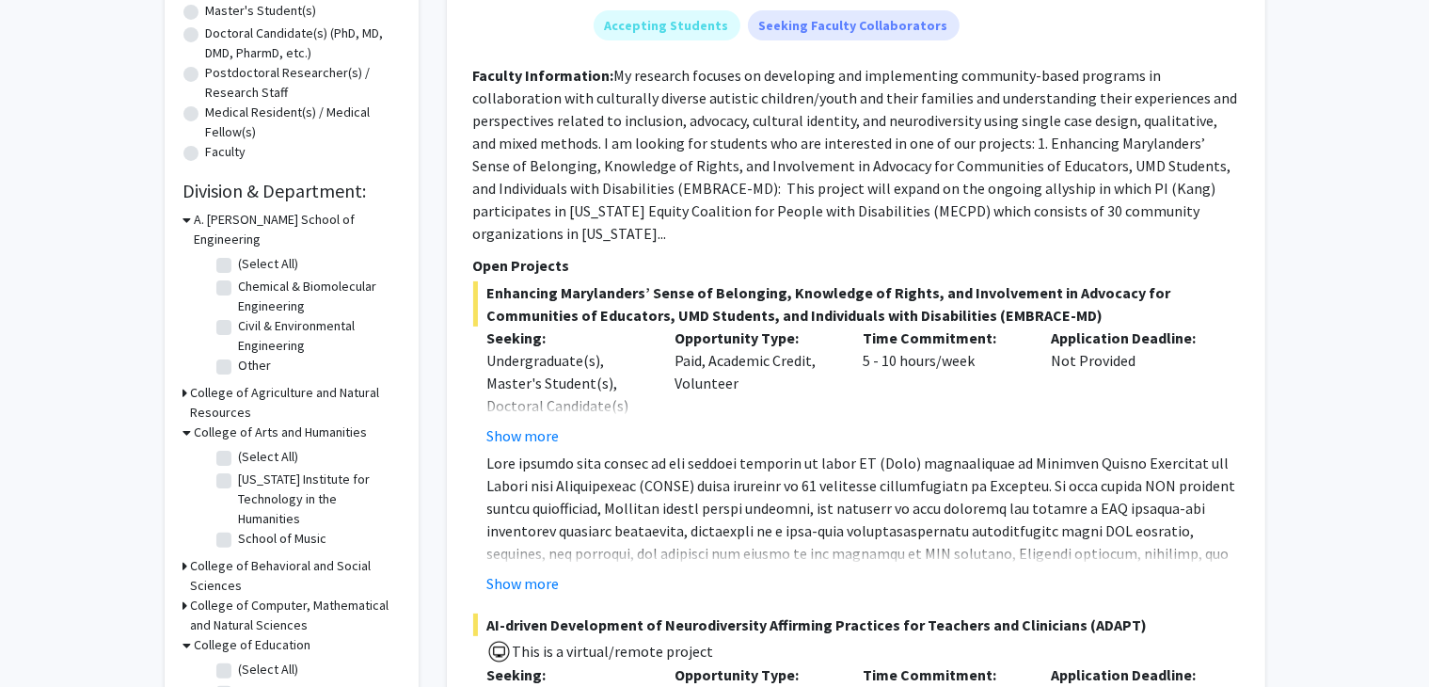
click at [183, 422] on icon at bounding box center [187, 432] width 8 height 20
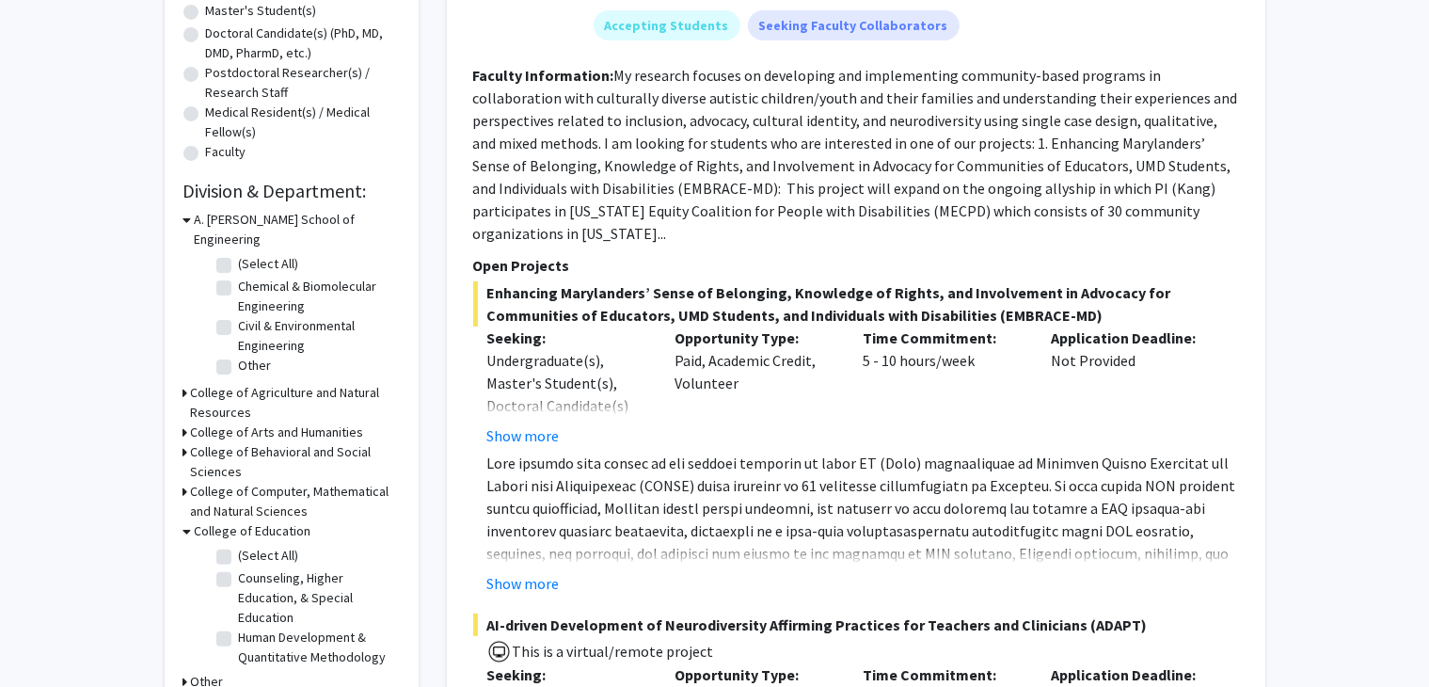
click at [184, 442] on icon at bounding box center [185, 452] width 5 height 20
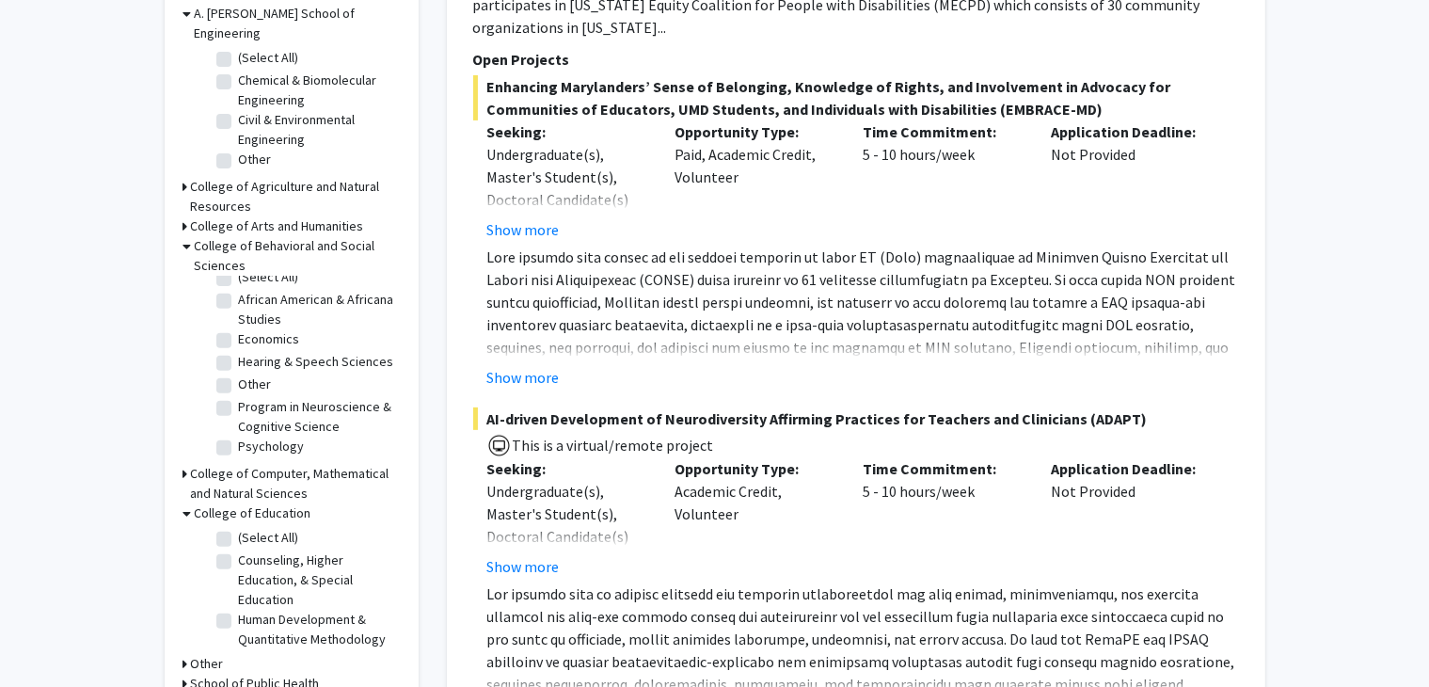
scroll to position [617, 0]
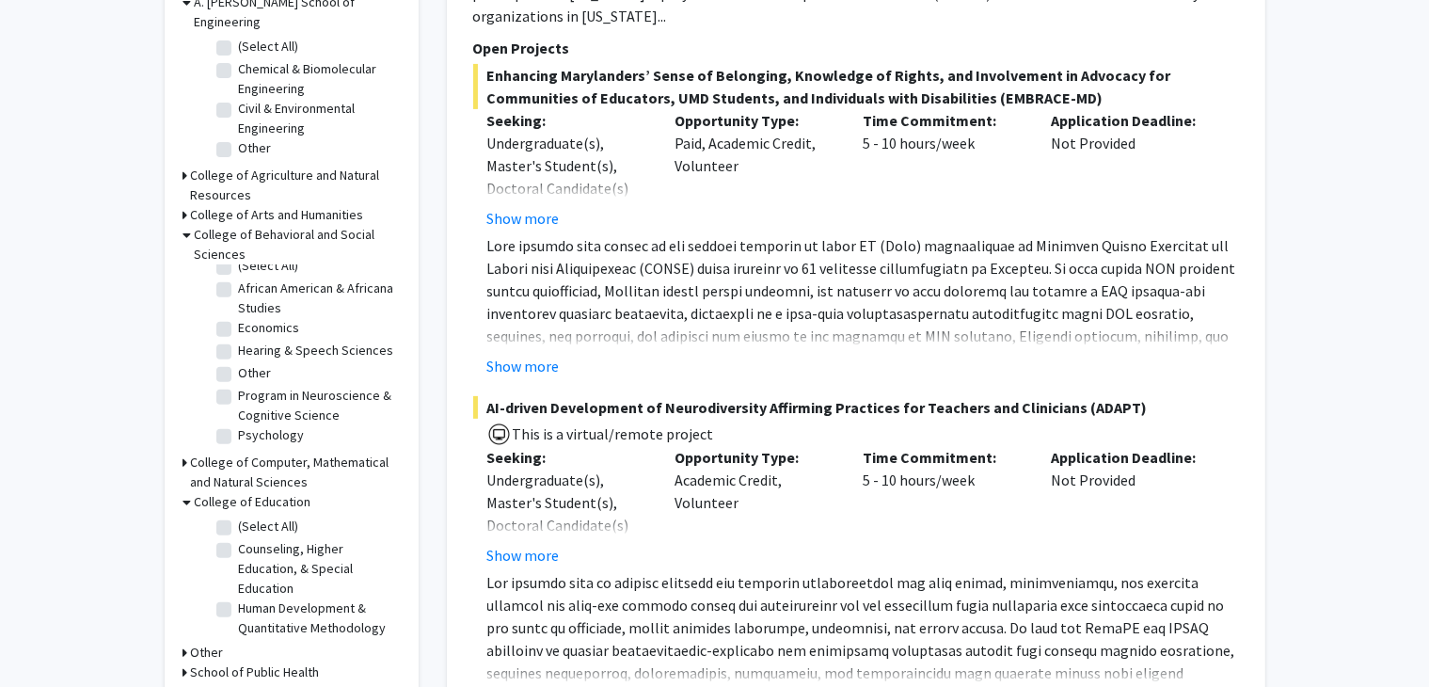
click at [184, 452] on icon at bounding box center [185, 462] width 5 height 20
click at [239, 559] on label "Chemistry & Biochemistry" at bounding box center [312, 569] width 146 height 20
click at [239, 559] on input "Chemistry & Biochemistry" at bounding box center [245, 565] width 12 height 12
checkbox input "true"
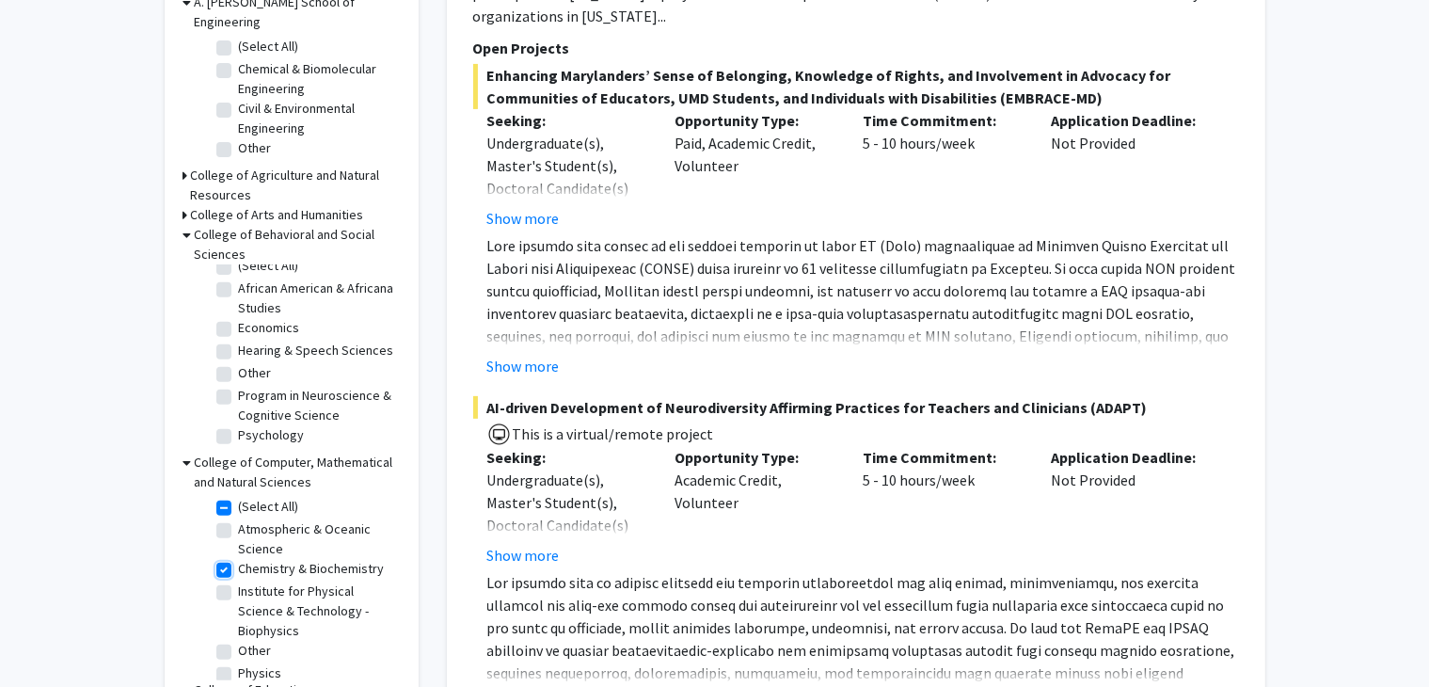
checkbox input "true"
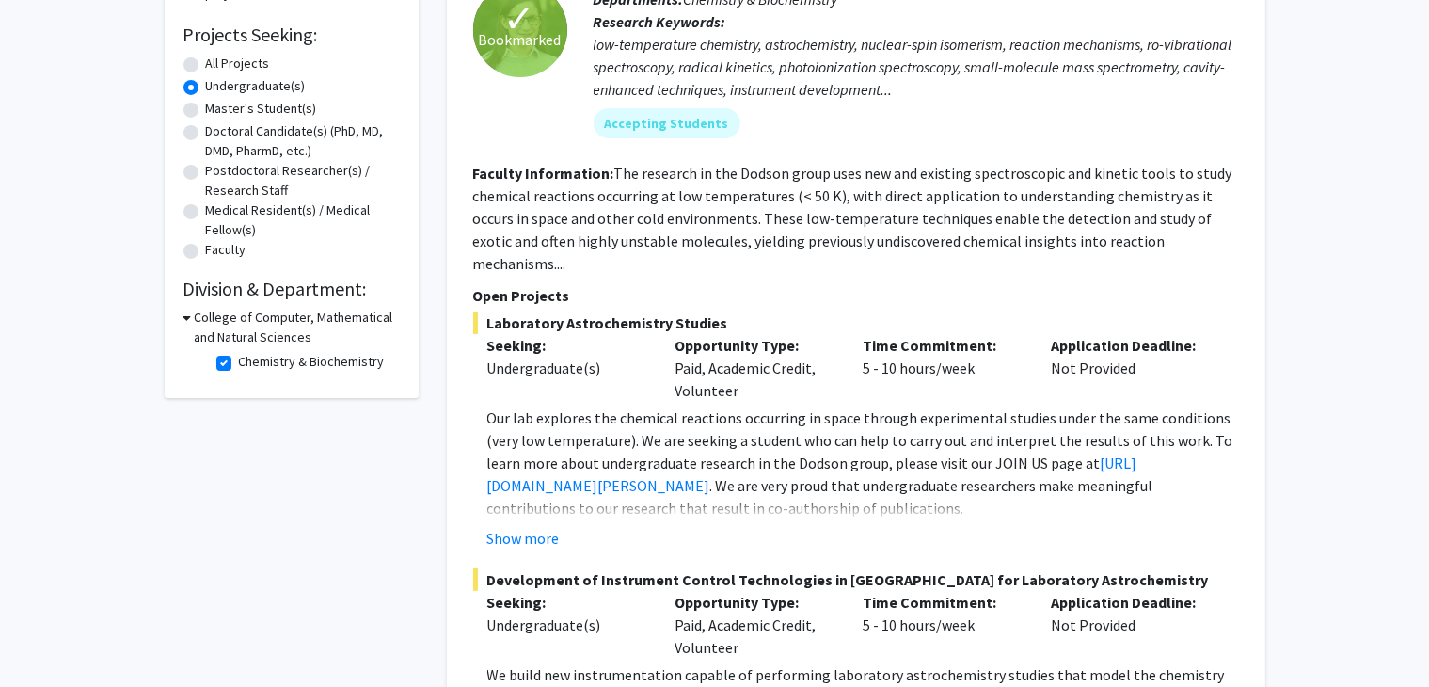
scroll to position [275, 0]
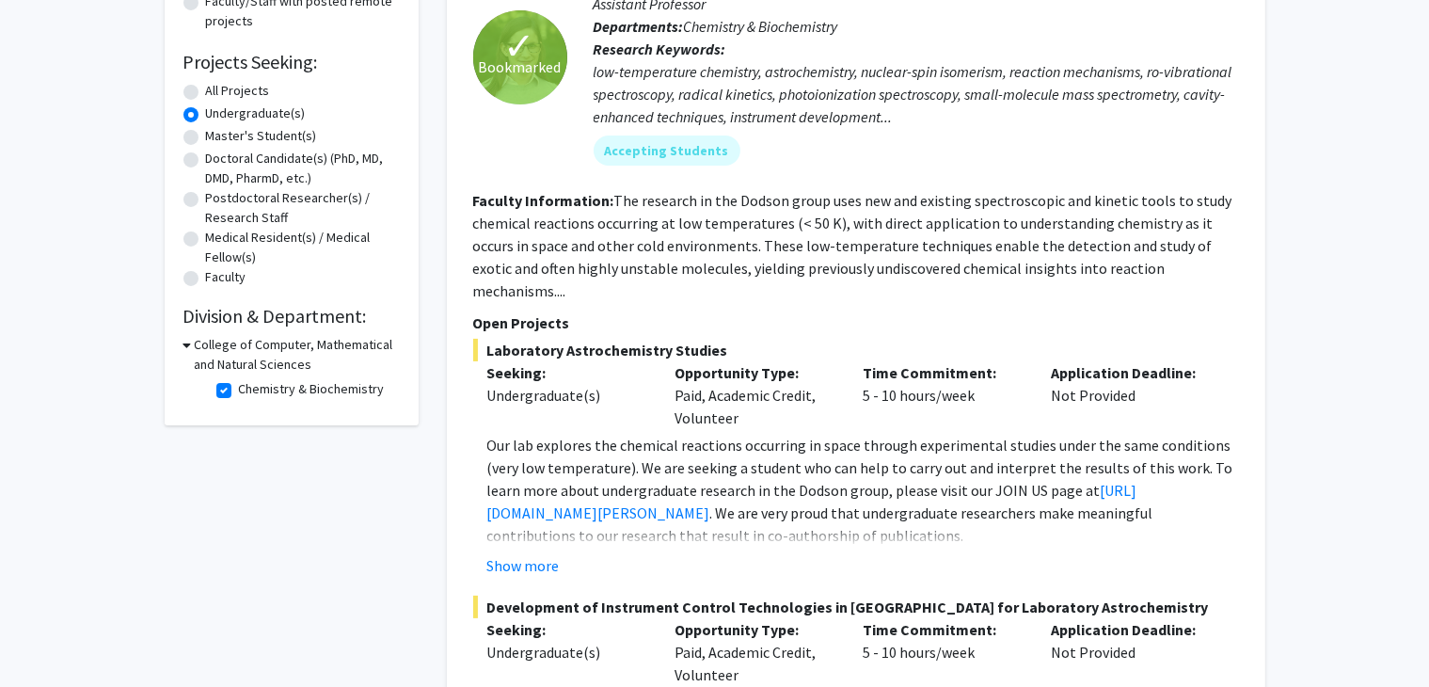
click at [239, 393] on label "Chemistry & Biochemistry" at bounding box center [312, 389] width 146 height 20
click at [239, 391] on input "Chemistry & Biochemistry" at bounding box center [245, 385] width 12 height 12
checkbox input "false"
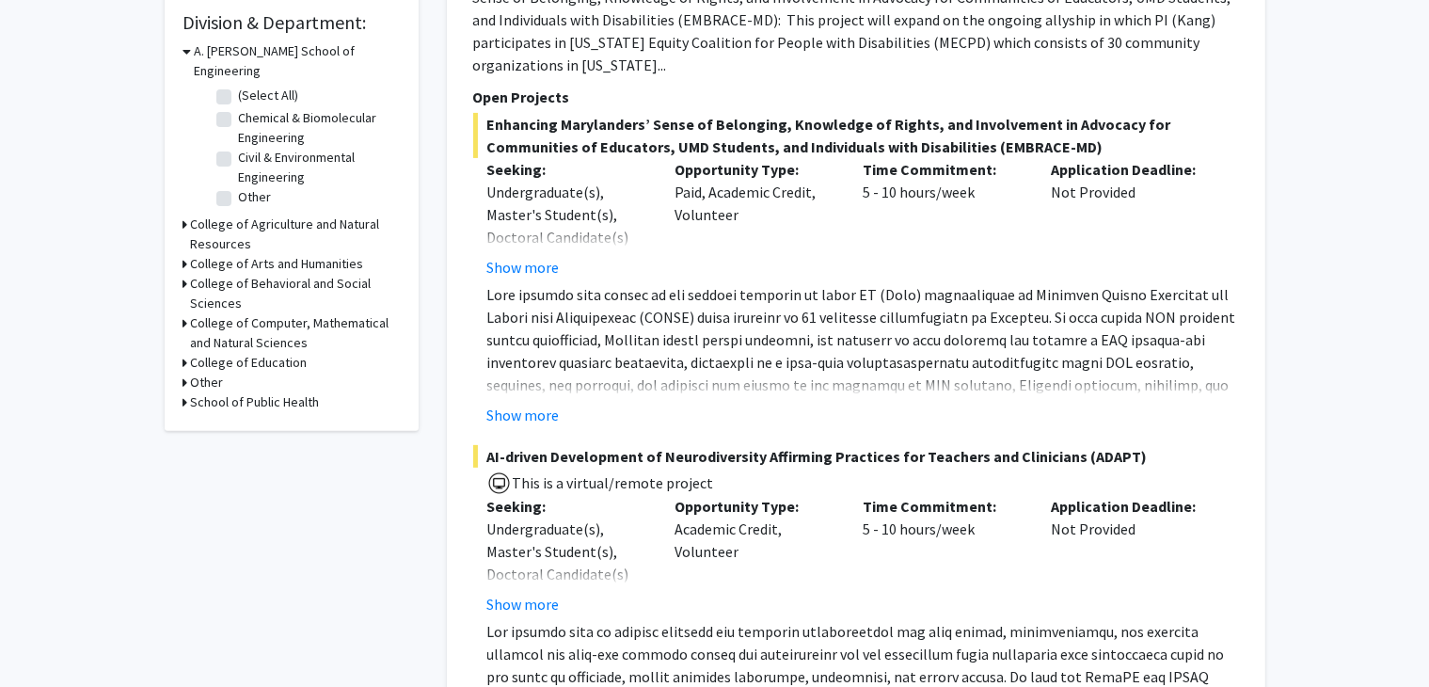
scroll to position [557, 0]
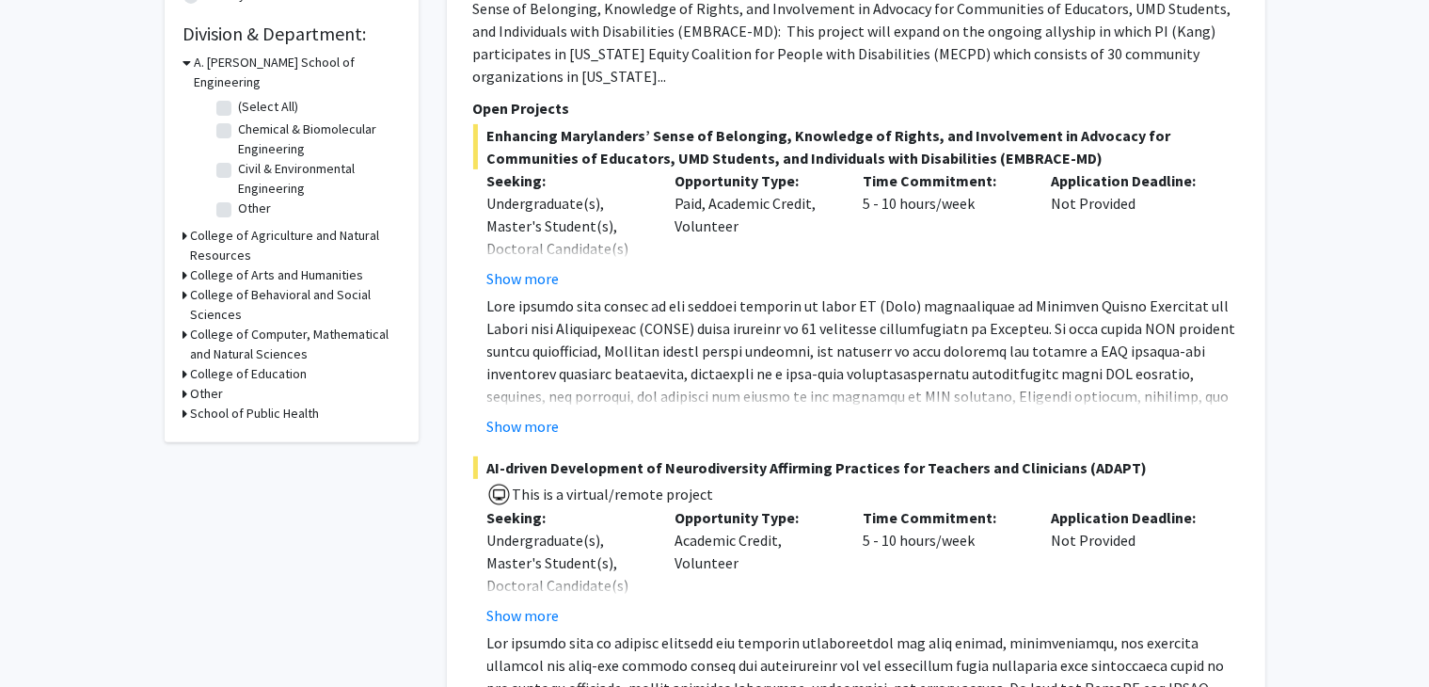
click at [213, 403] on h3 "School of Public Health" at bounding box center [255, 413] width 129 height 20
click at [204, 384] on h3 "Other" at bounding box center [207, 394] width 33 height 20
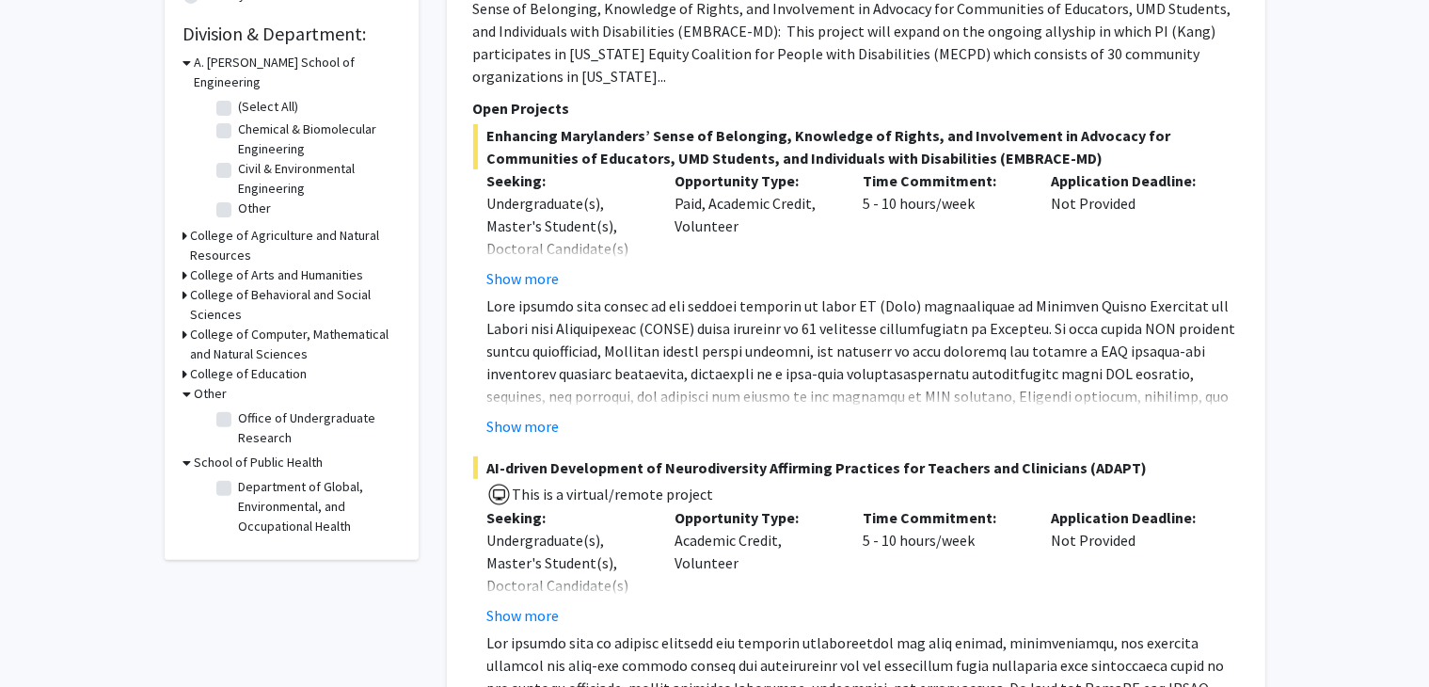
click at [215, 364] on h3 "College of Education" at bounding box center [249, 374] width 117 height 20
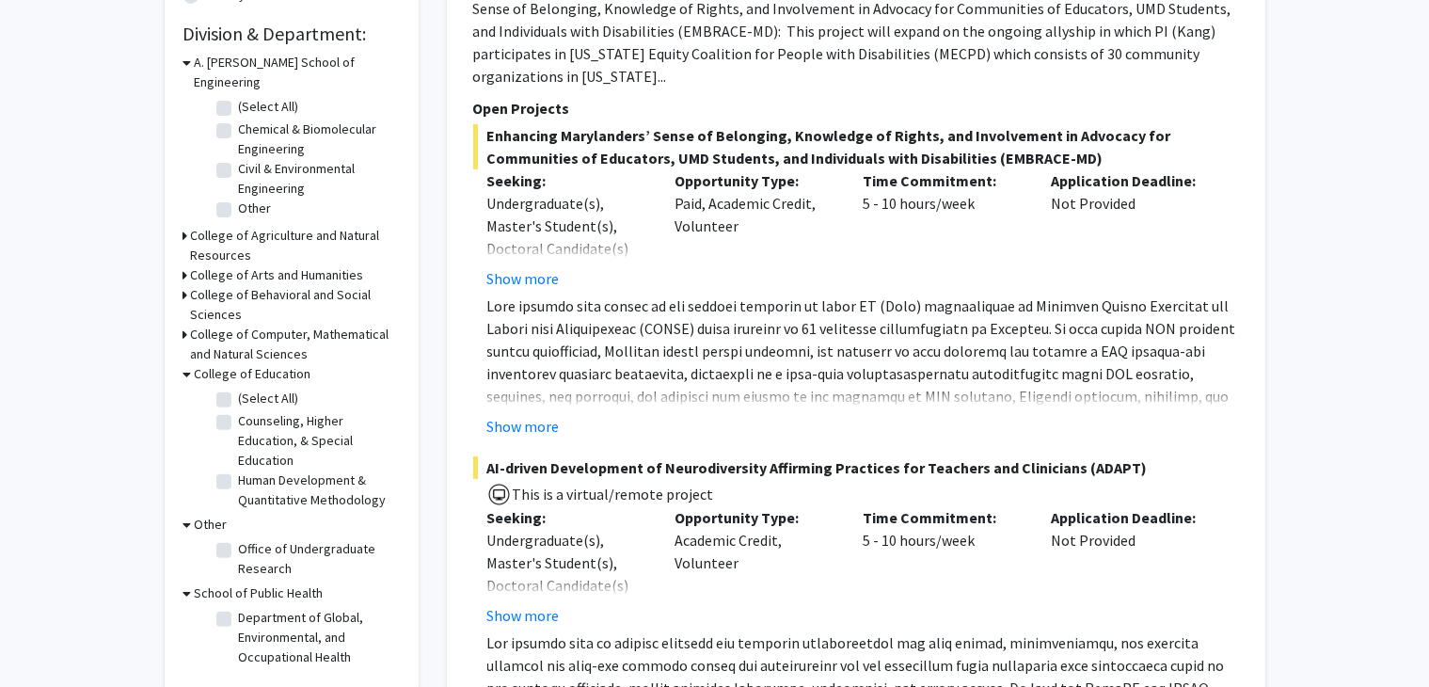
click at [238, 324] on h3 "College of Computer, Mathematical and Natural Sciences" at bounding box center [295, 344] width 209 height 40
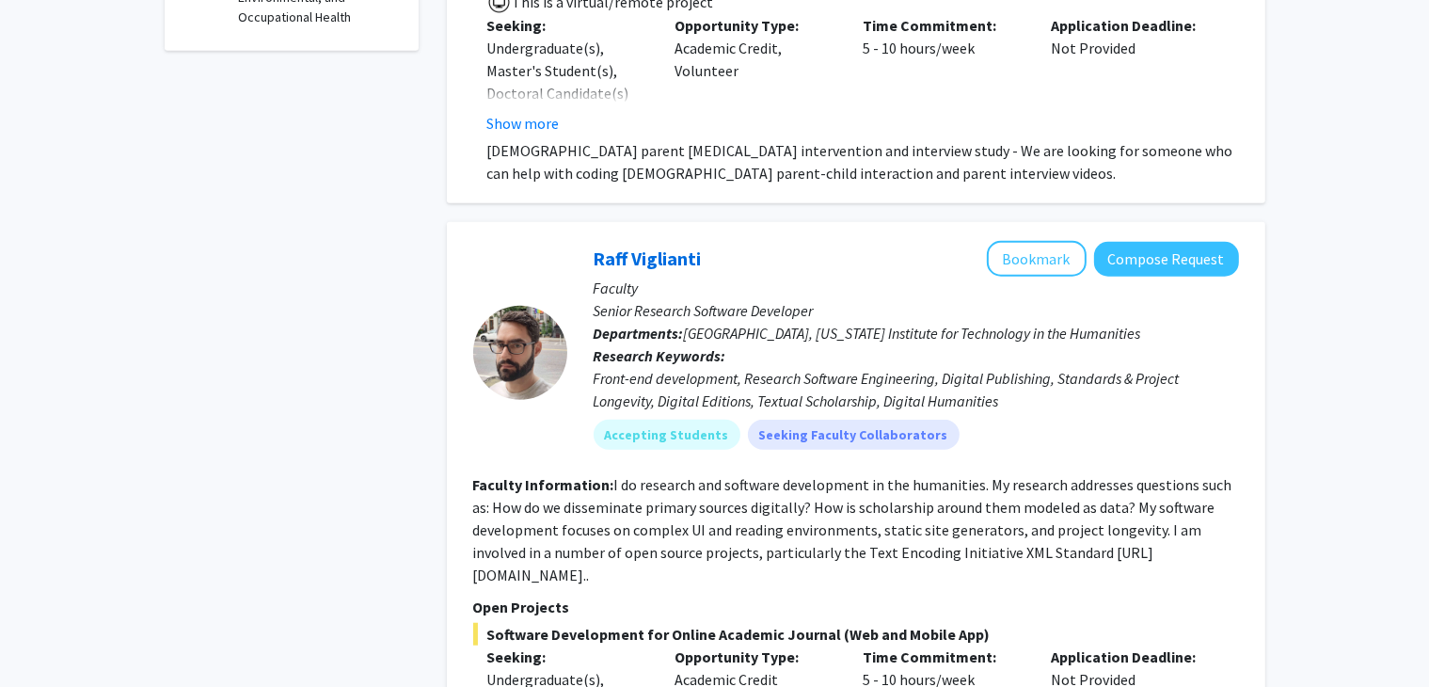
scroll to position [0, 0]
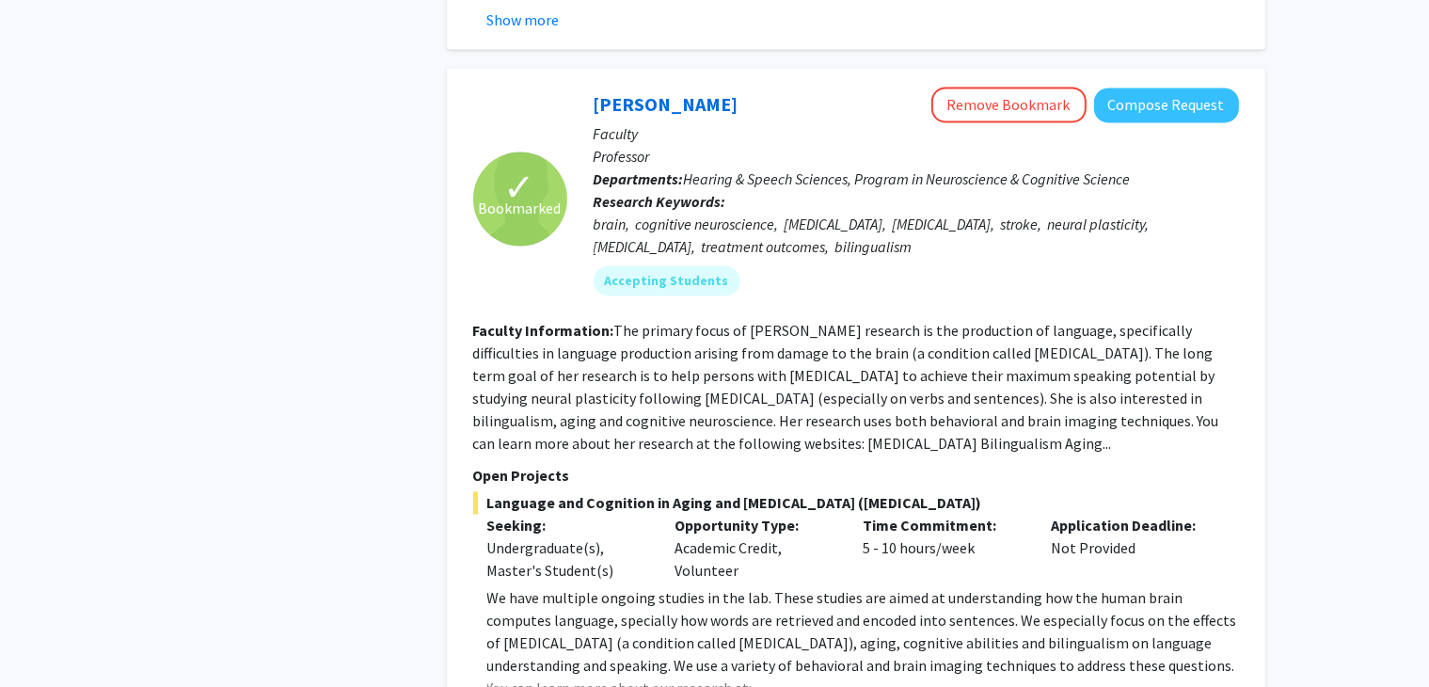
scroll to position [3499, 0]
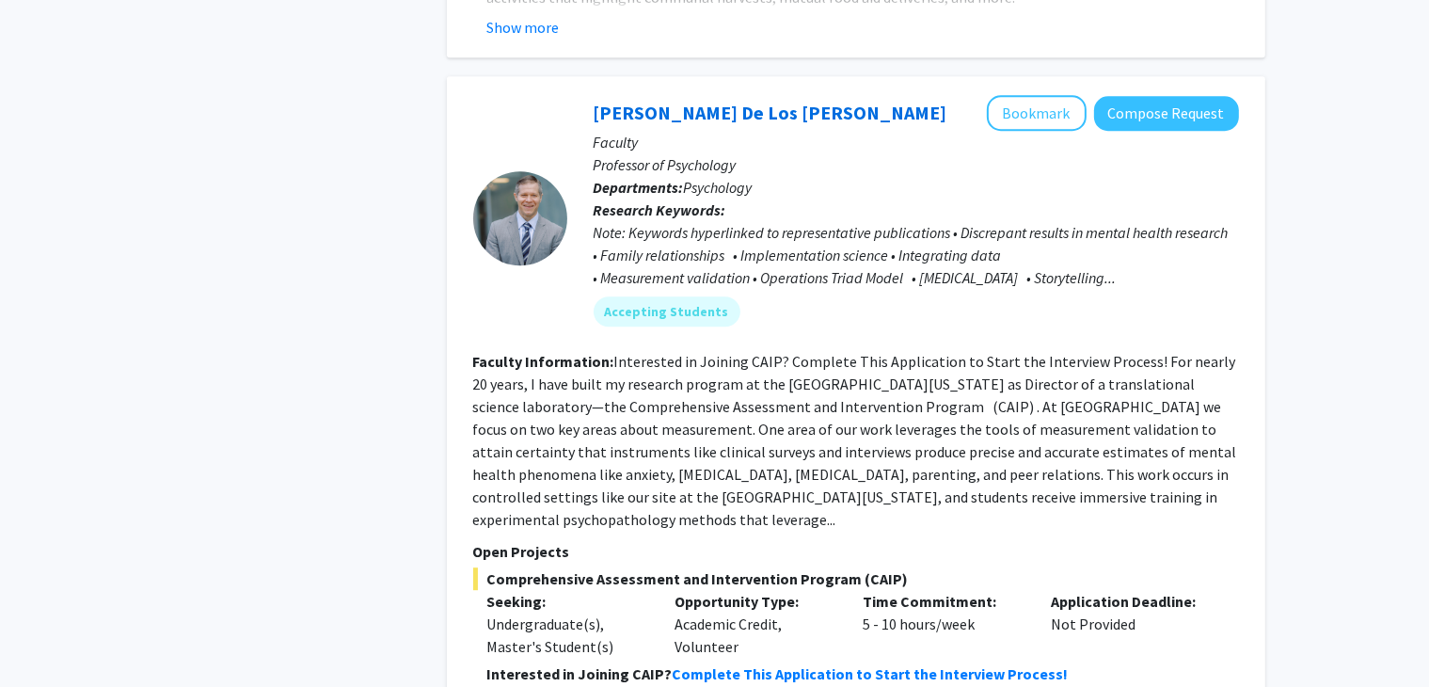
scroll to position [5207, 0]
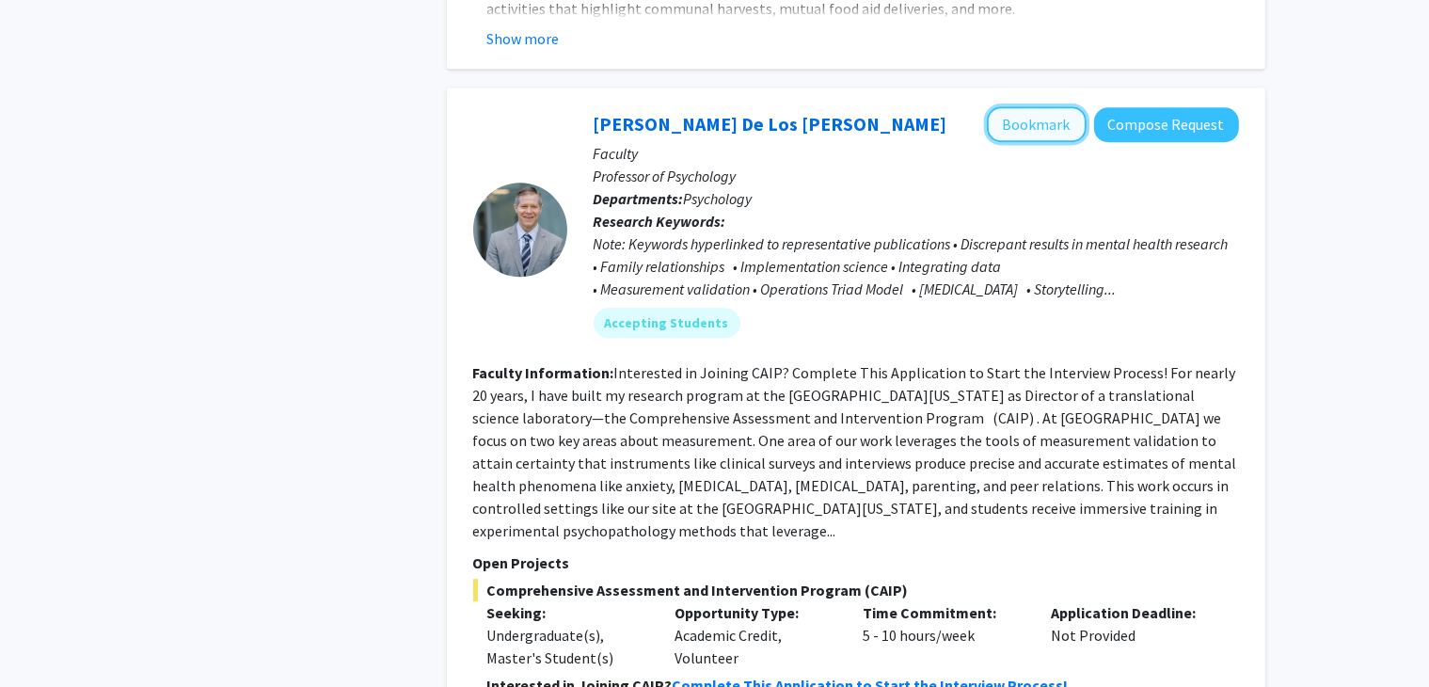
click at [1053, 106] on button "Bookmark" at bounding box center [1037, 124] width 100 height 36
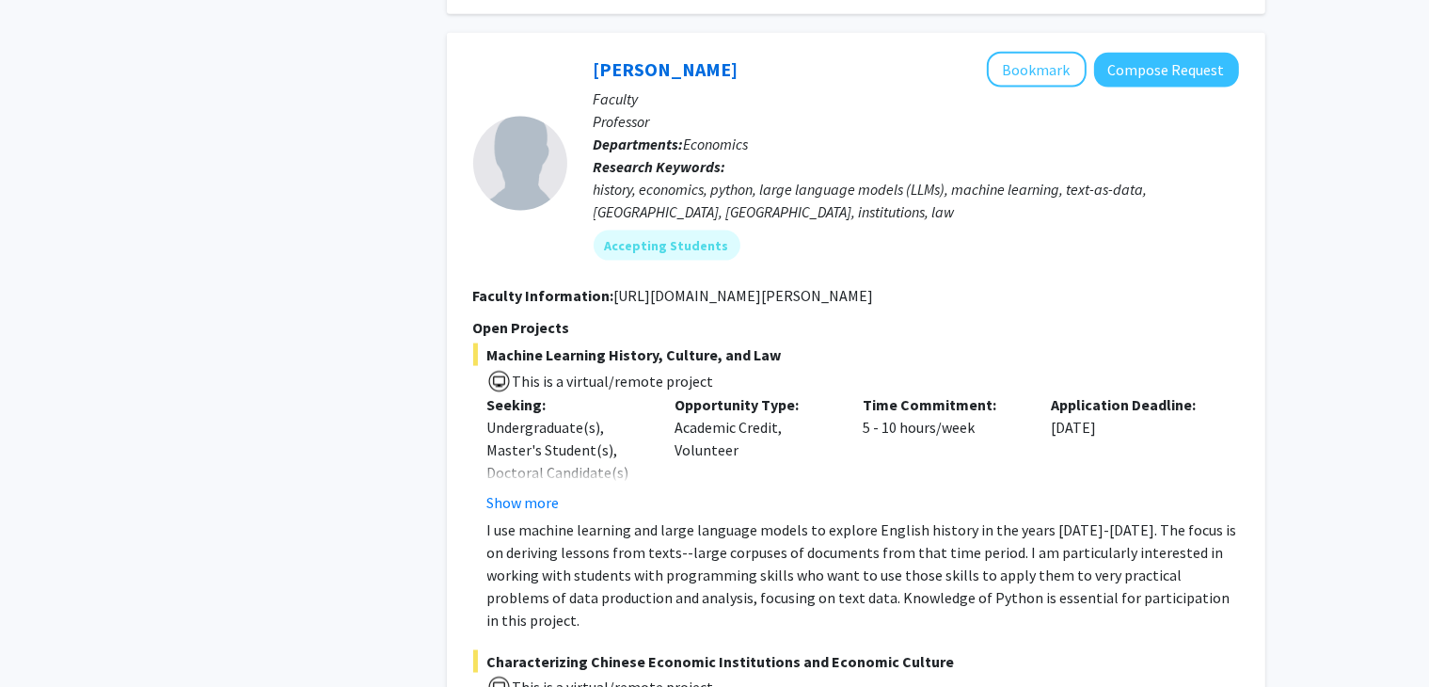
scroll to position [2601, 0]
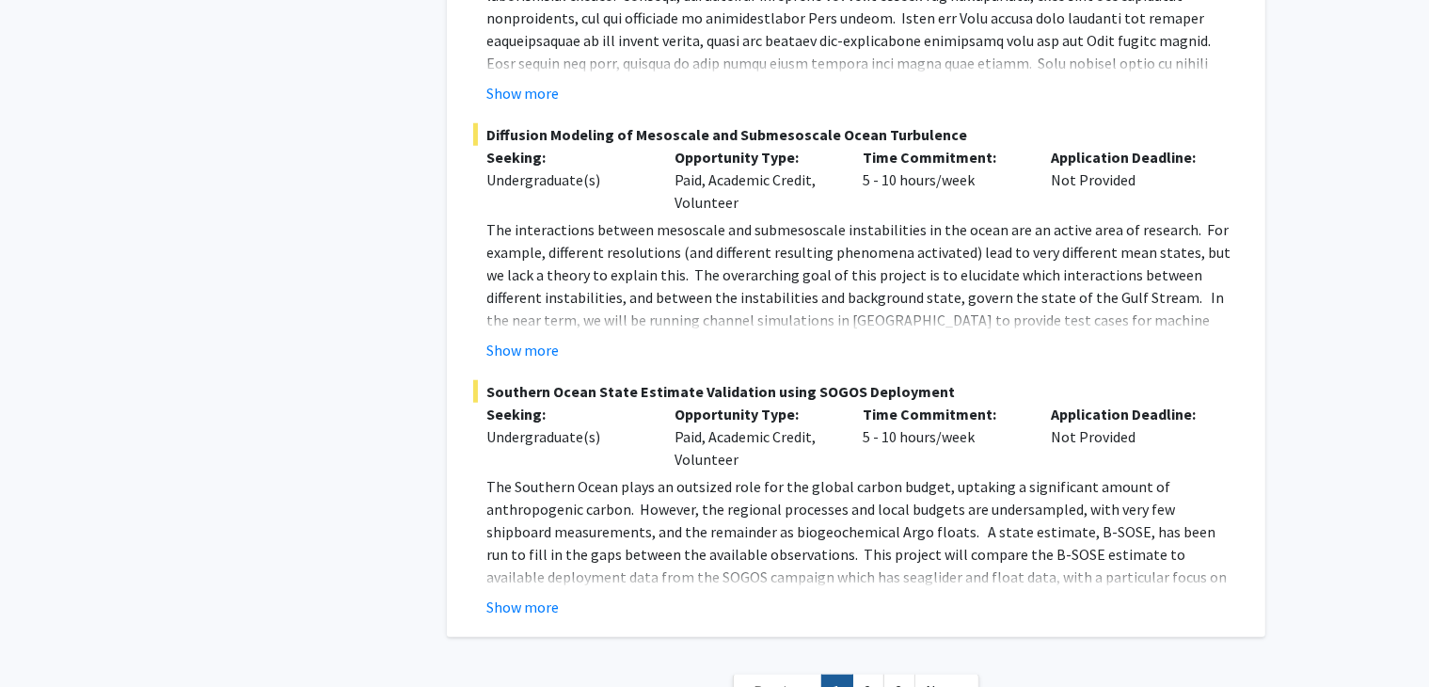
scroll to position [8854, 0]
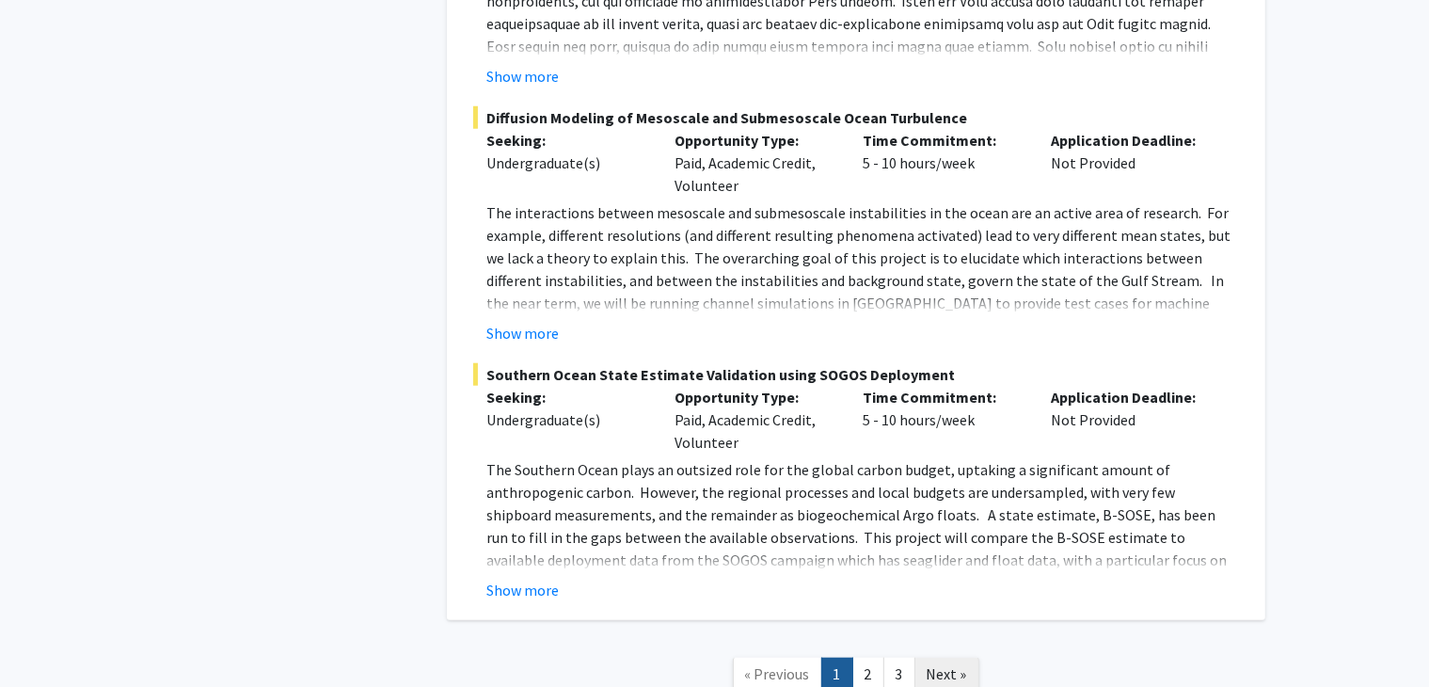
click at [965, 657] on link "Next »" at bounding box center [946, 673] width 65 height 33
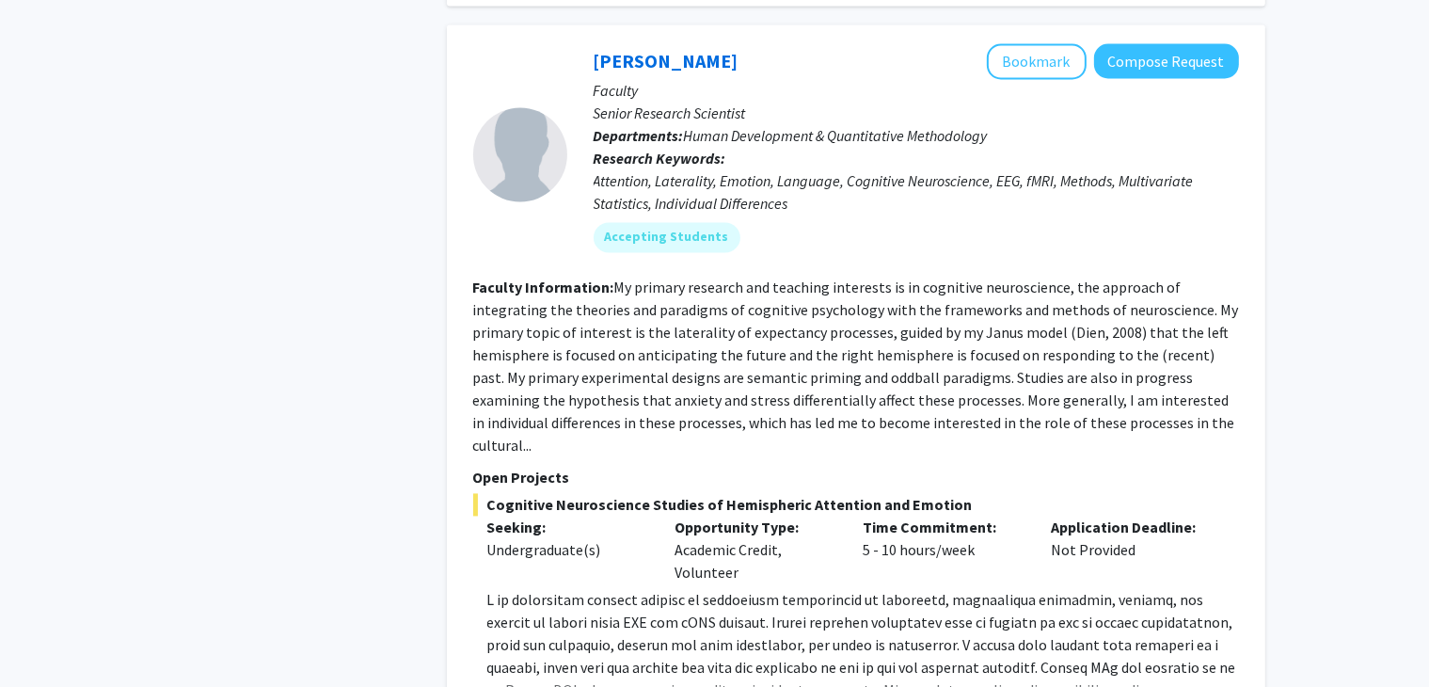
scroll to position [3574, 0]
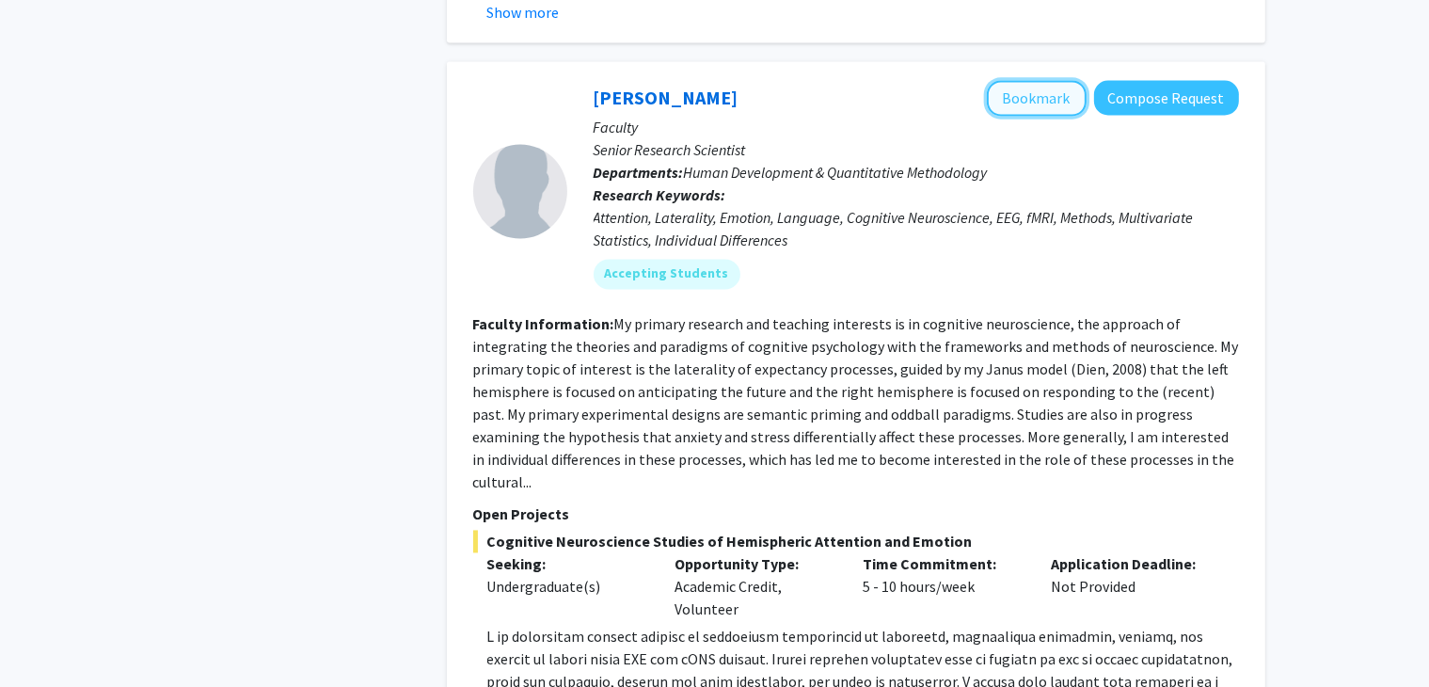
click at [1020, 81] on button "Bookmark" at bounding box center [1037, 99] width 100 height 36
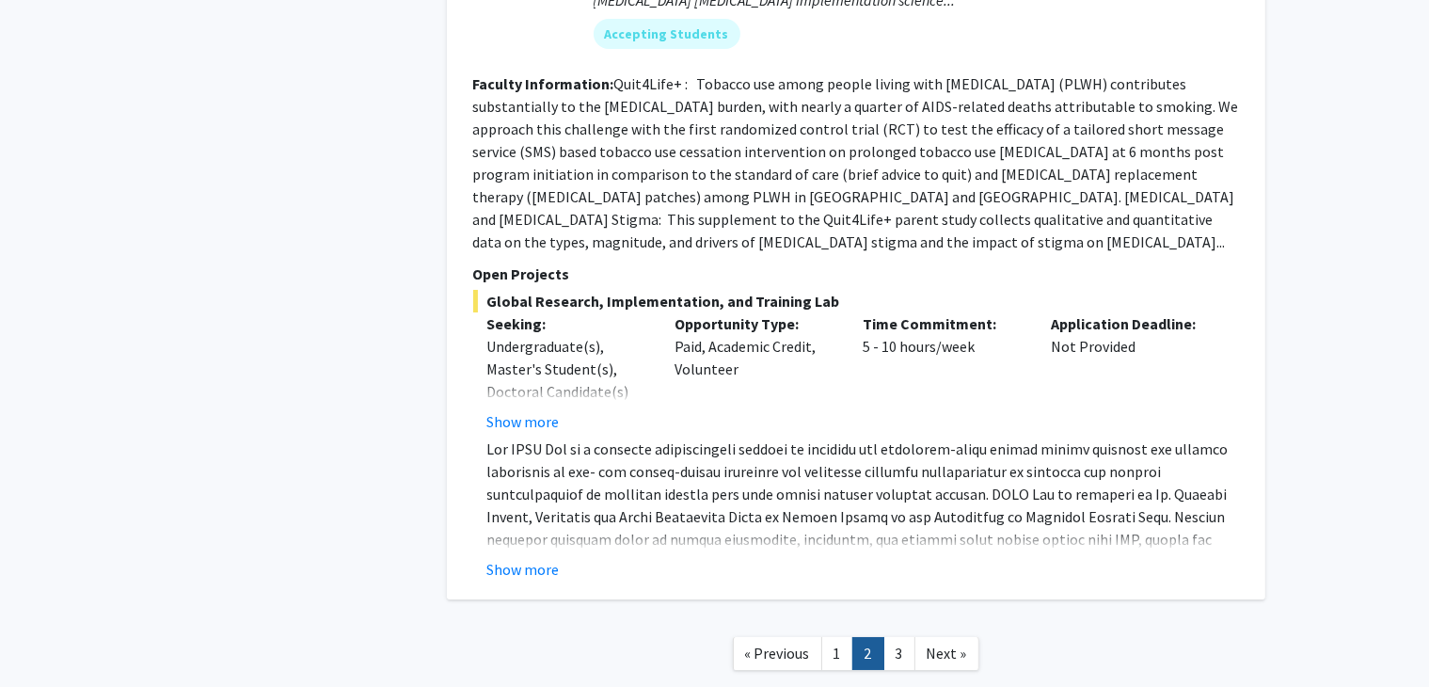
scroll to position [6758, 0]
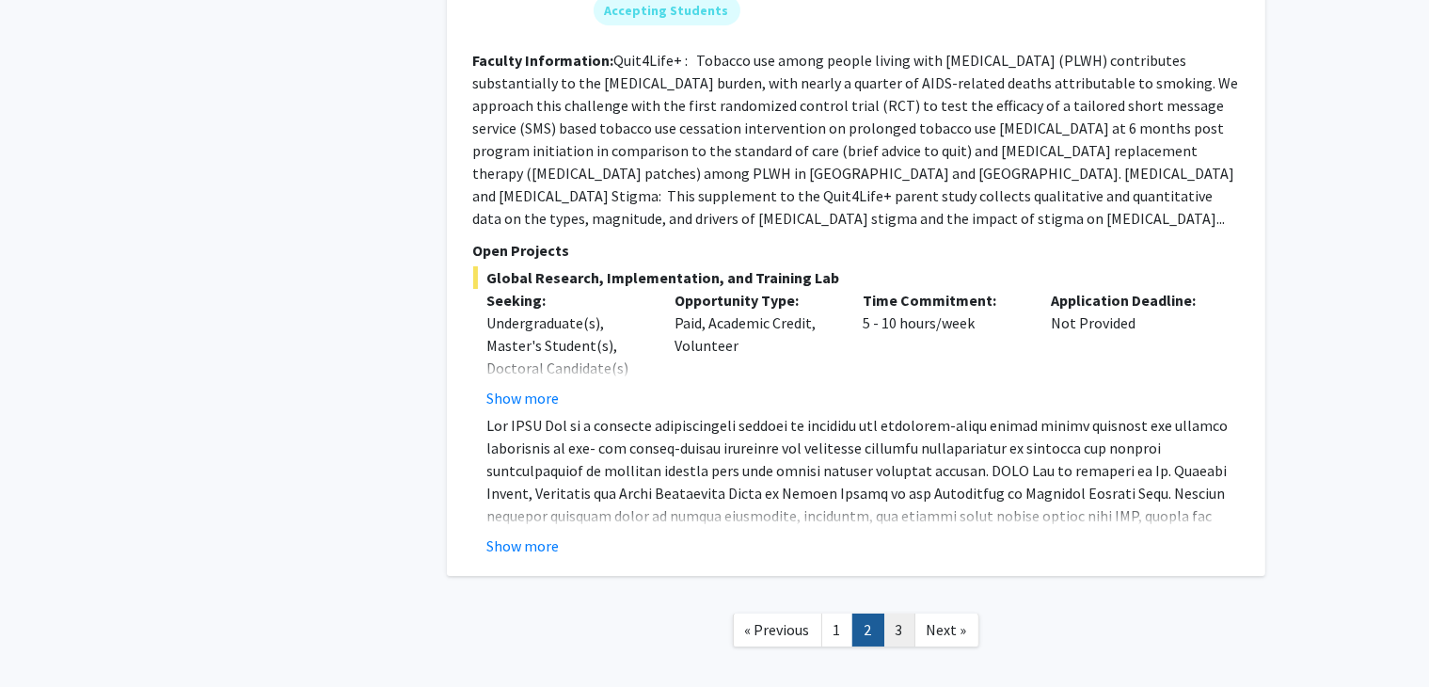
click at [911, 613] on link "3" at bounding box center [899, 629] width 32 height 33
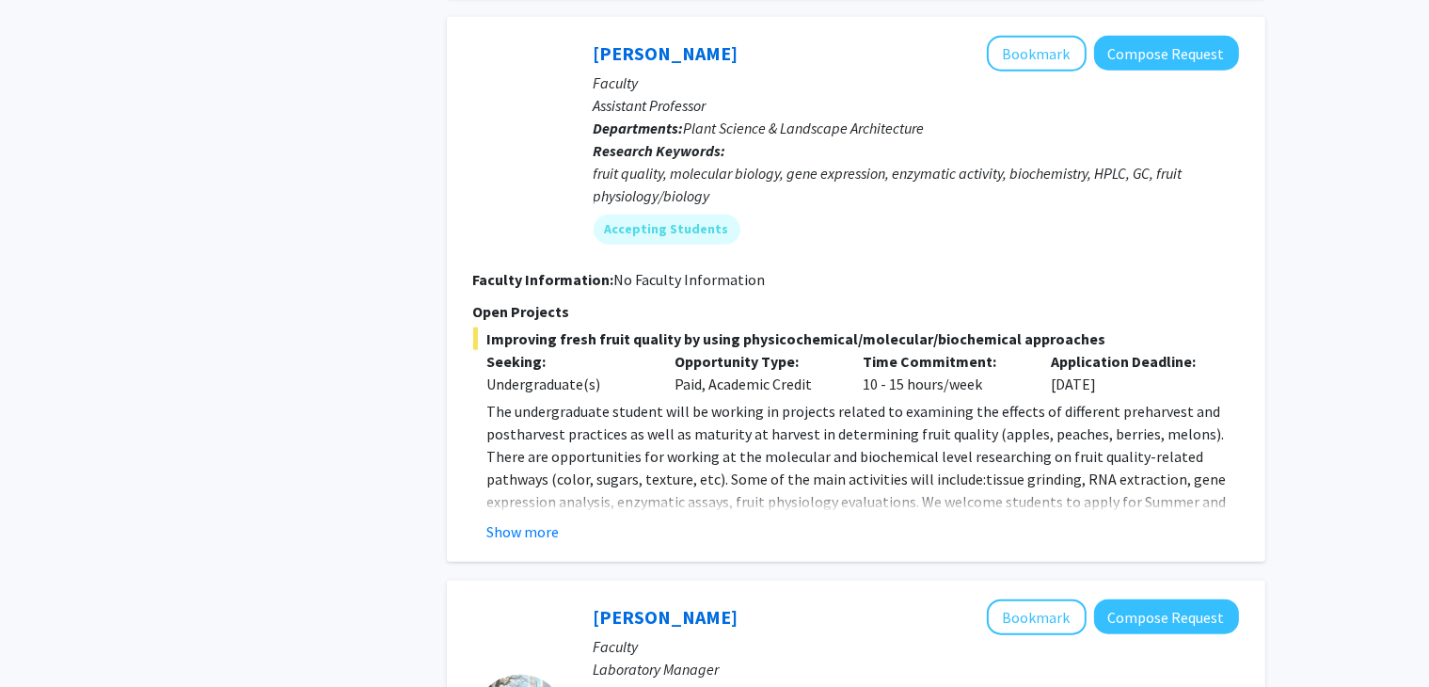
scroll to position [1806, 0]
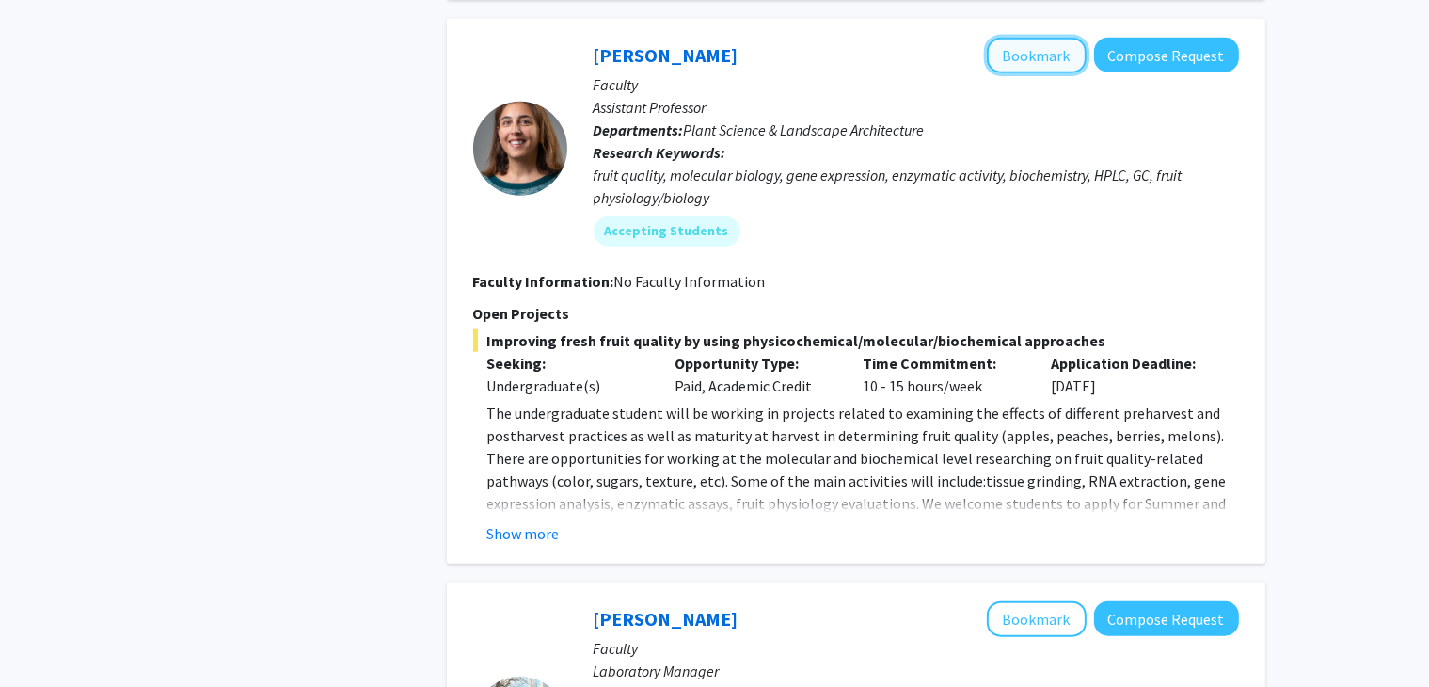
click at [1024, 50] on button "Bookmark" at bounding box center [1037, 56] width 100 height 36
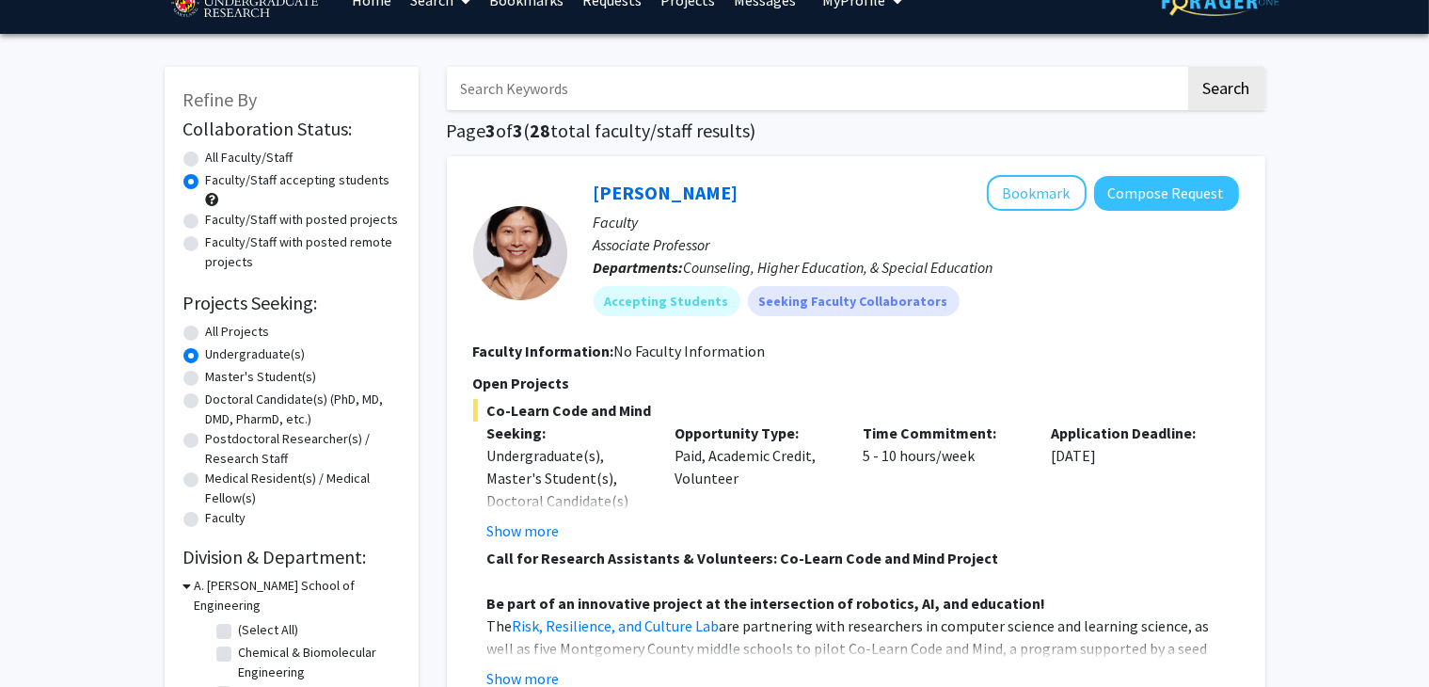
scroll to position [0, 0]
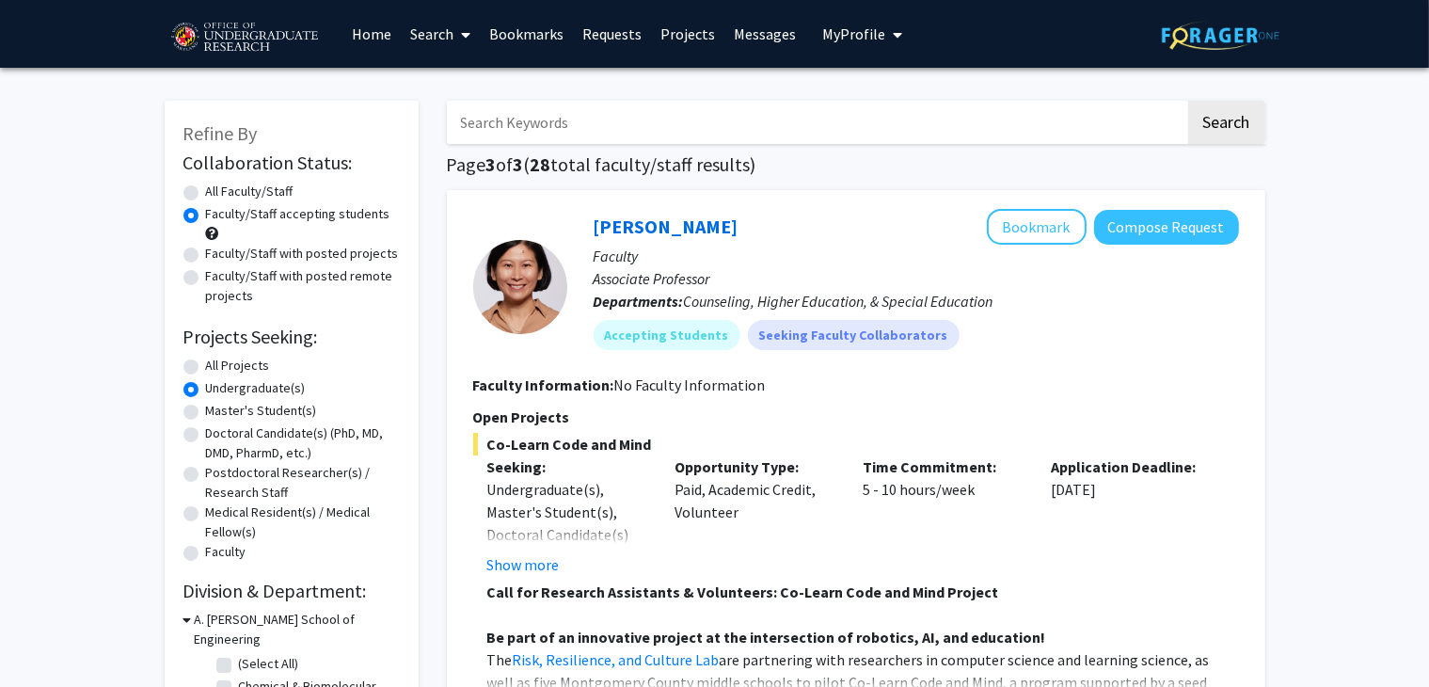
click at [523, 24] on link "Bookmarks" at bounding box center [526, 34] width 93 height 66
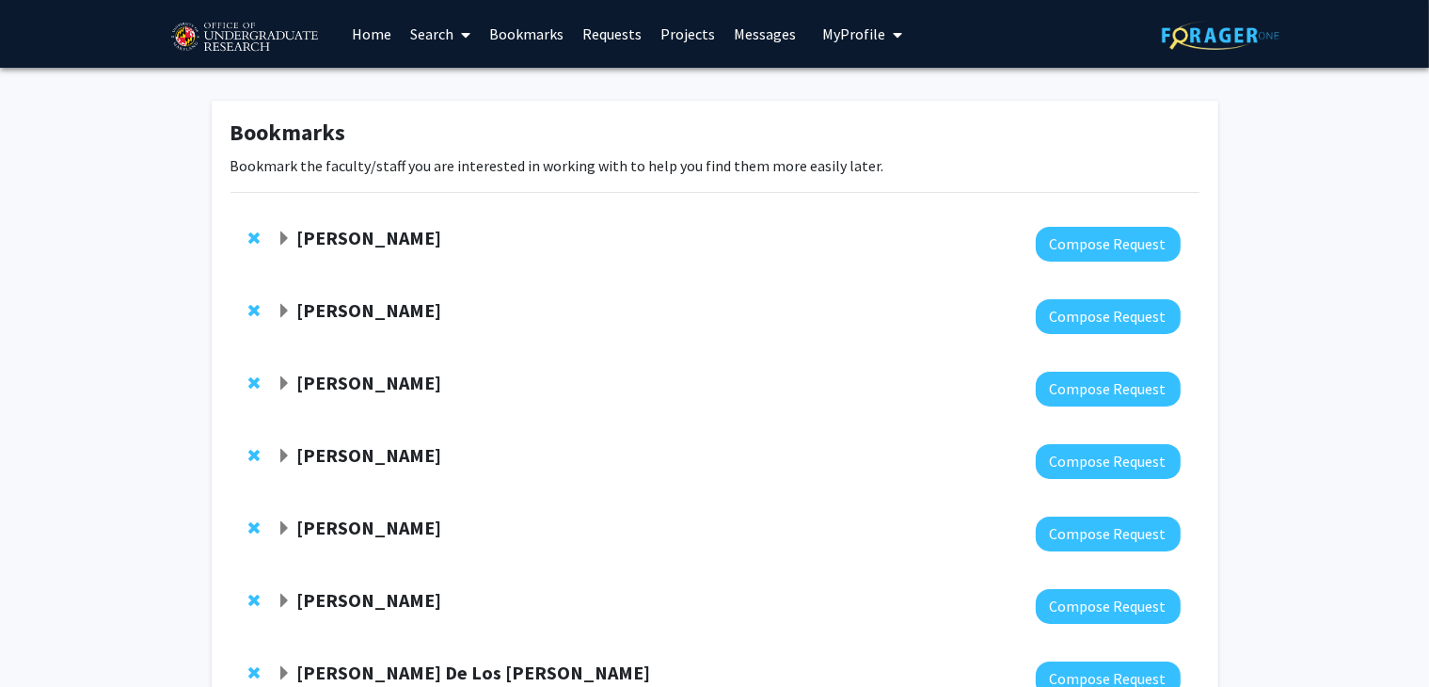
click at [279, 234] on span "Expand Yasmeen Faroqi-Shah Bookmark" at bounding box center [284, 238] width 15 height 15
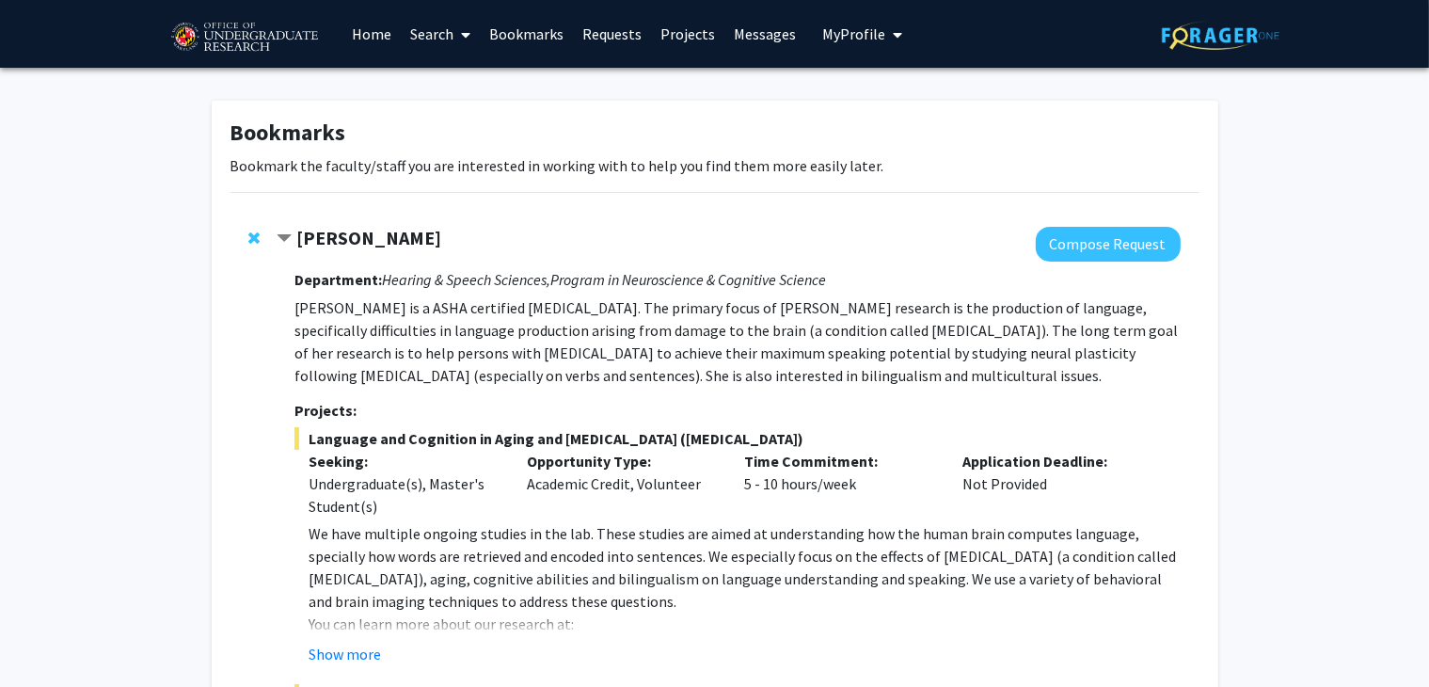
click at [279, 234] on span "Contract Yasmeen Faroqi-Shah Bookmark" at bounding box center [284, 238] width 15 height 15
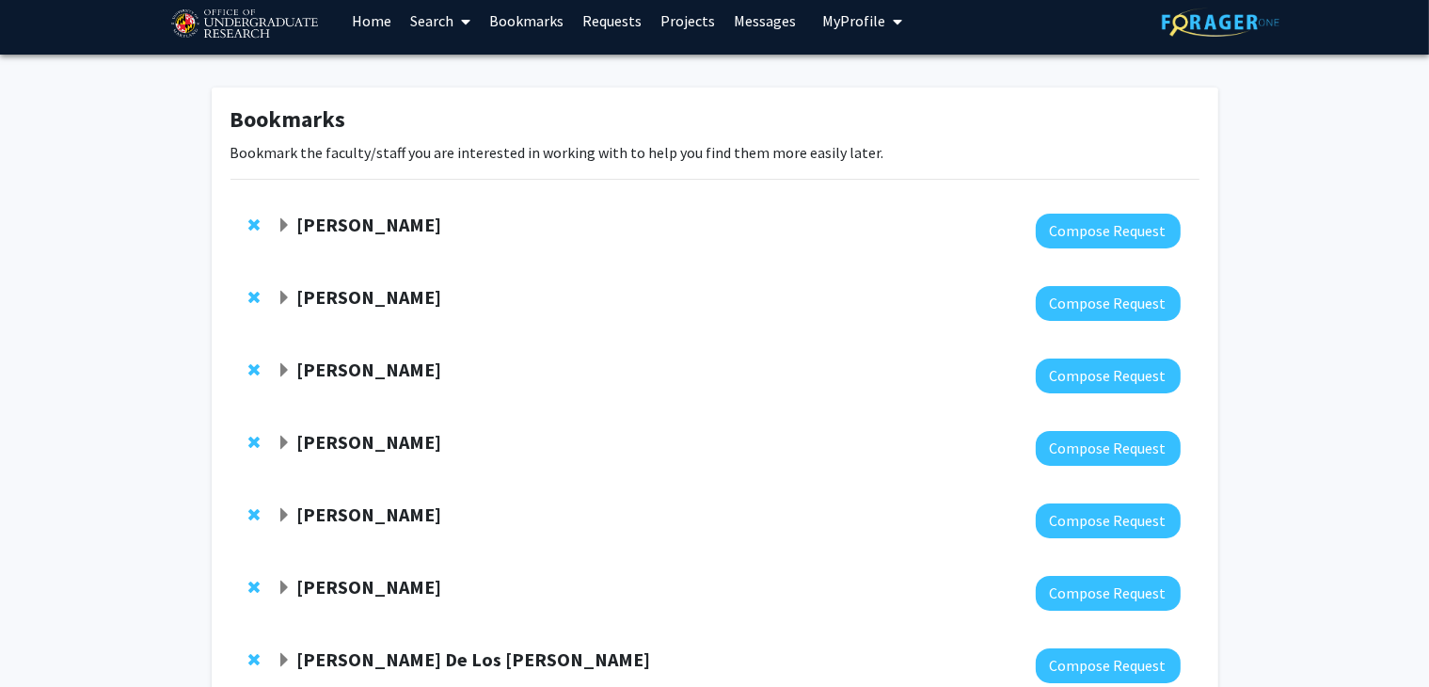
scroll to position [121, 0]
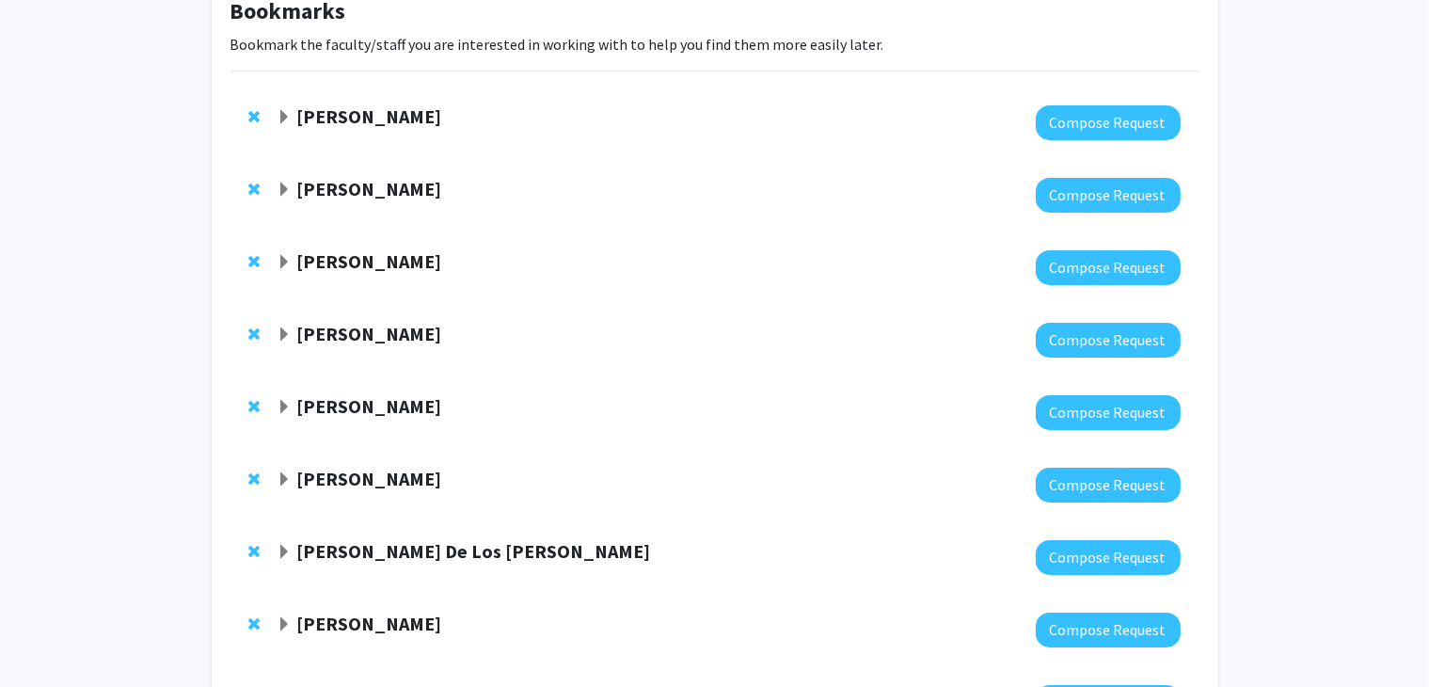
click at [281, 404] on span "Expand Leah Dodson Bookmark" at bounding box center [284, 407] width 15 height 15
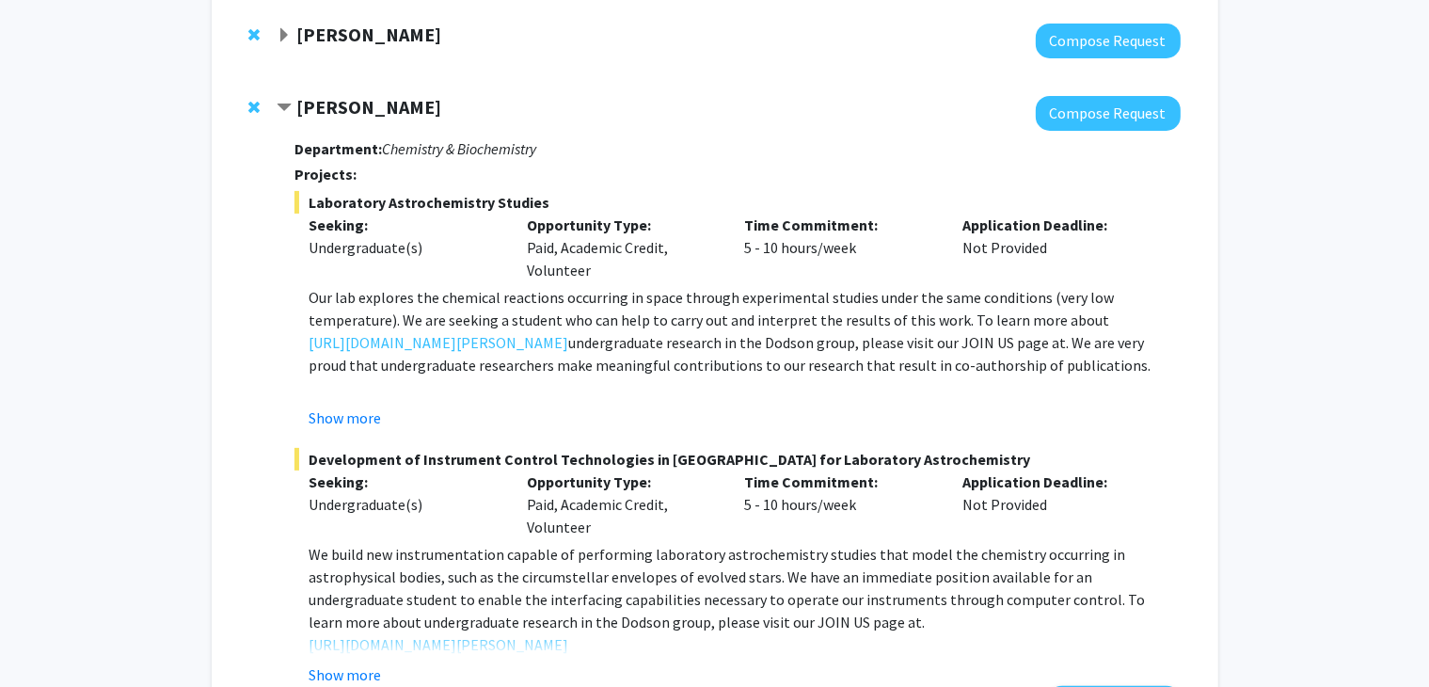
scroll to position [410, 0]
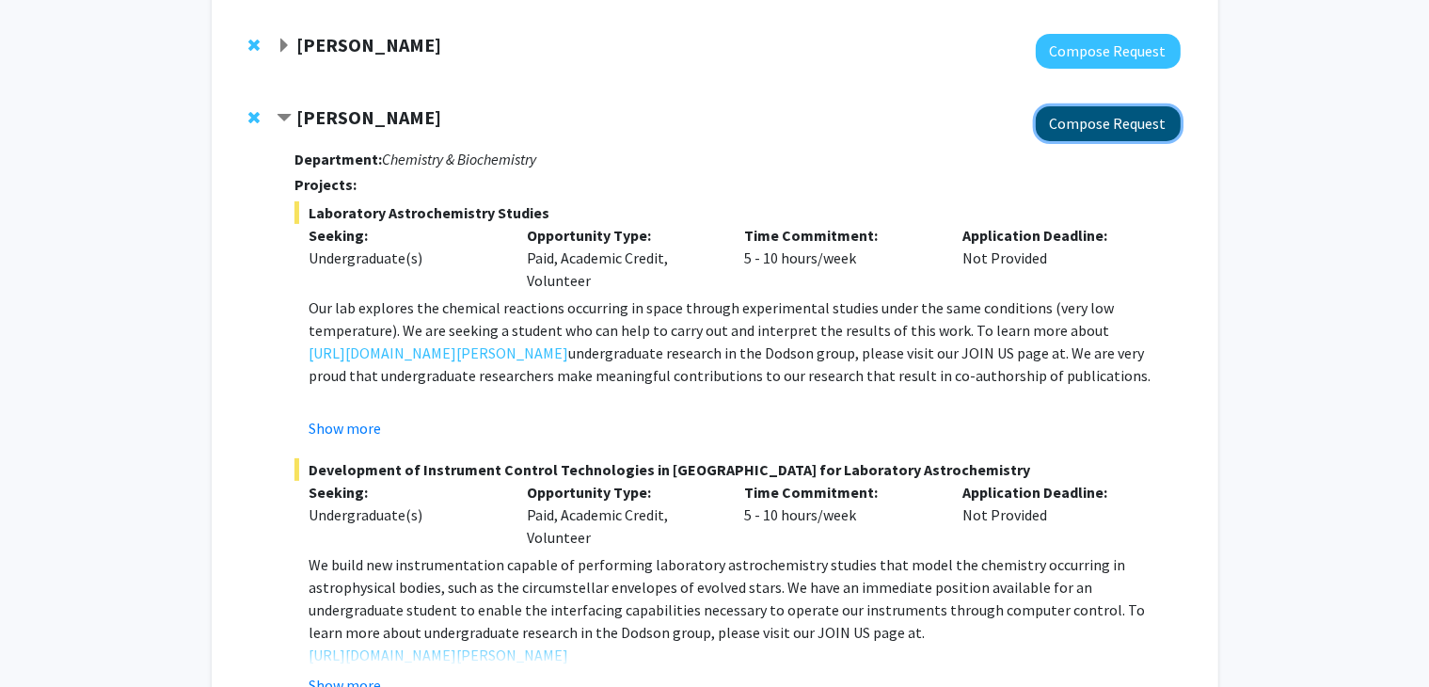
click at [1115, 127] on button "Compose Request" at bounding box center [1108, 123] width 145 height 35
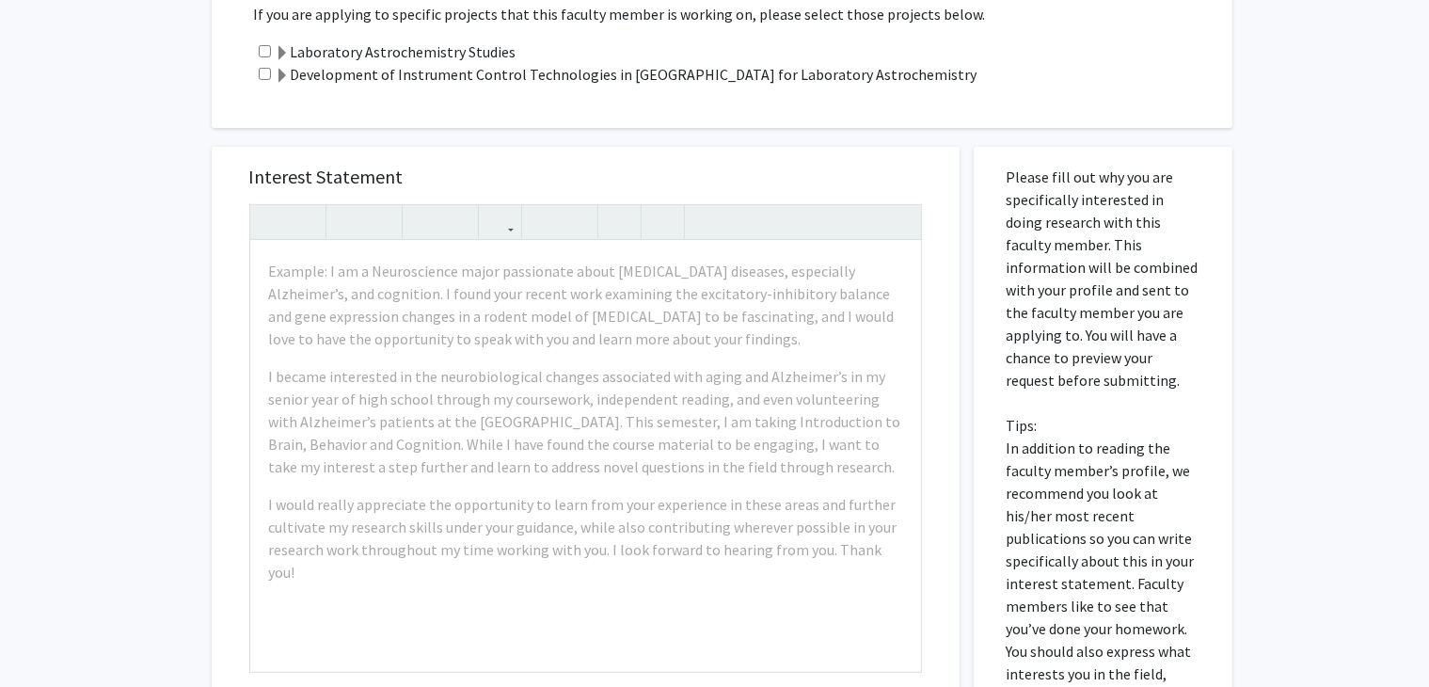
scroll to position [624, 0]
